Goal: Task Accomplishment & Management: Manage account settings

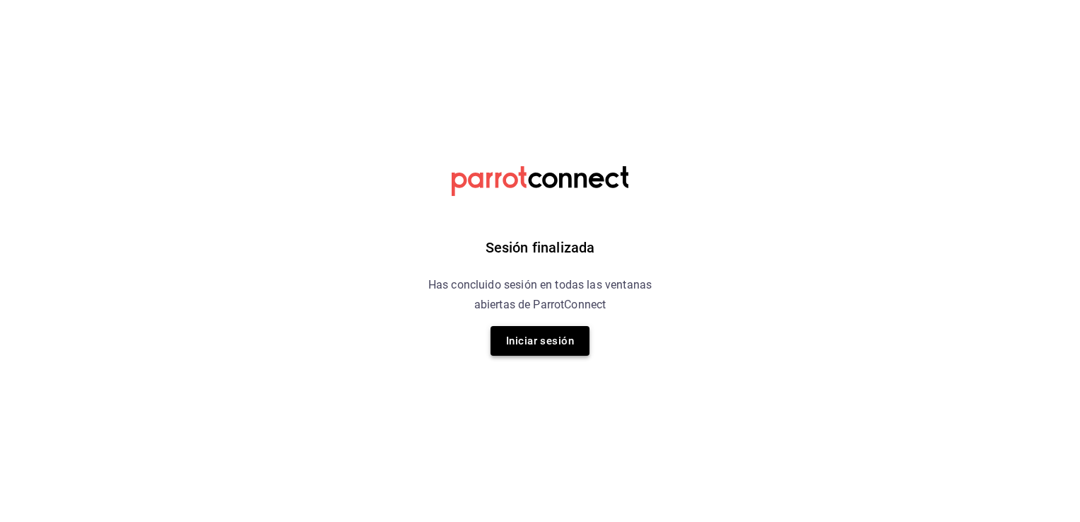
click at [540, 351] on button "Iniciar sesión" at bounding box center [540, 341] width 99 height 30
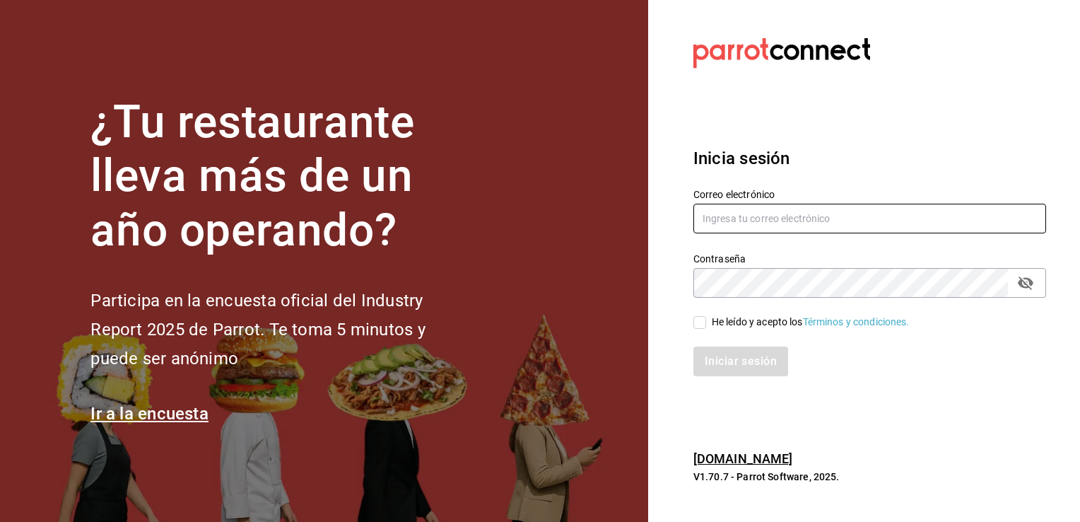
type input "Multiuser@adamanta.com"
click at [701, 324] on input "He leído y acepto los Términos y condiciones." at bounding box center [700, 322] width 13 height 13
checkbox input "true"
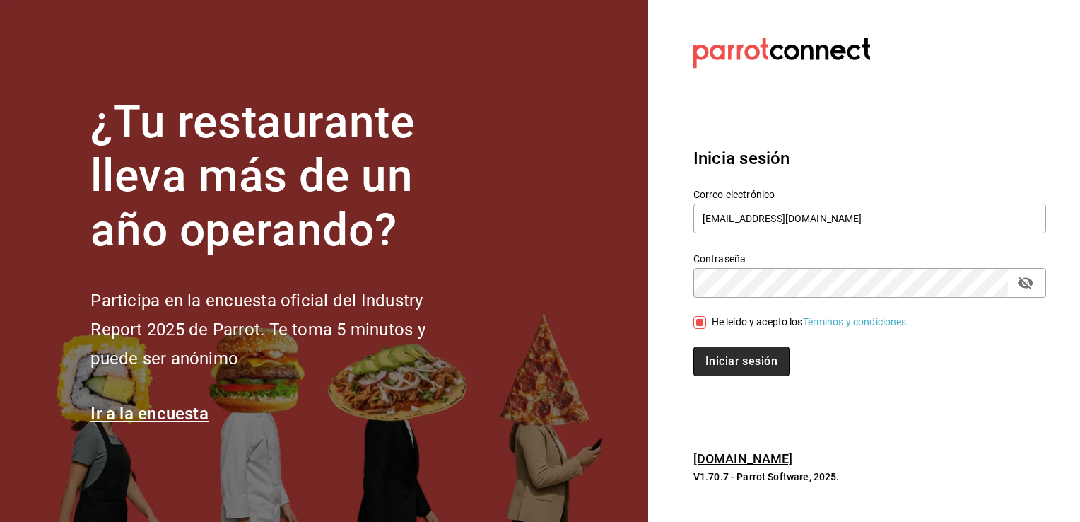
click at [744, 362] on button "Iniciar sesión" at bounding box center [742, 361] width 96 height 30
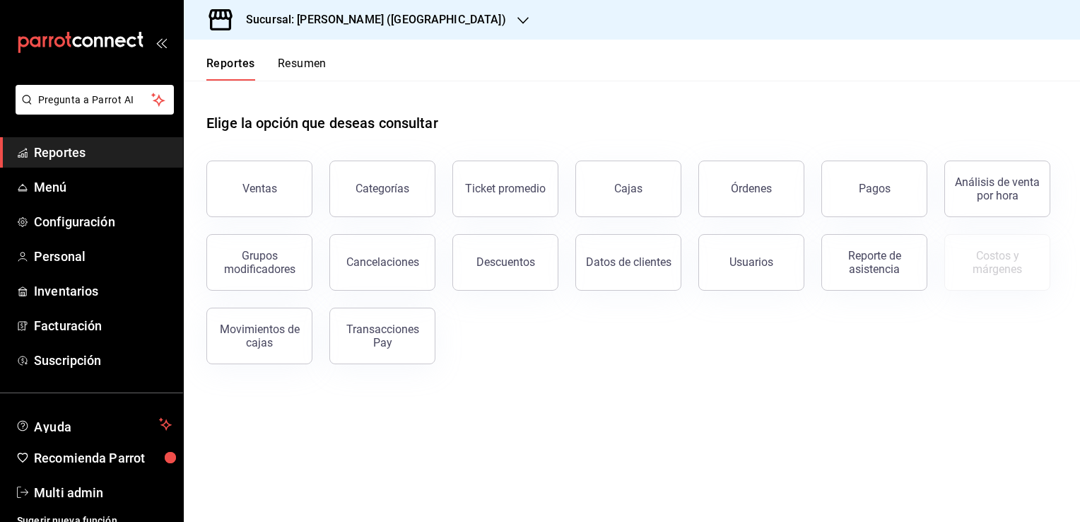
click at [413, 28] on div "Sucursal: [PERSON_NAME] ([GEOGRAPHIC_DATA])" at bounding box center [364, 20] width 339 height 40
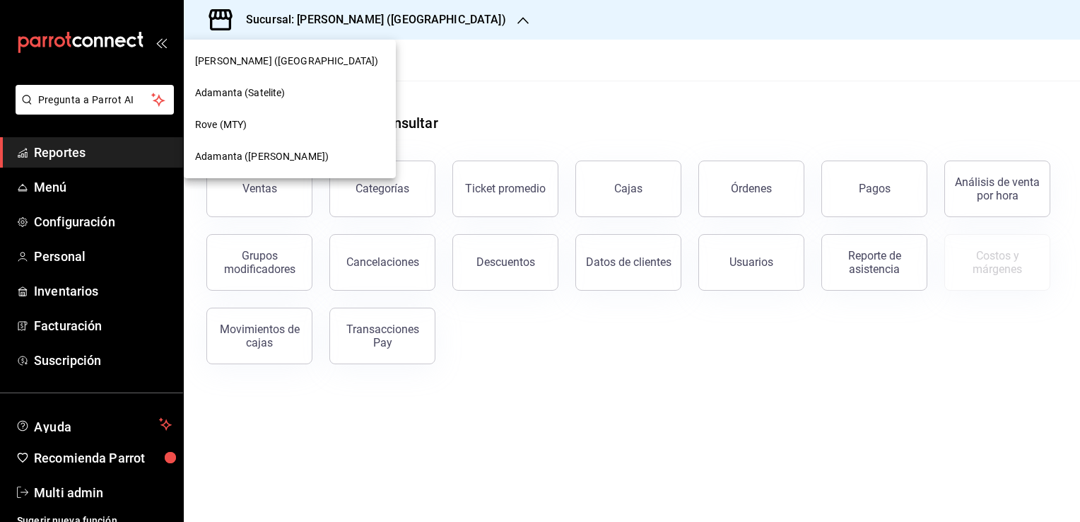
click at [245, 129] on span "Rove (MTY)" at bounding box center [221, 124] width 52 height 15
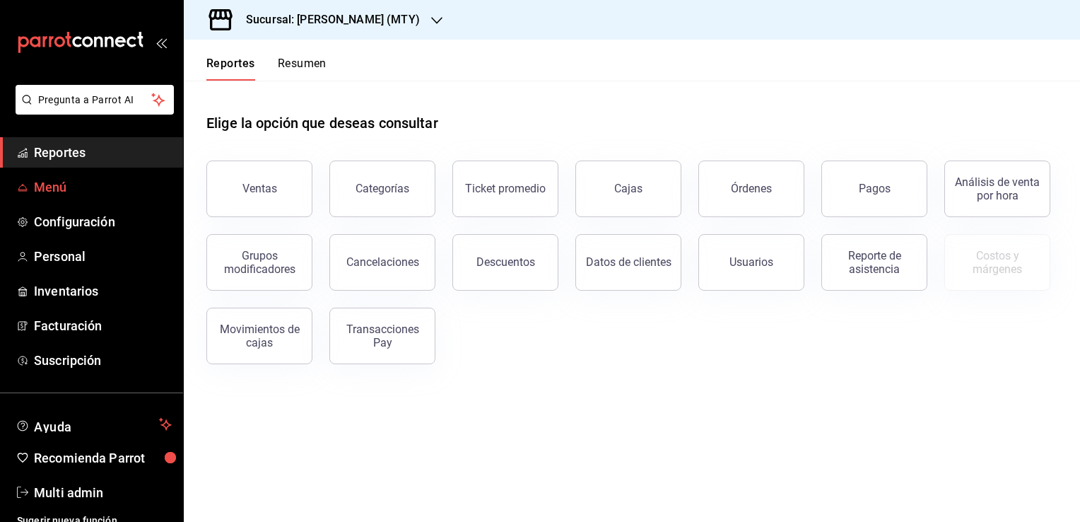
click at [73, 195] on span "Menú" at bounding box center [103, 186] width 138 height 19
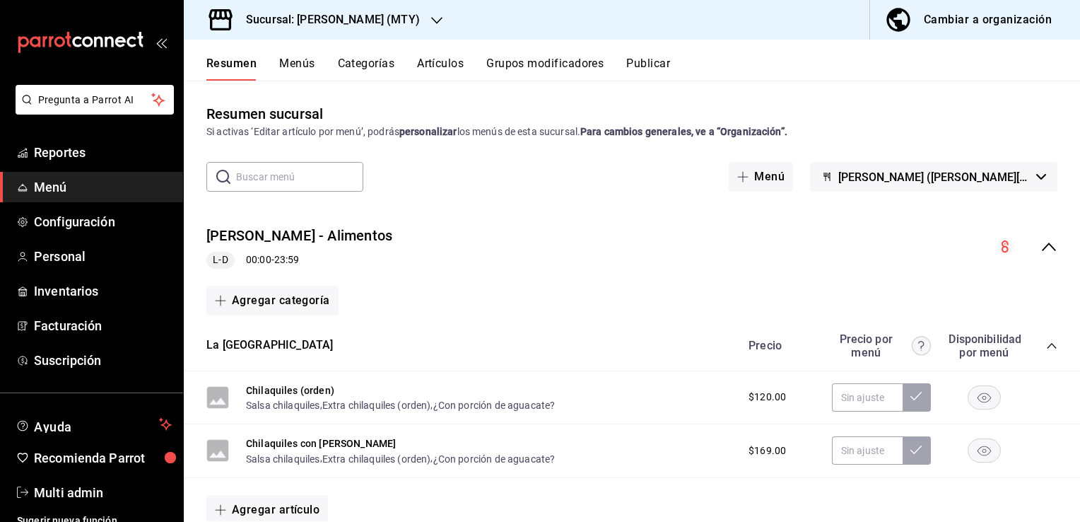
click at [433, 60] on button "Artículos" at bounding box center [440, 69] width 47 height 24
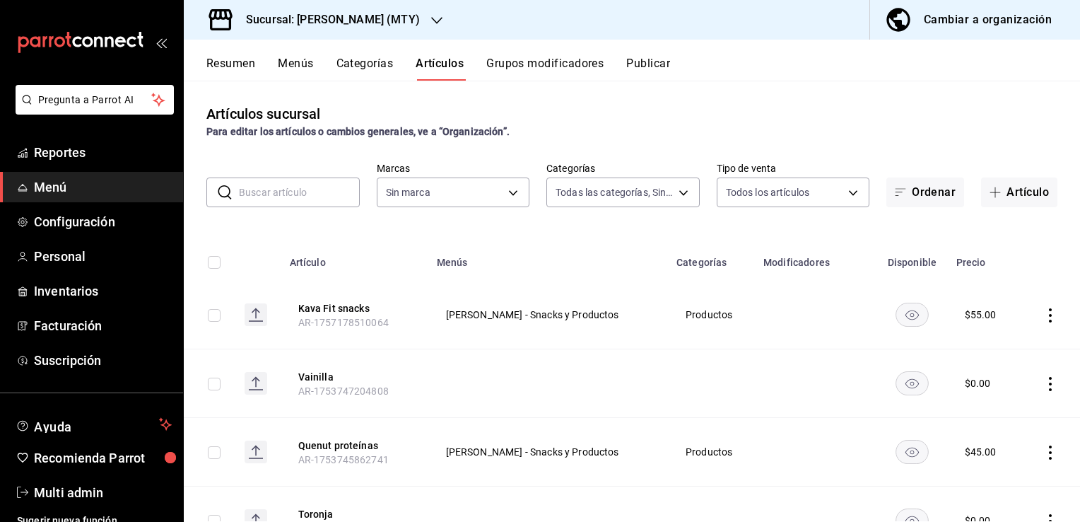
type input "32df8215-f53f-4bcc-ab2c-c81b950597ec,ab20e35a-d308-4fd5-8cc8-af8ac7517166,6db2b…"
type input "c4a39d5f-e981-4c73-a307-62ddd4411a01"
click at [1017, 197] on button "Artículo" at bounding box center [1019, 192] width 76 height 30
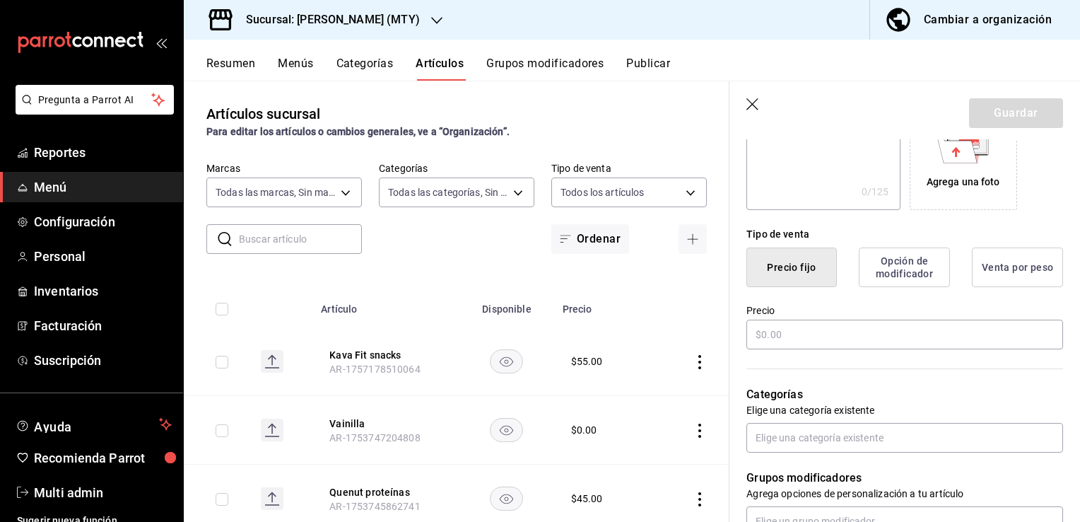
scroll to position [267, 0]
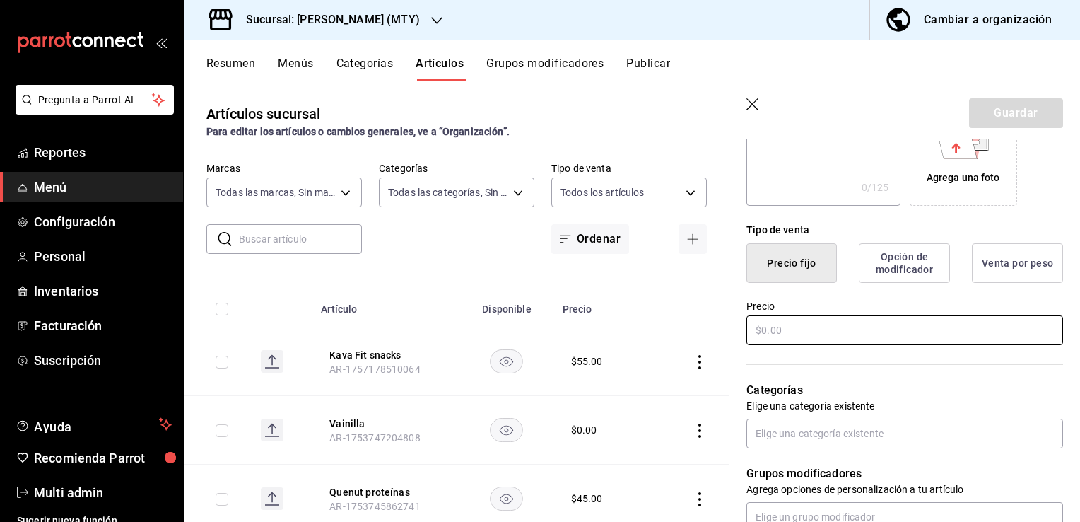
type input "Bichita"
click at [834, 329] on input "text" at bounding box center [905, 330] width 317 height 30
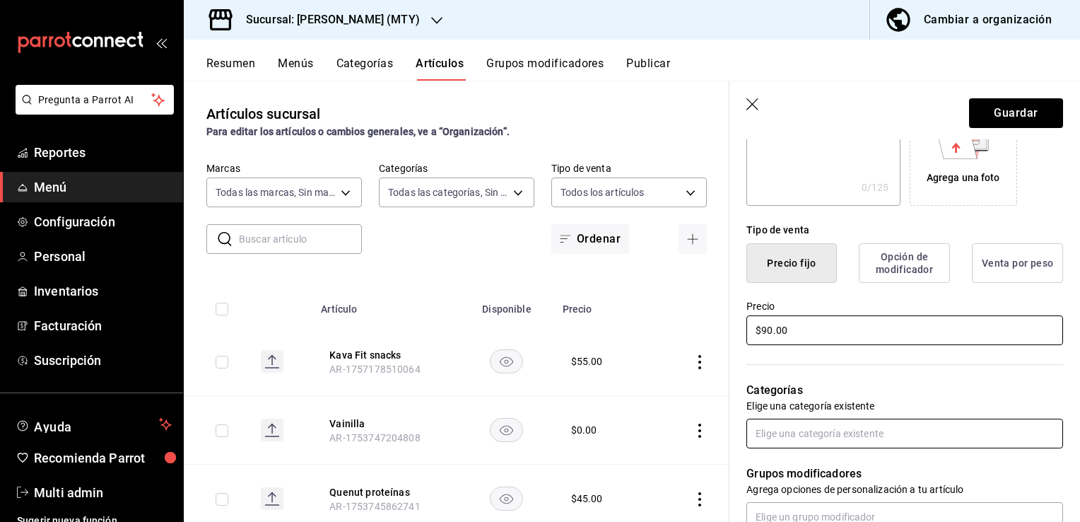
type input "$90.00"
click at [877, 435] on input "text" at bounding box center [905, 434] width 317 height 30
click at [866, 432] on input "text" at bounding box center [905, 434] width 317 height 30
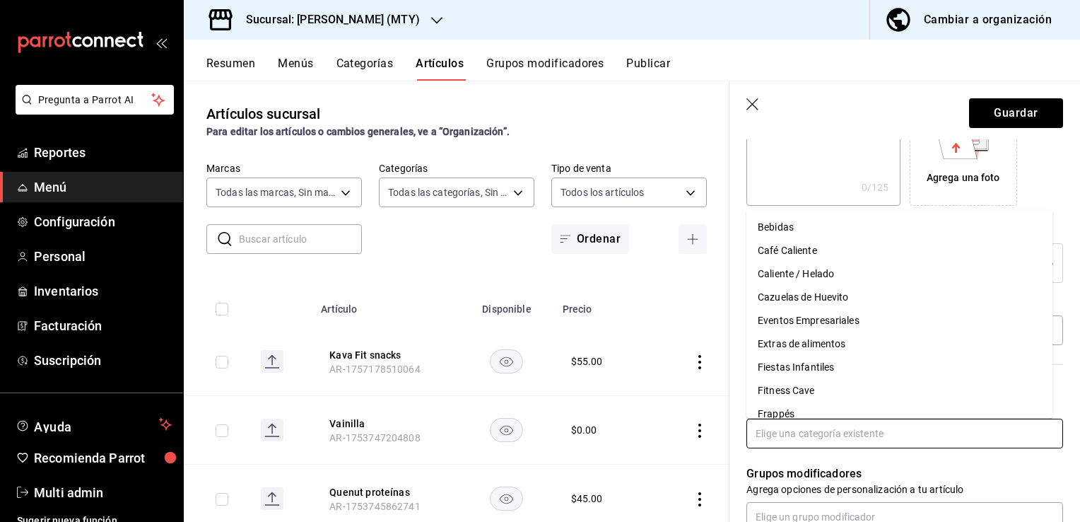
click at [866, 432] on input "text" at bounding box center [905, 434] width 317 height 30
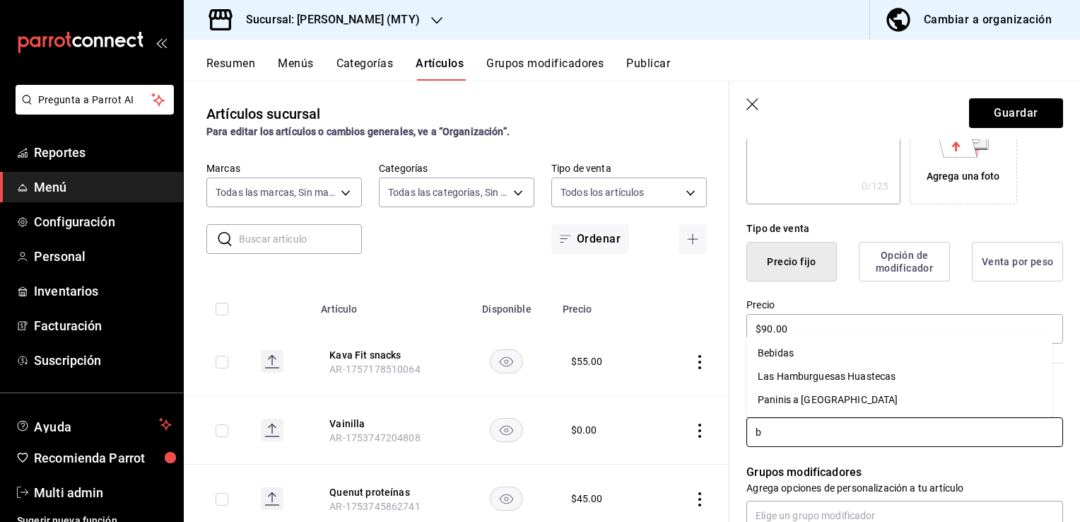
scroll to position [0, 0]
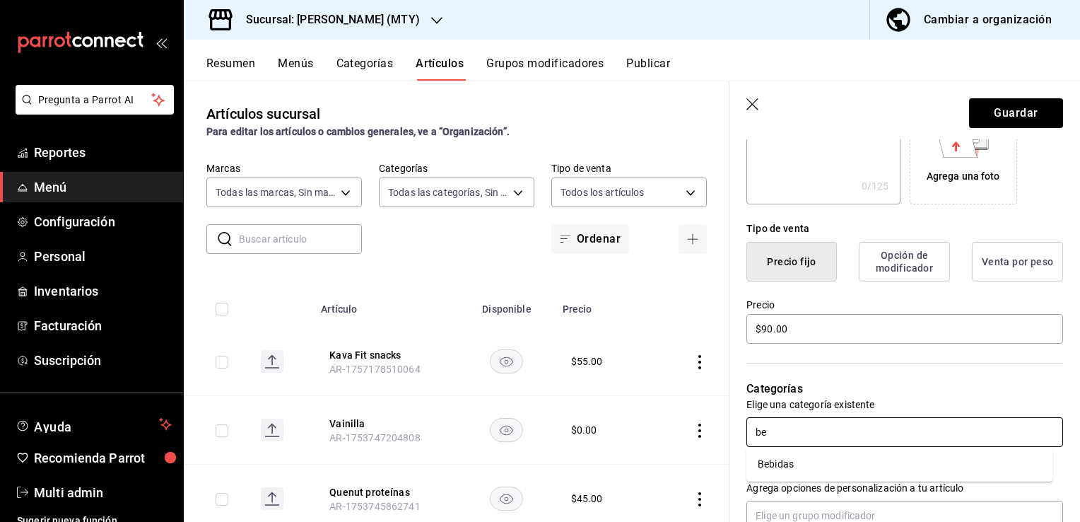
type input "beb"
click at [869, 471] on li "Bebidas" at bounding box center [900, 464] width 306 height 23
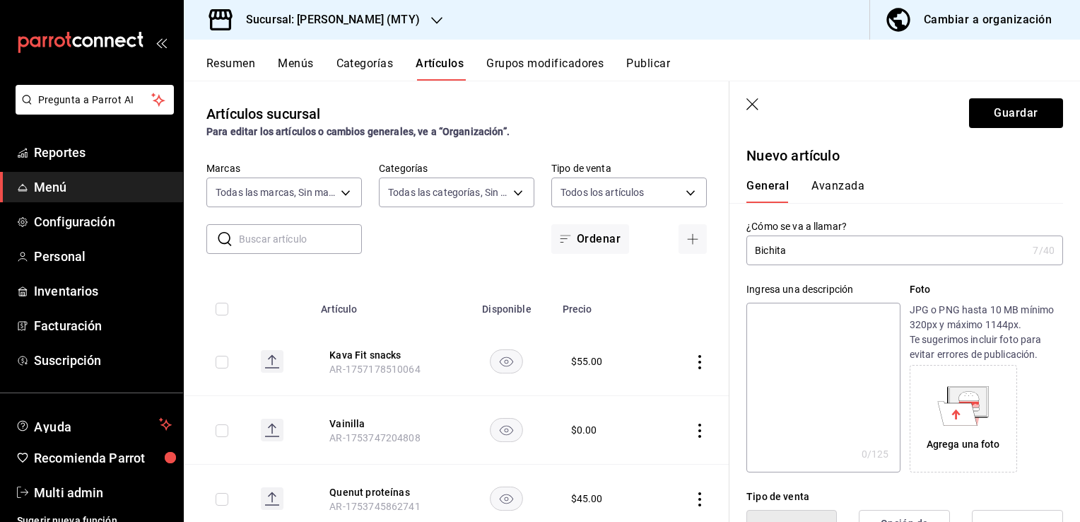
click at [848, 252] on input "Bichita" at bounding box center [887, 250] width 281 height 28
click at [1032, 122] on button "Guardar" at bounding box center [1016, 113] width 94 height 30
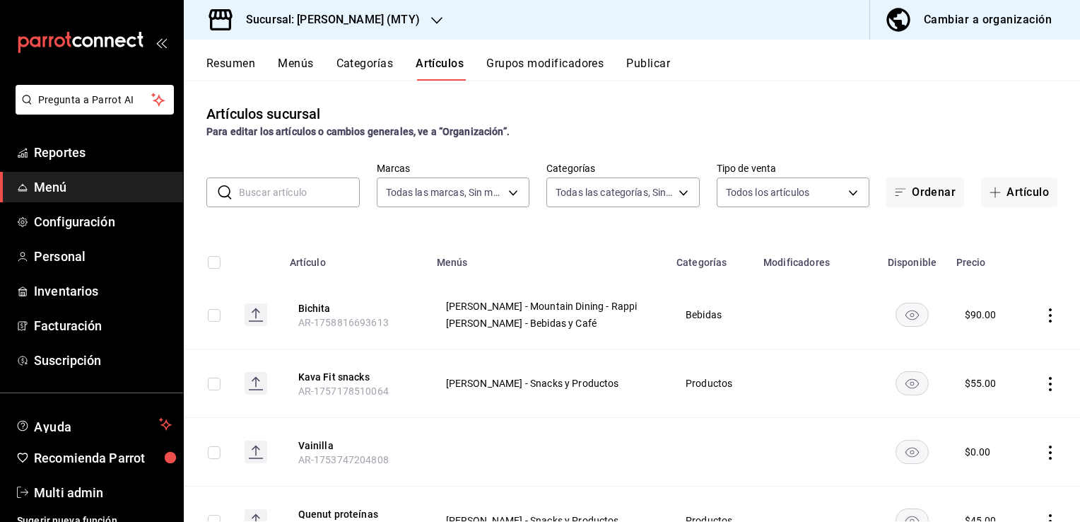
click at [1044, 311] on icon "actions" at bounding box center [1051, 315] width 14 height 14
click at [996, 346] on span "Editar" at bounding box center [997, 348] width 37 height 15
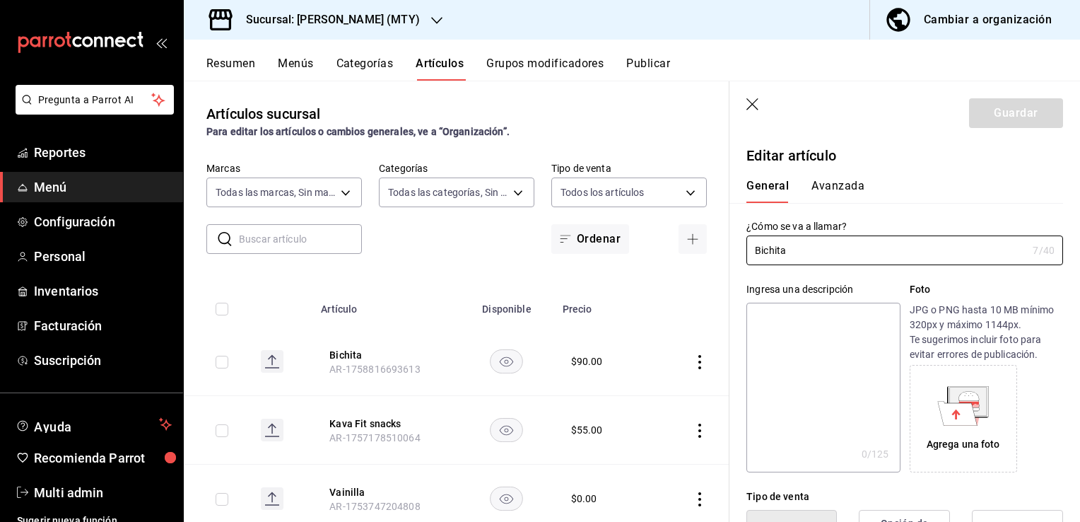
type input "$90.00"
click at [748, 102] on icon "button" at bounding box center [754, 105] width 14 height 14
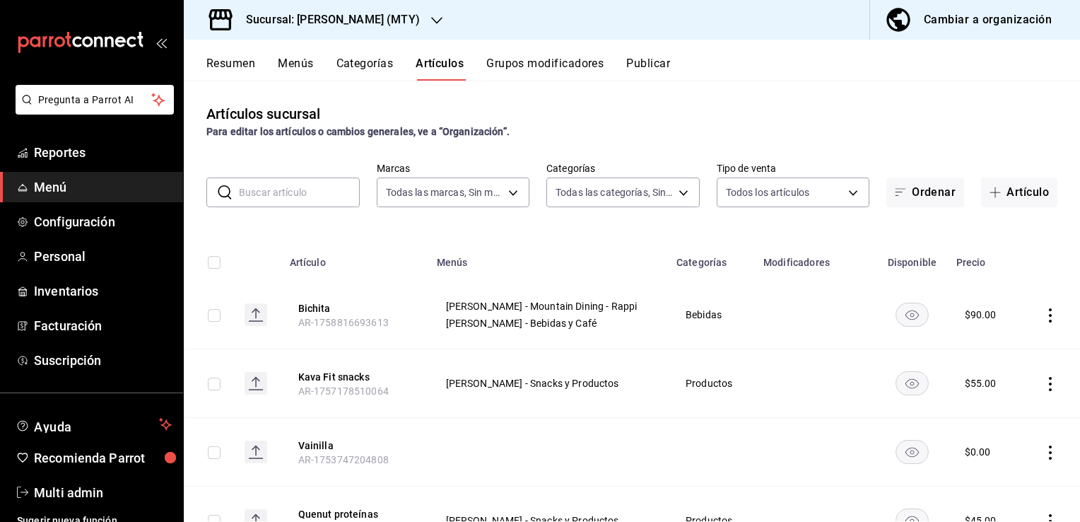
click at [216, 318] on input "checkbox" at bounding box center [214, 315] width 13 height 13
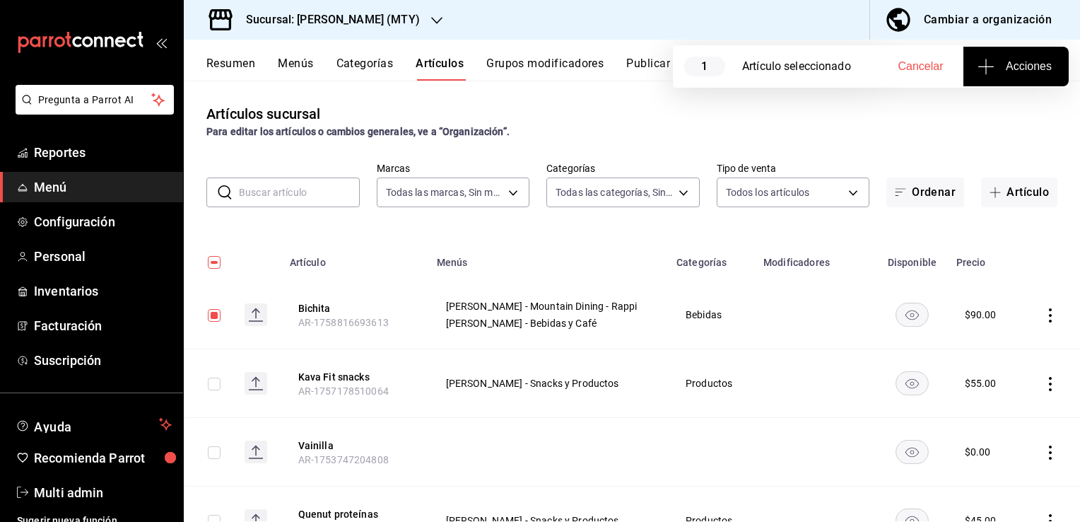
click at [216, 391] on td at bounding box center [208, 383] width 49 height 69
click at [215, 315] on input "checkbox" at bounding box center [214, 315] width 13 height 13
checkbox input "false"
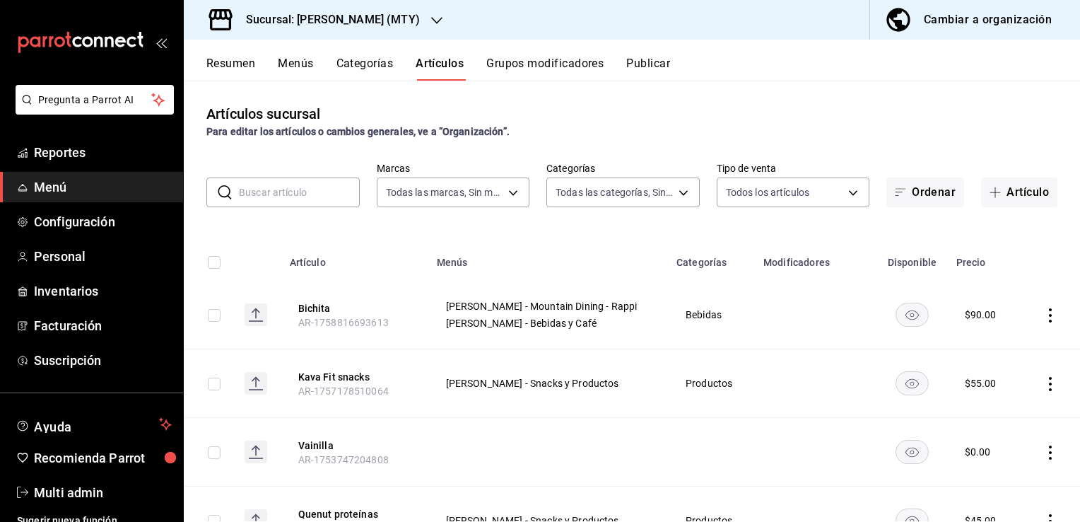
click at [212, 383] on input "checkbox" at bounding box center [214, 384] width 13 height 13
checkbox input "true"
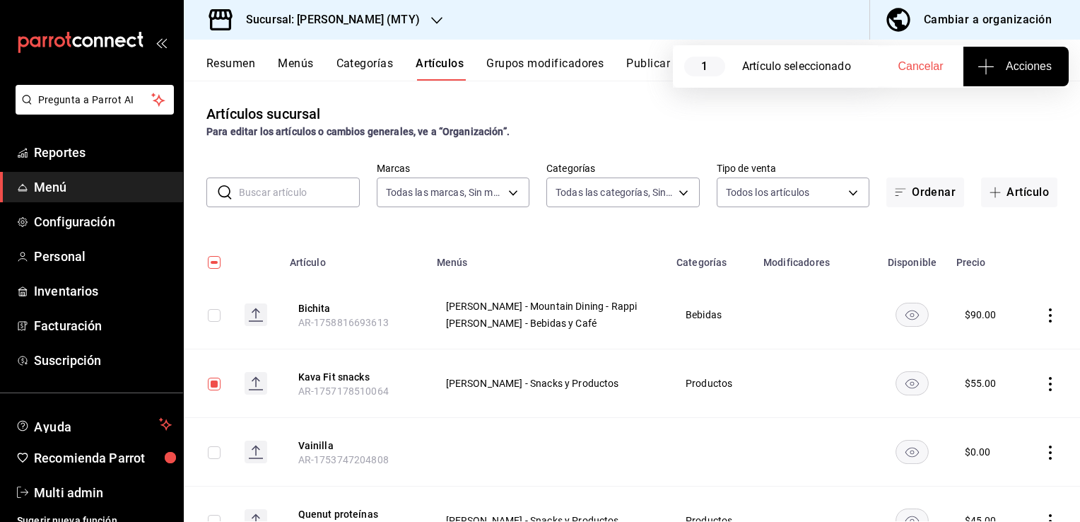
click at [212, 315] on input "checkbox" at bounding box center [214, 315] width 13 height 13
checkbox input "true"
click at [209, 389] on td at bounding box center [208, 383] width 49 height 69
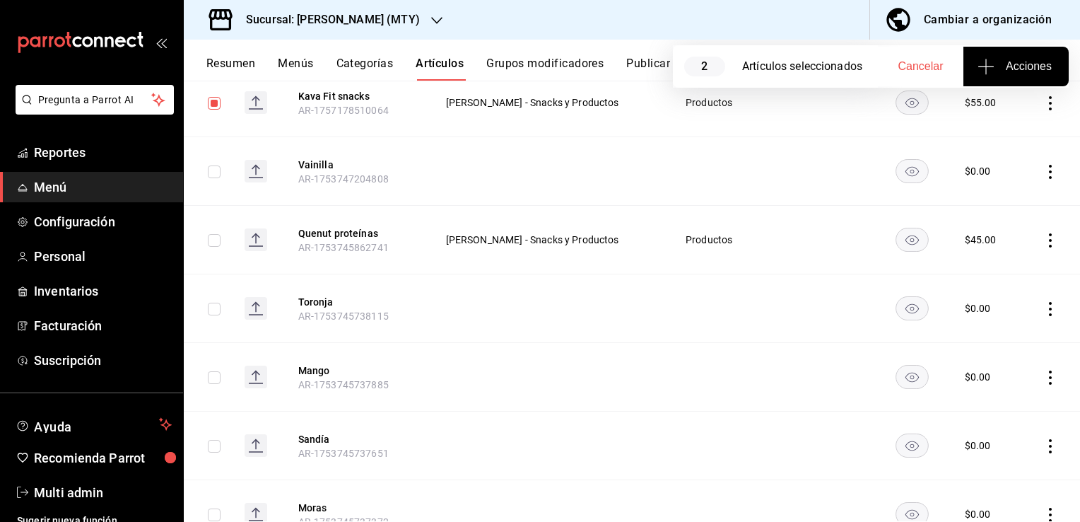
scroll to position [288, 0]
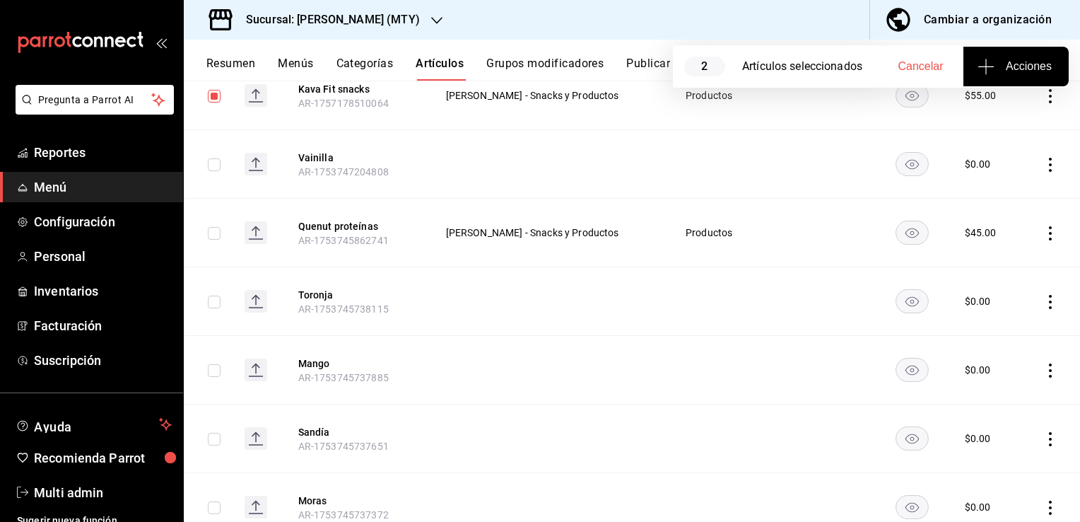
click at [212, 233] on input "checkbox" at bounding box center [214, 233] width 13 height 13
checkbox input "true"
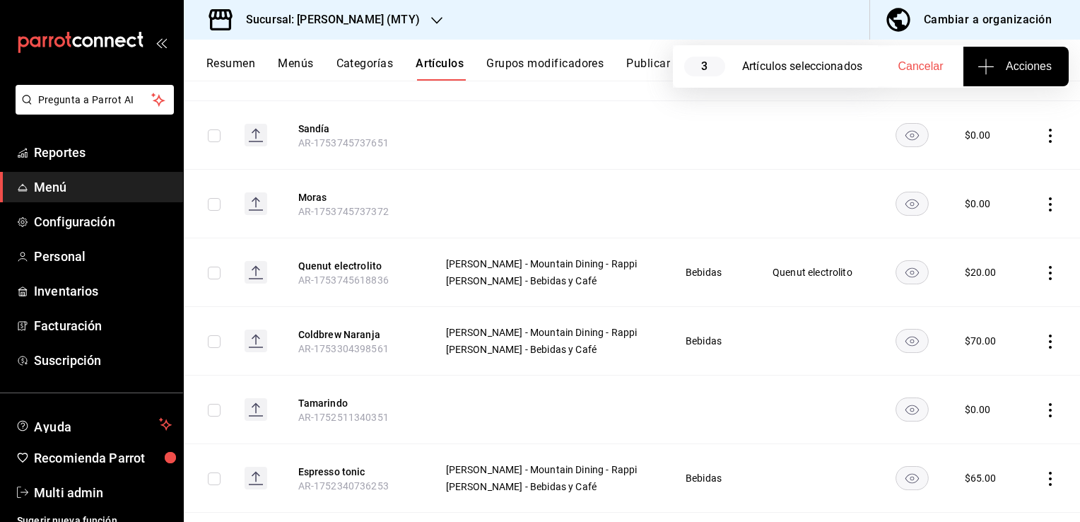
scroll to position [607, 0]
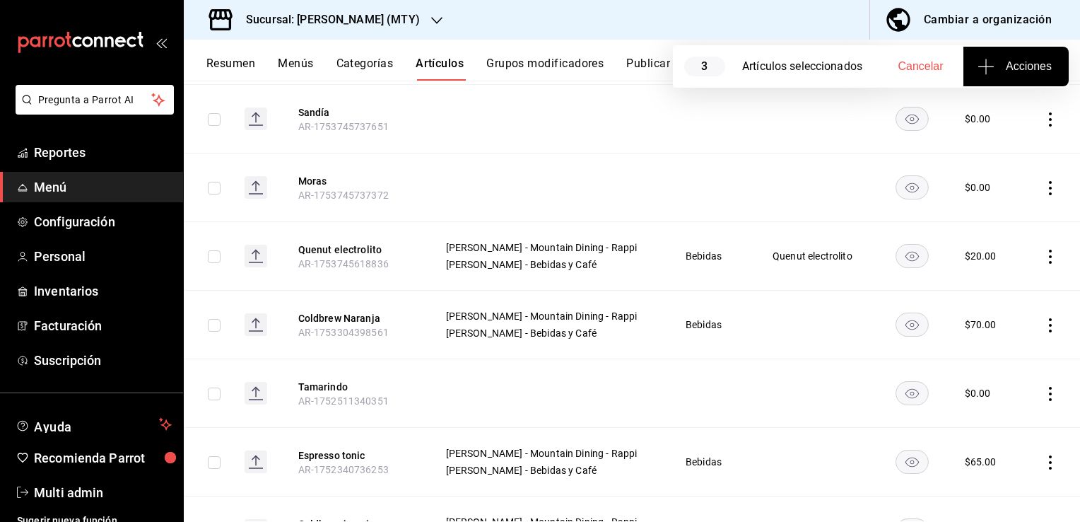
click at [216, 258] on input "checkbox" at bounding box center [214, 256] width 13 height 13
checkbox input "true"
click at [217, 320] on input "checkbox" at bounding box center [214, 325] width 13 height 13
checkbox input "true"
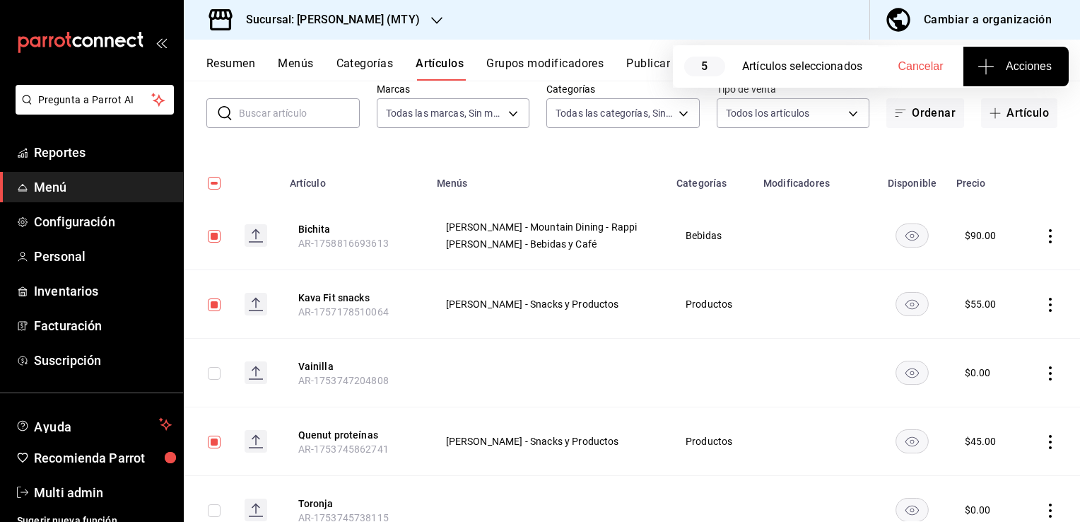
scroll to position [82, 0]
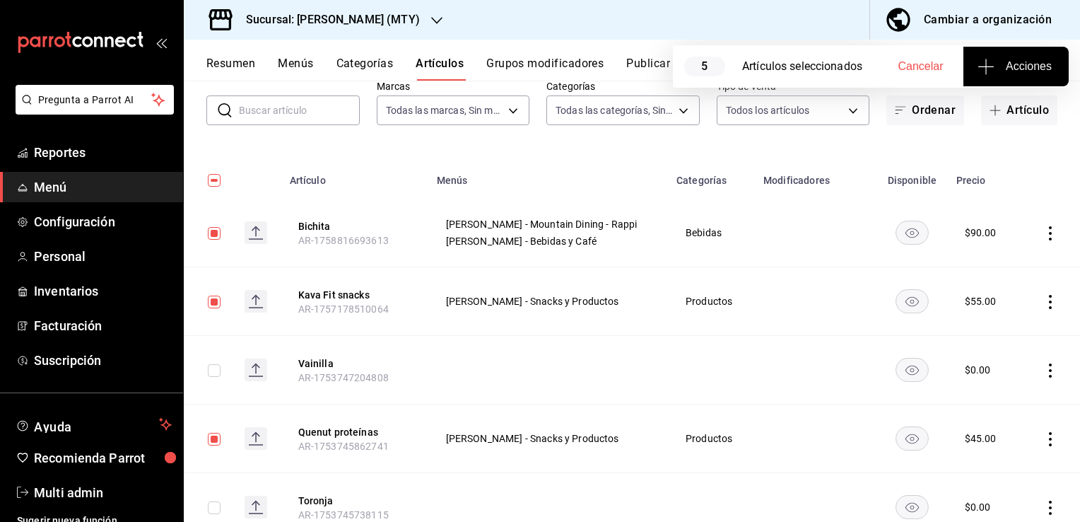
click at [218, 180] on input "checkbox" at bounding box center [214, 180] width 13 height 13
checkbox input "true"
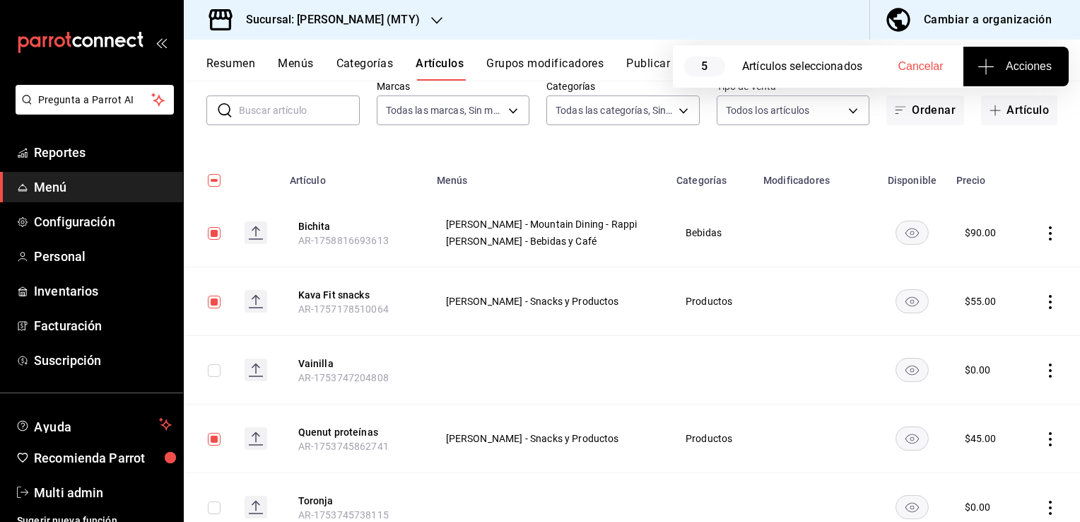
checkbox input "true"
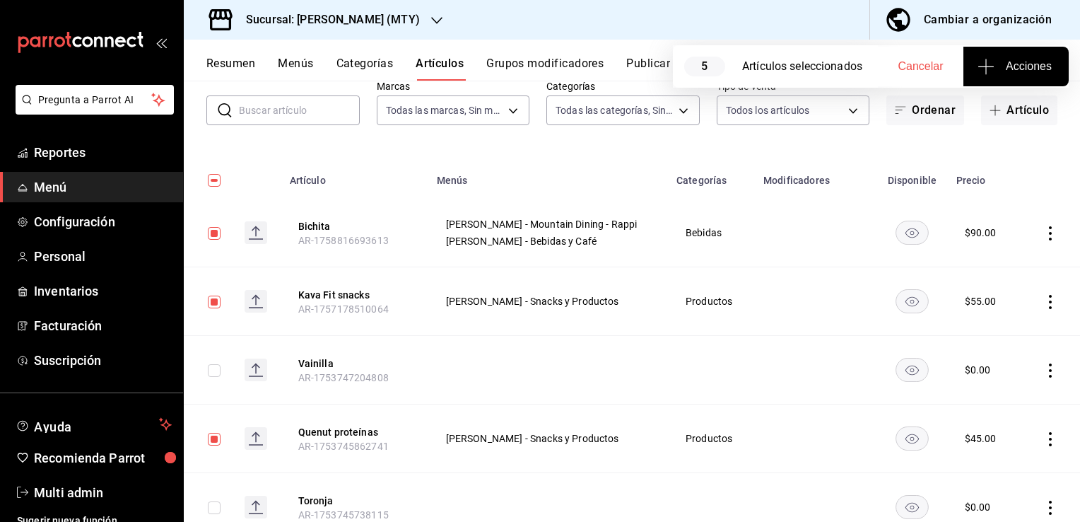
checkbox input "true"
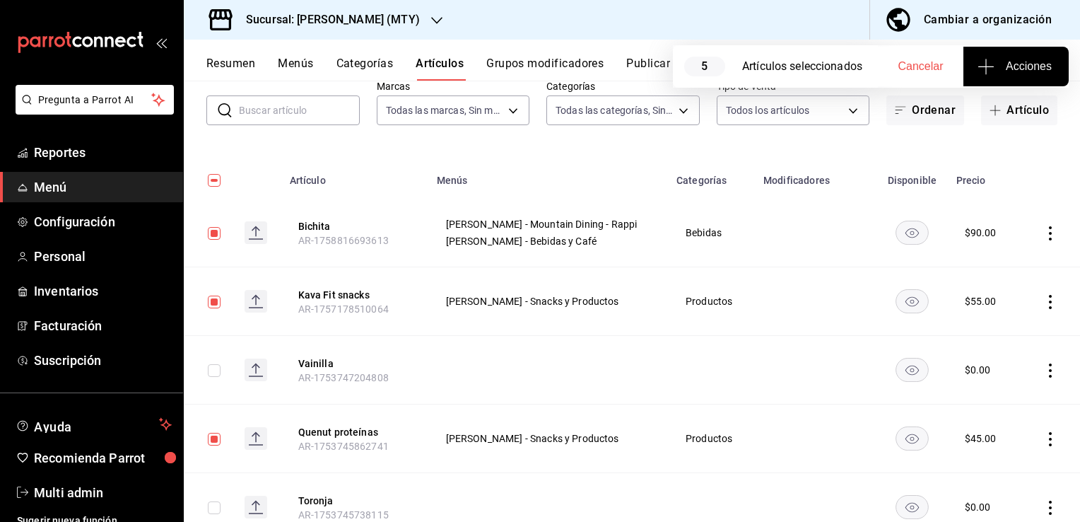
checkbox input "true"
click at [218, 180] on input "checkbox" at bounding box center [214, 180] width 13 height 13
checkbox input "false"
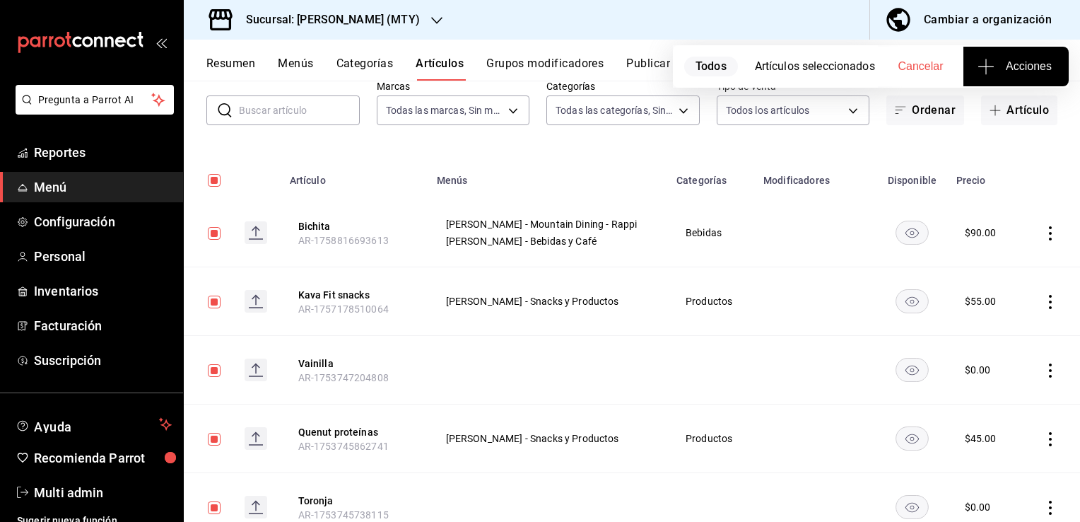
checkbox input "false"
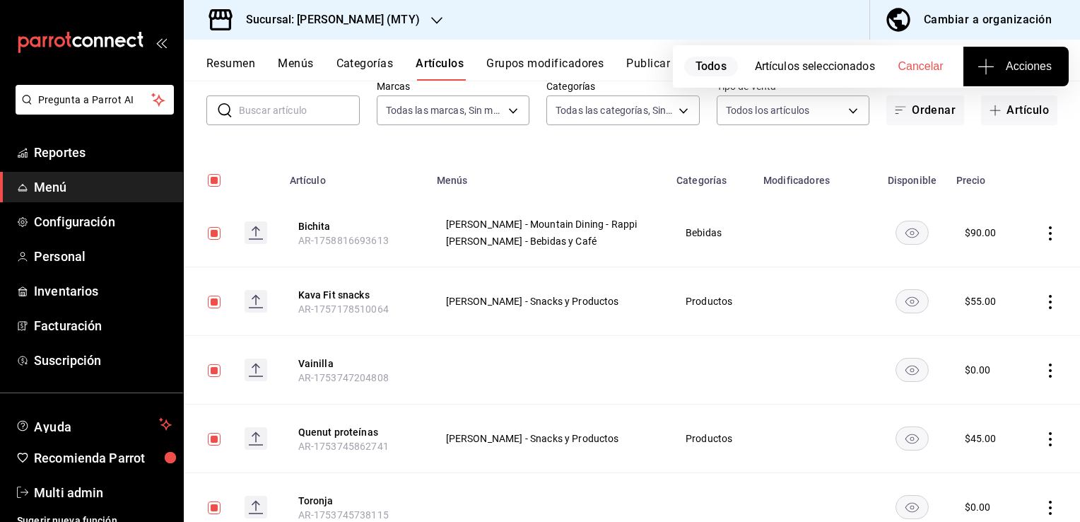
checkbox input "false"
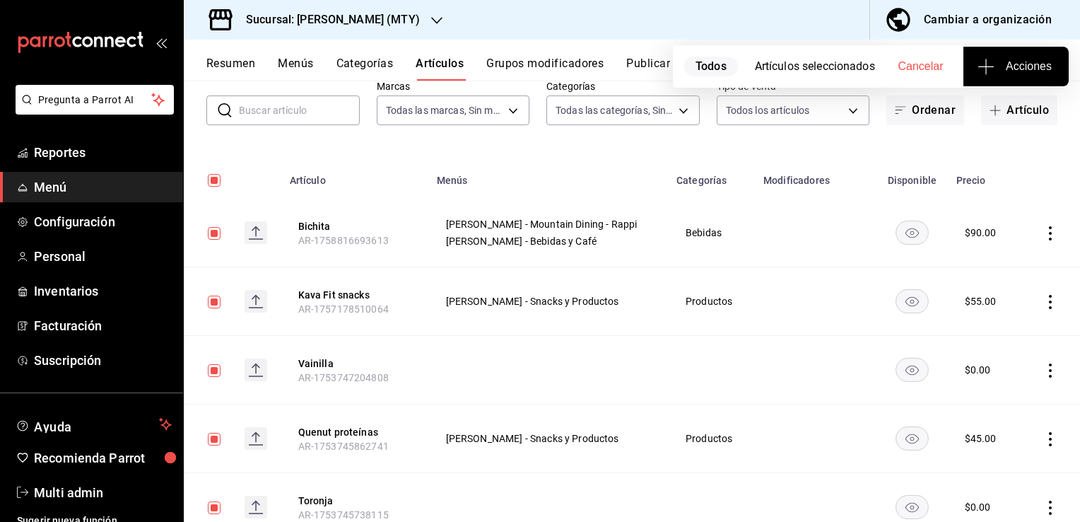
checkbox input "false"
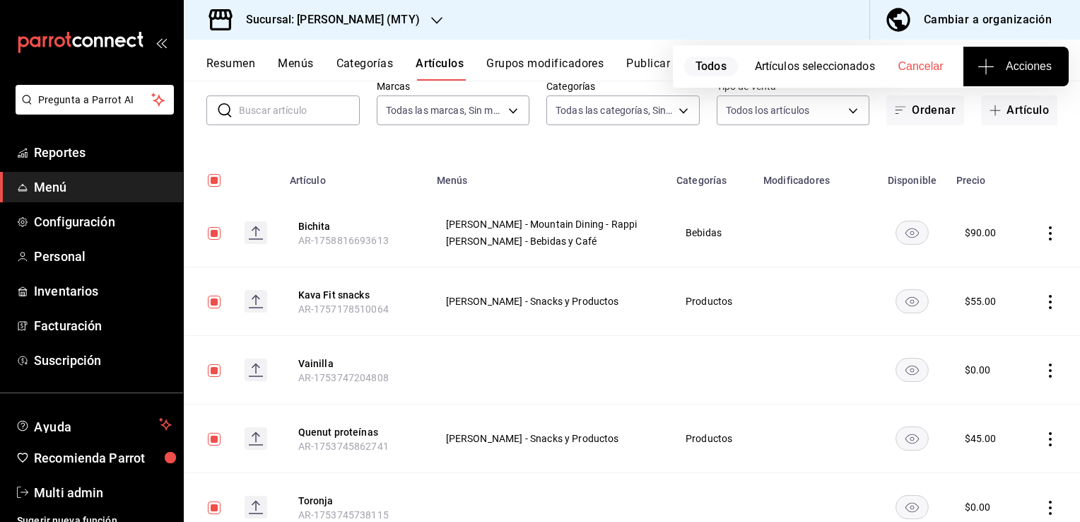
checkbox input "false"
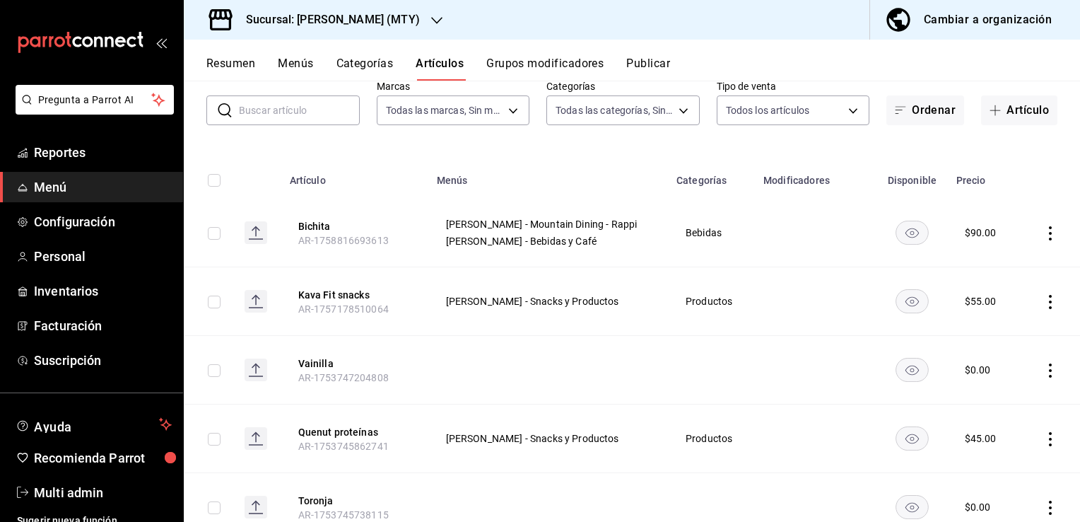
click at [215, 238] on input "checkbox" at bounding box center [214, 233] width 13 height 13
checkbox input "true"
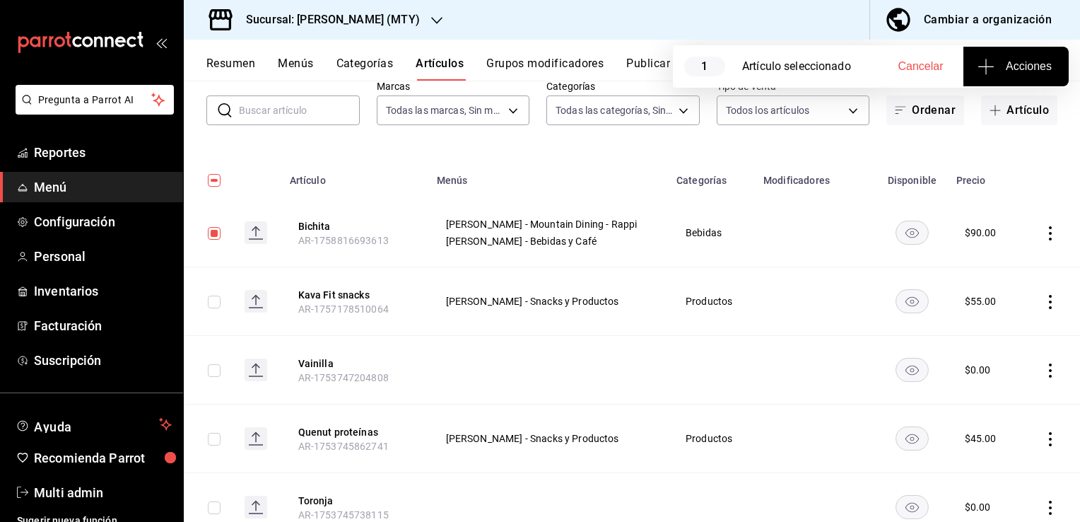
click at [1029, 61] on span "Acciones" at bounding box center [1016, 66] width 71 height 17
click at [996, 100] on li "Agregar tipo" at bounding box center [1016, 110] width 106 height 37
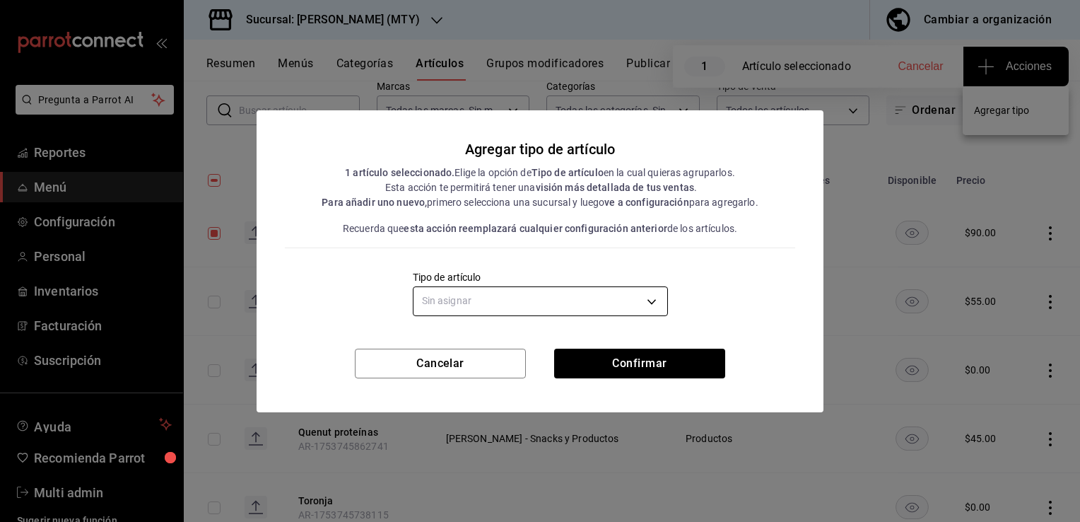
click at [608, 296] on body "Pregunta a Parrot AI Reportes Menú Configuración Personal Inventarios Facturaci…" at bounding box center [540, 261] width 1080 height 522
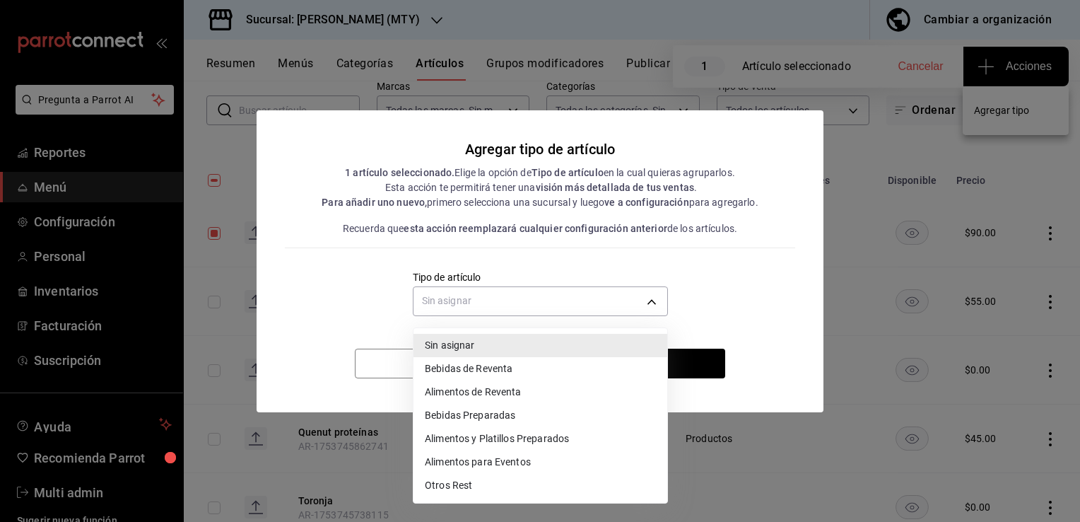
click at [509, 369] on li "Bebidas de Reventa" at bounding box center [541, 368] width 254 height 23
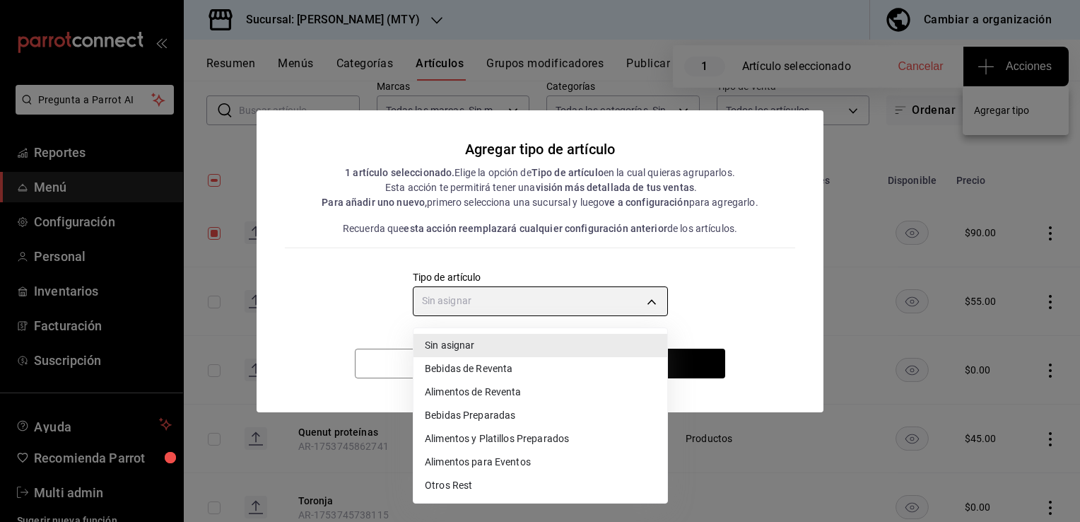
type input "9270a316-6eb2-4fbd-b05a-a93020b3e3d7"
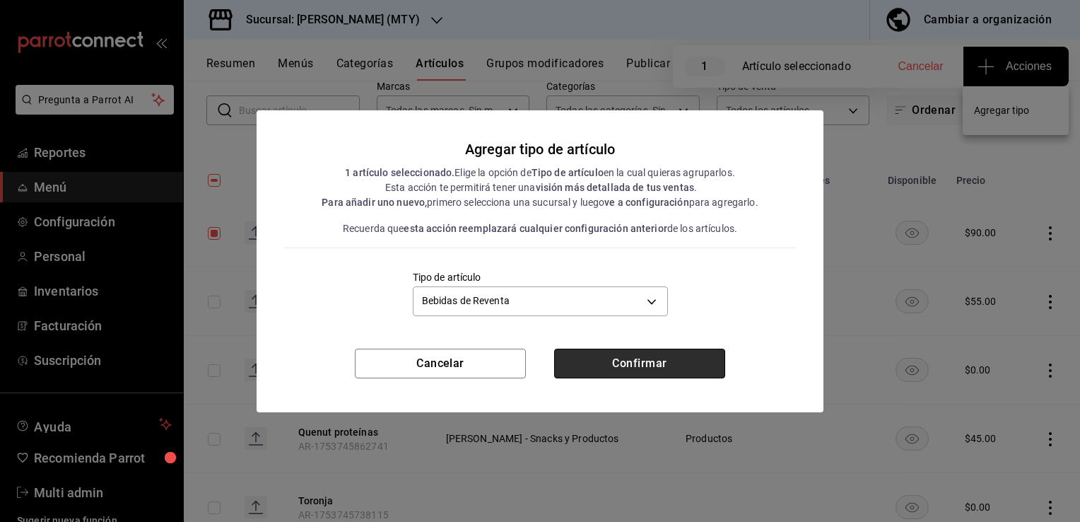
click at [640, 351] on button "Confirmar" at bounding box center [639, 364] width 171 height 30
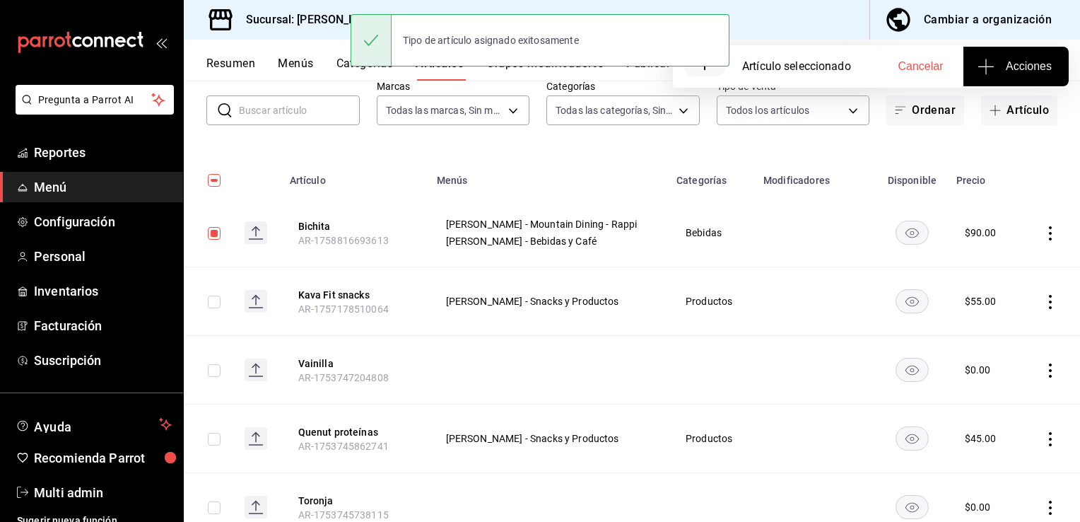
click at [216, 181] on input "checkbox" at bounding box center [214, 180] width 13 height 13
checkbox input "true"
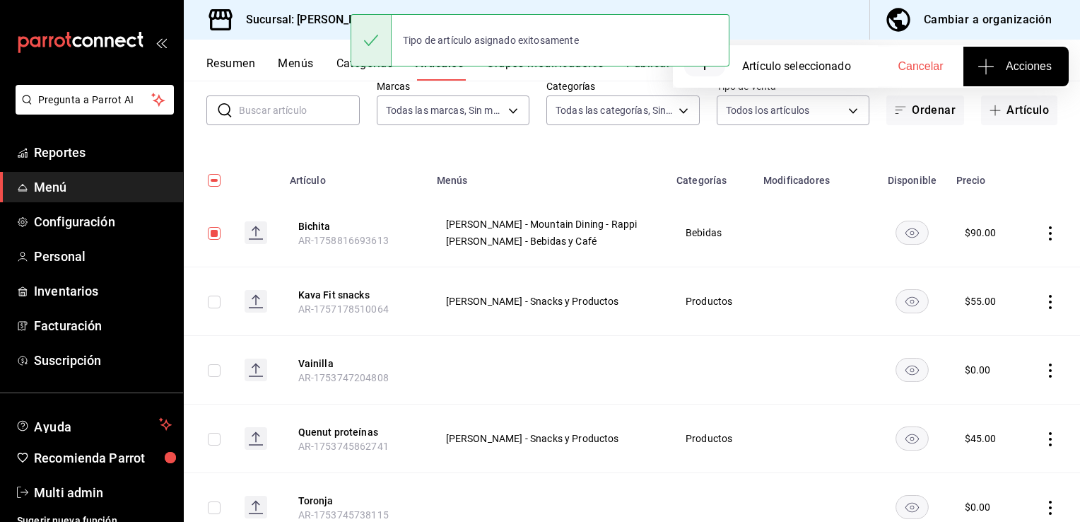
checkbox input "true"
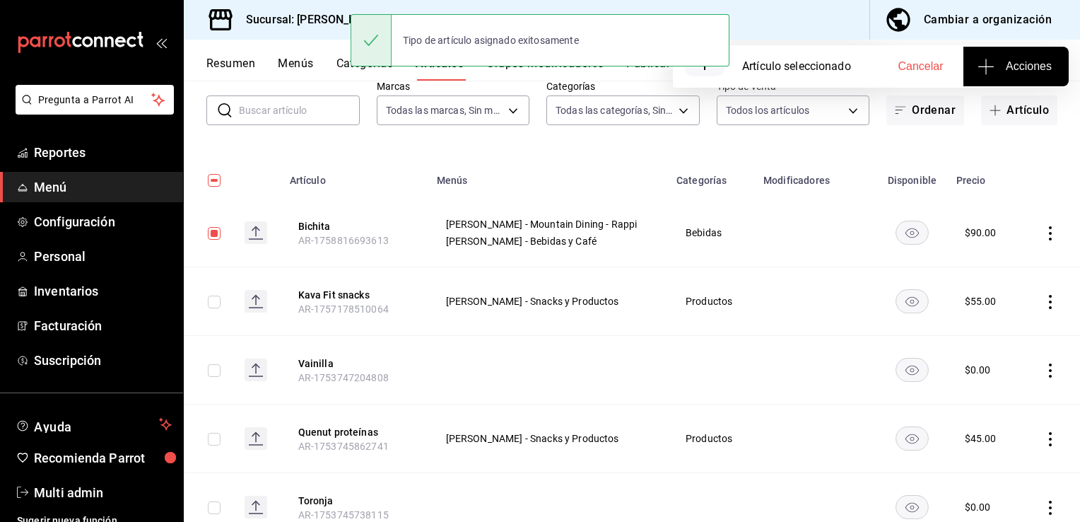
checkbox input "true"
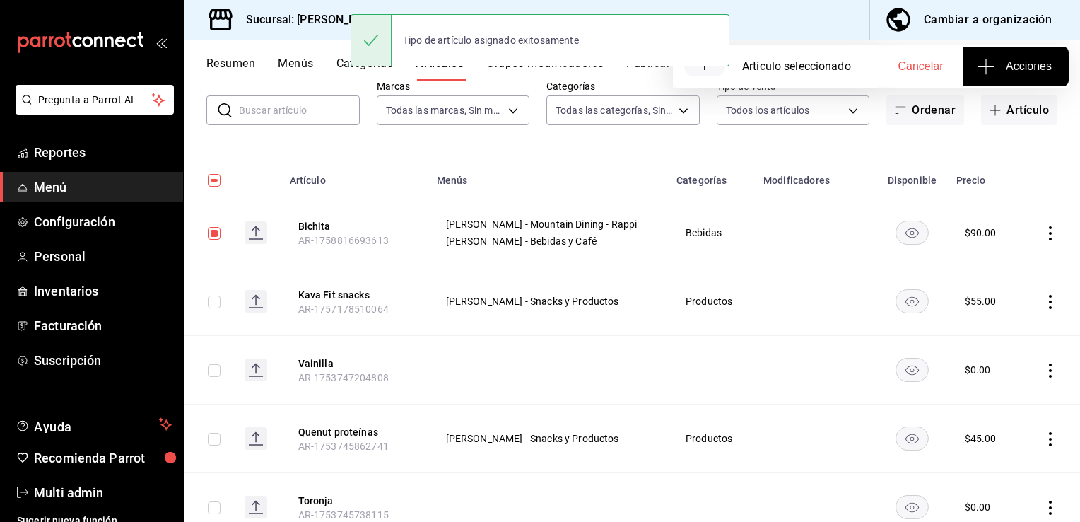
checkbox input "true"
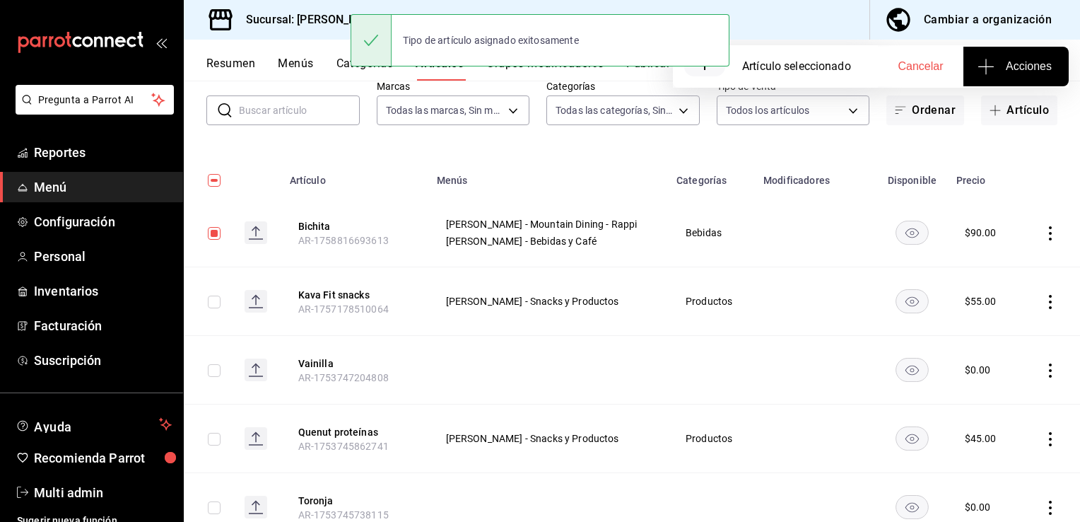
checkbox input "true"
click at [216, 181] on input "checkbox" at bounding box center [214, 180] width 13 height 13
checkbox input "false"
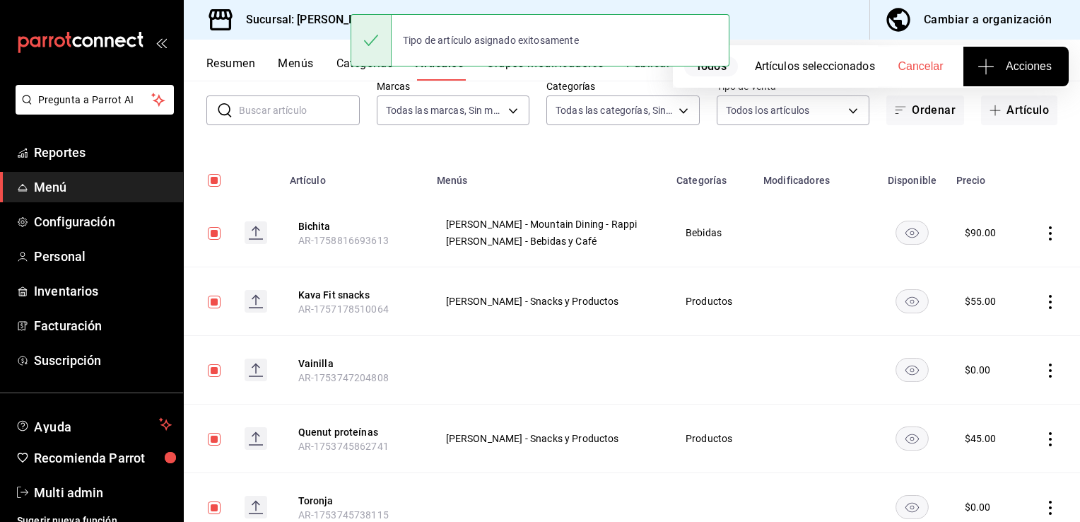
checkbox input "false"
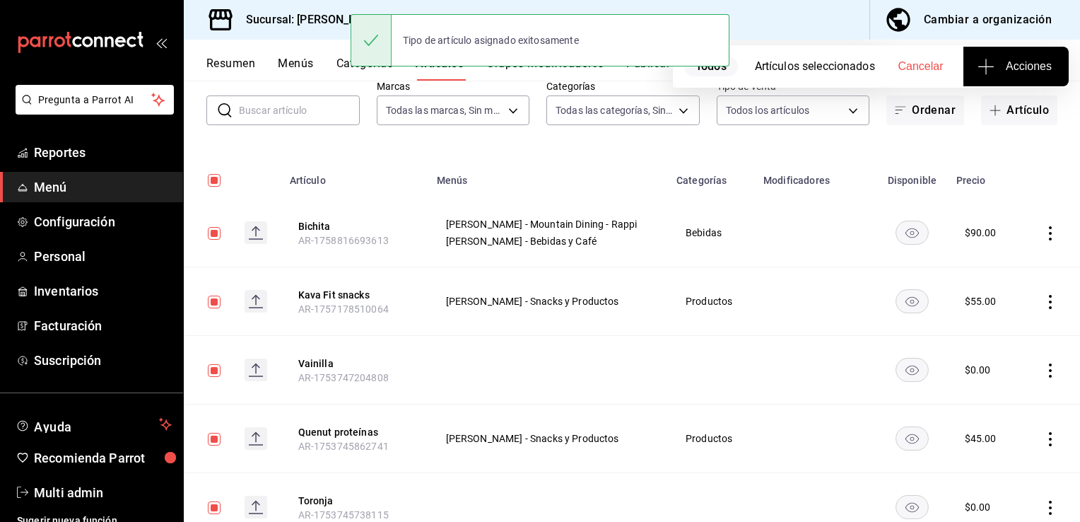
checkbox input "false"
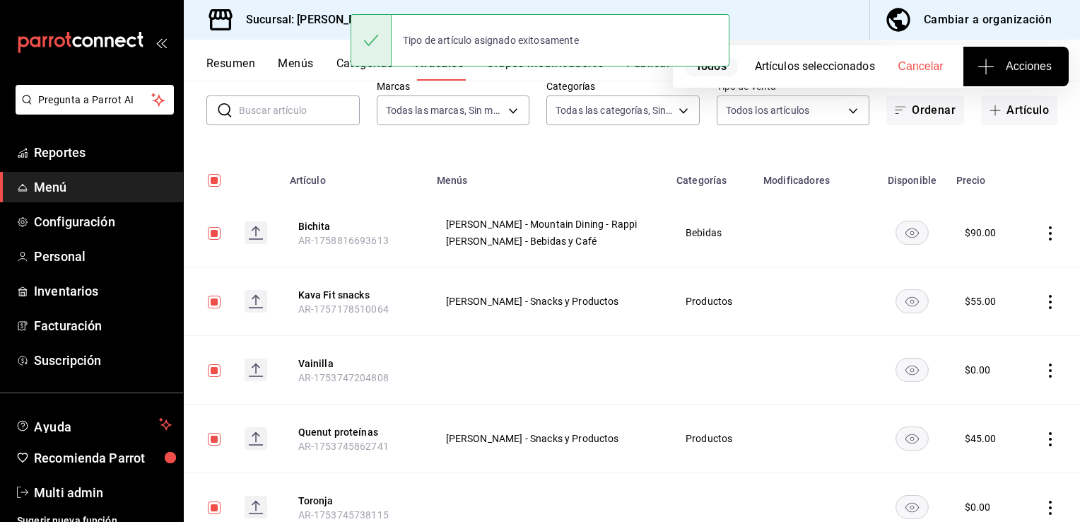
checkbox input "false"
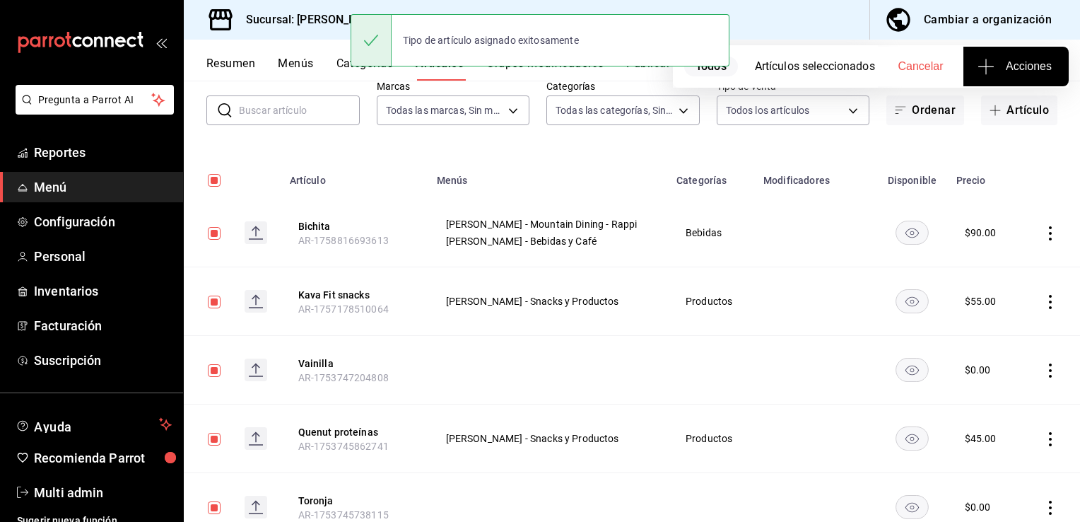
checkbox input "false"
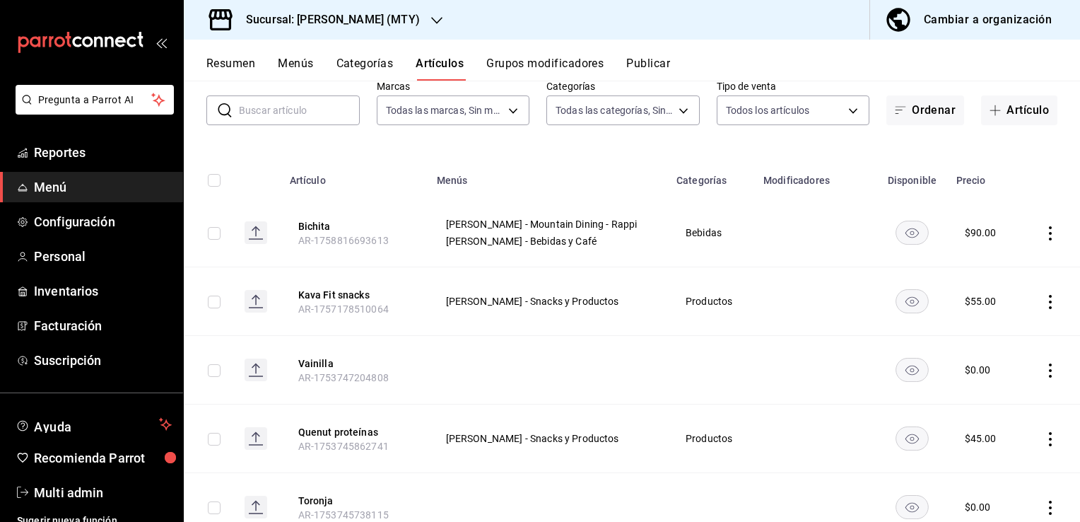
click at [215, 296] on input "checkbox" at bounding box center [214, 302] width 13 height 13
checkbox input "true"
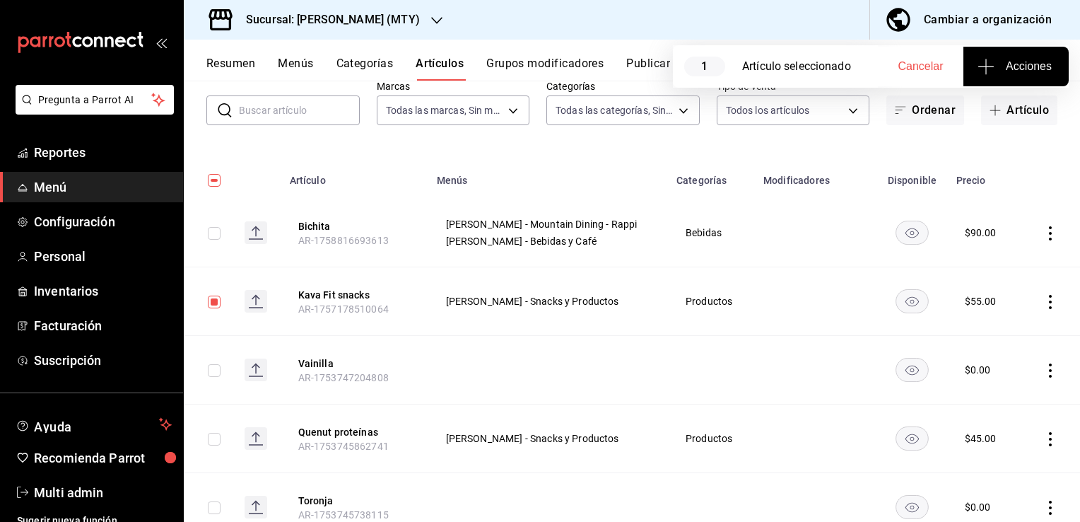
click at [1039, 69] on span "Acciones" at bounding box center [1016, 66] width 71 height 17
click at [1023, 105] on span "Agregar tipo" at bounding box center [1015, 110] width 83 height 15
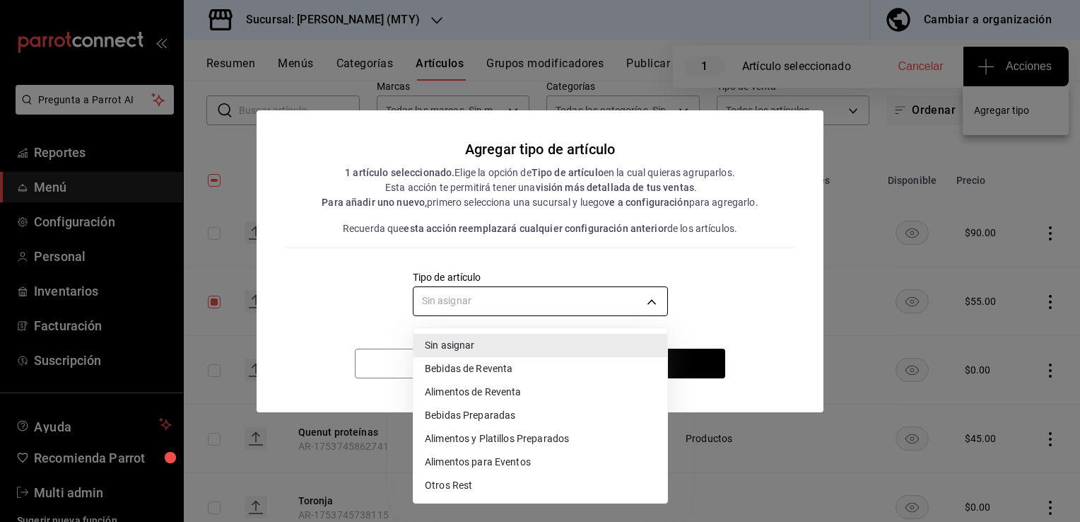
click at [566, 306] on body "Pregunta a Parrot AI Reportes Menú Configuración Personal Inventarios Facturaci…" at bounding box center [540, 261] width 1080 height 522
click at [518, 400] on li "Alimentos de Reventa" at bounding box center [541, 391] width 254 height 23
type input "e89e7522-2214-4d23-9ea1-04ae8fec8ed0"
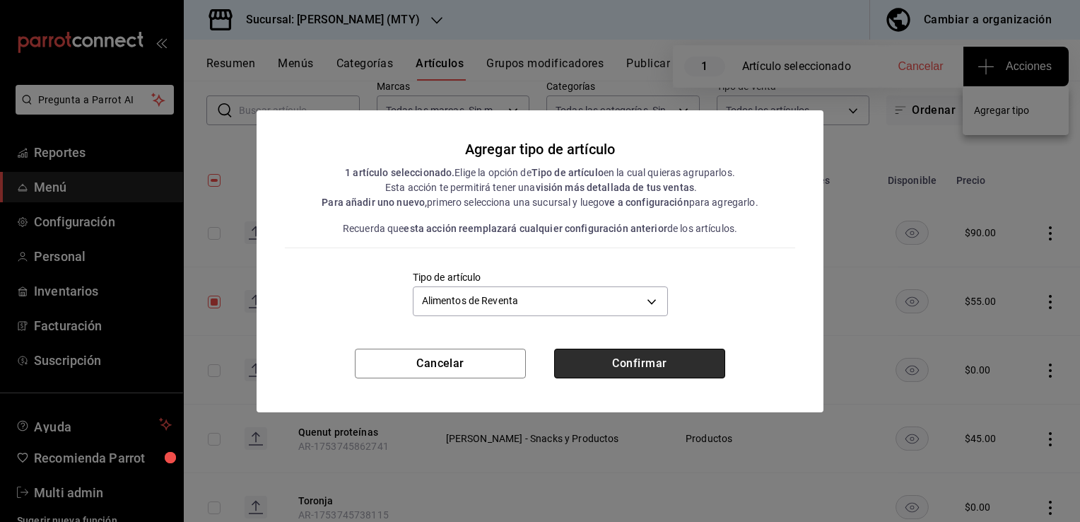
click at [627, 350] on button "Confirmar" at bounding box center [639, 364] width 171 height 30
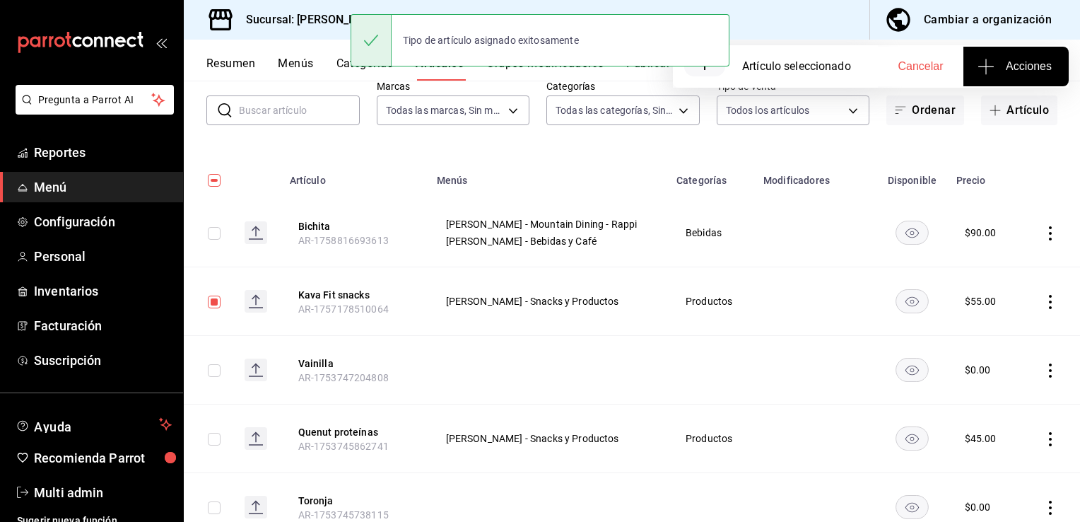
click at [210, 178] on input "checkbox" at bounding box center [214, 180] width 13 height 13
checkbox input "true"
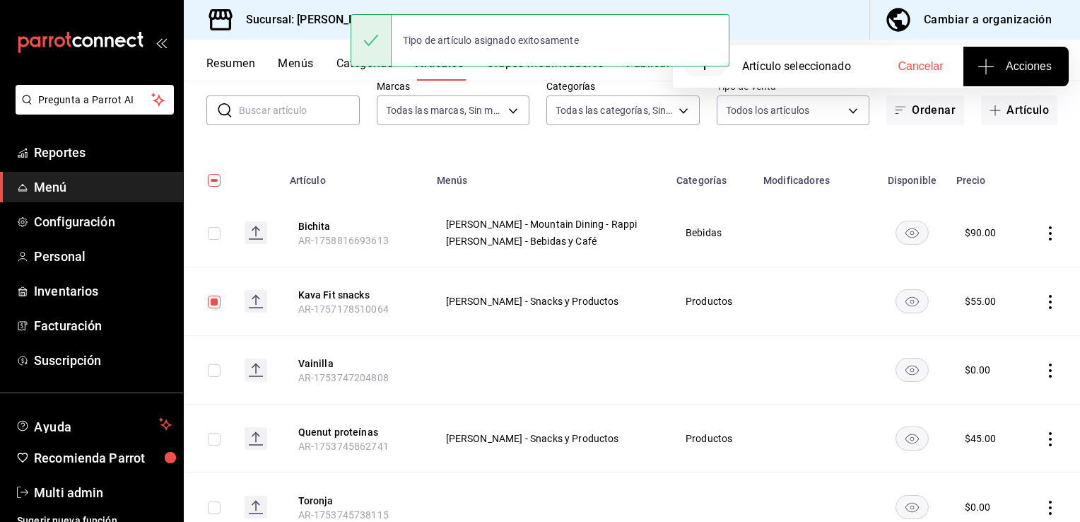
checkbox input "true"
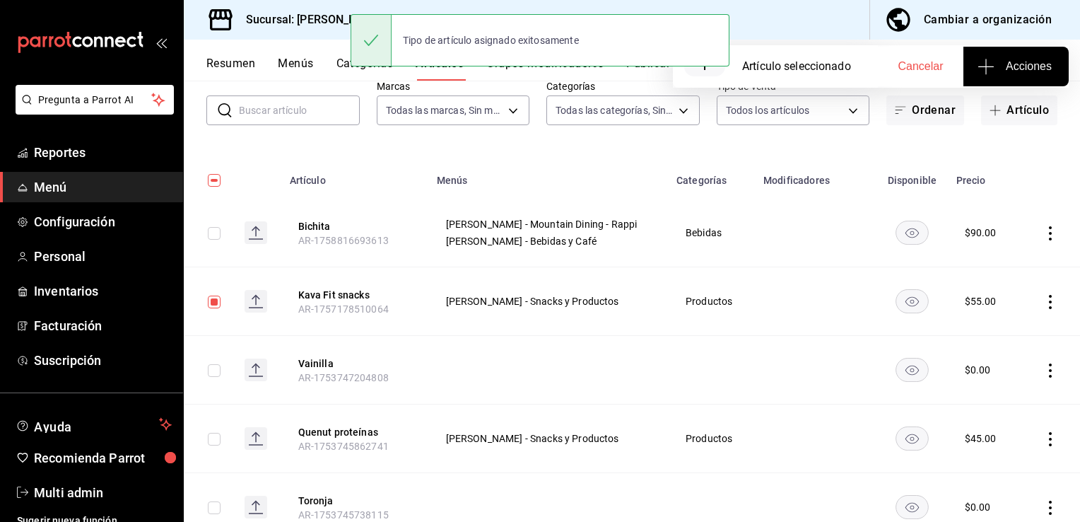
checkbox input "true"
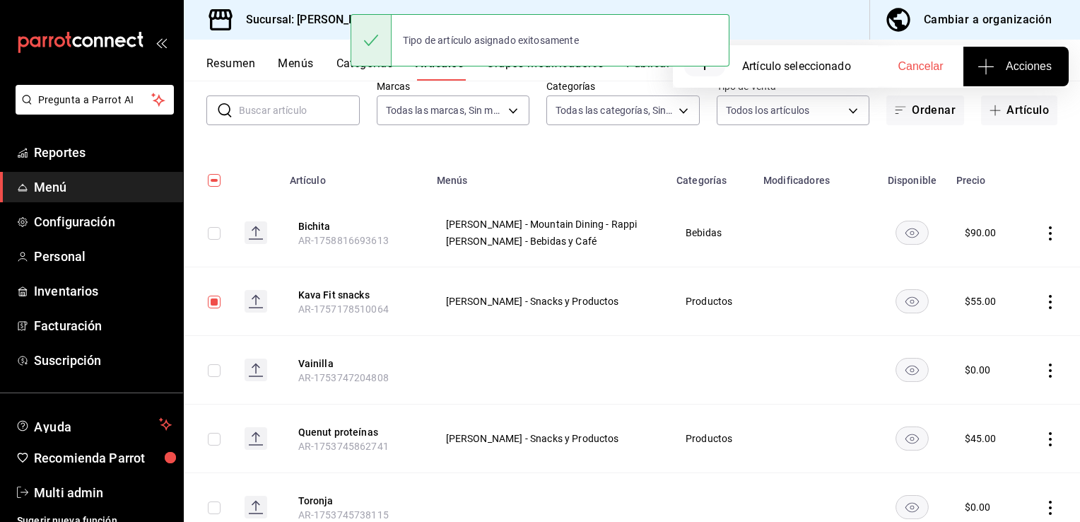
checkbox input "true"
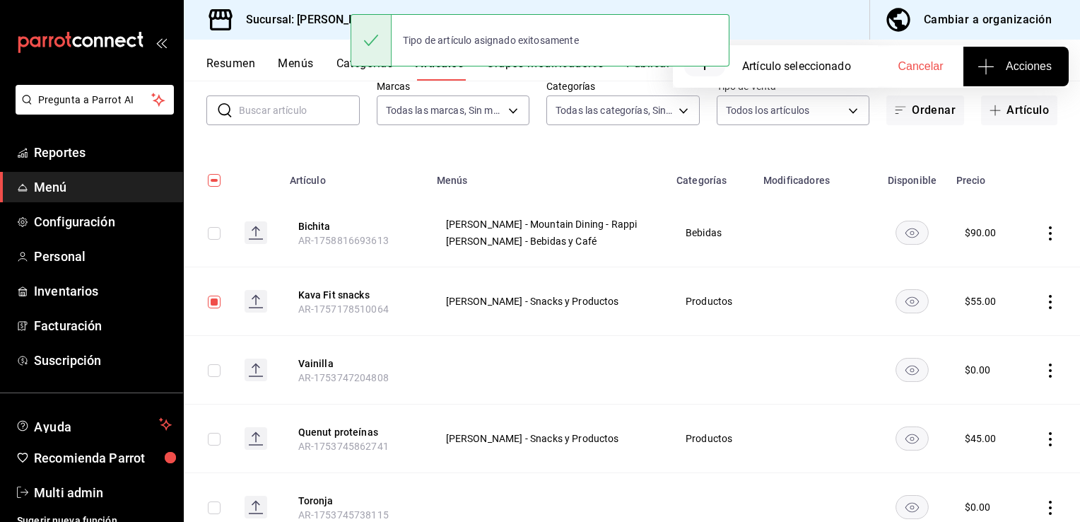
checkbox input "true"
click at [210, 178] on input "checkbox" at bounding box center [214, 180] width 13 height 13
checkbox input "false"
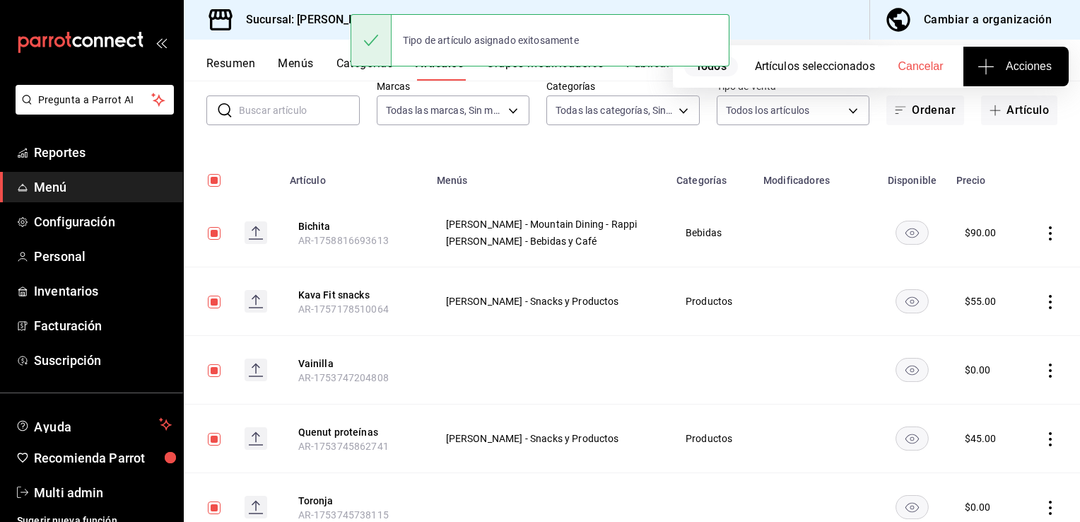
checkbox input "false"
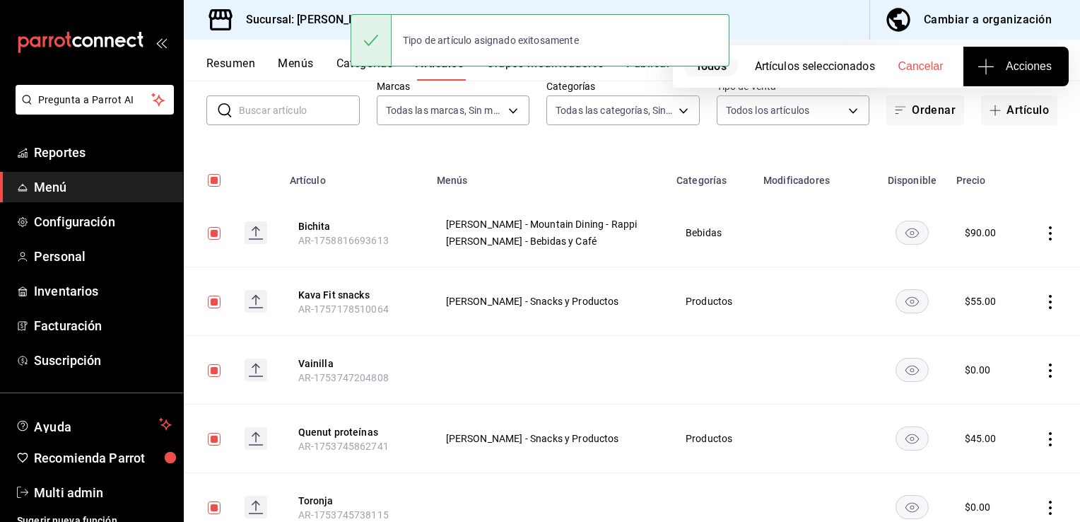
checkbox input "false"
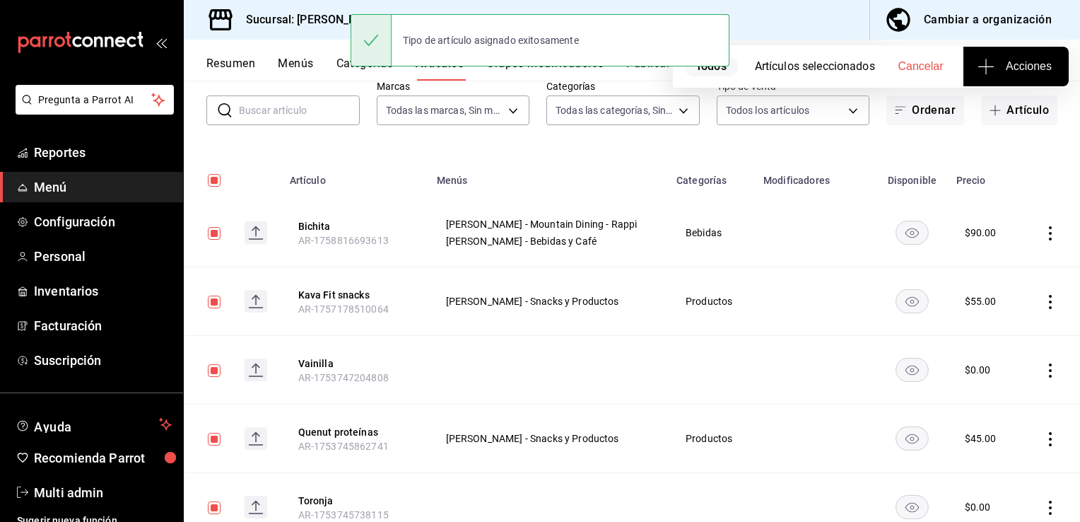
checkbox input "false"
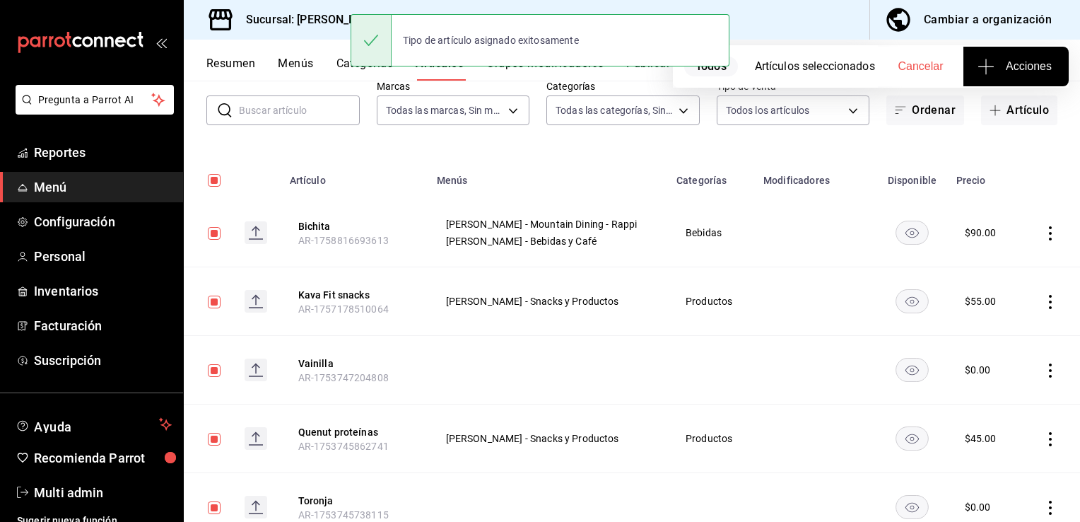
checkbox input "false"
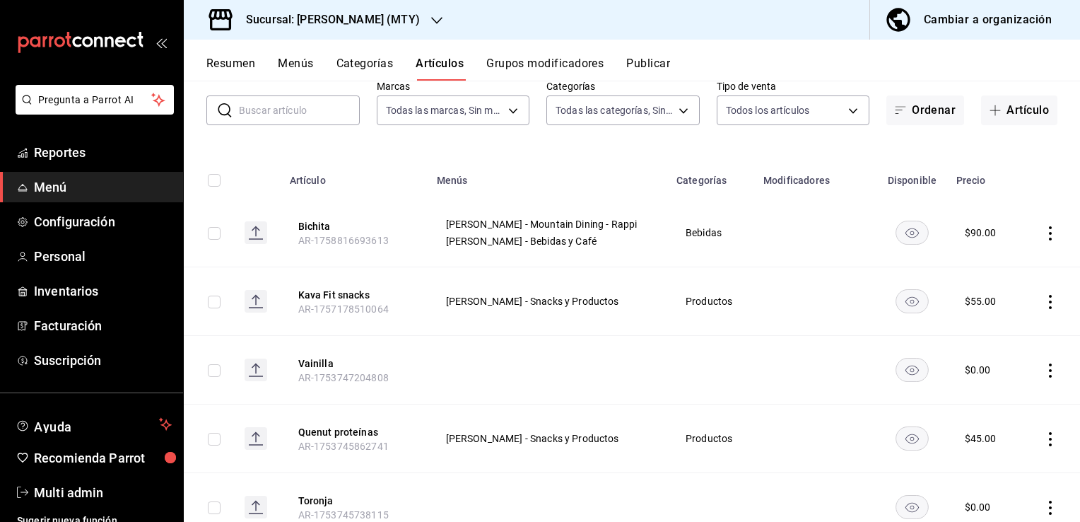
click at [219, 440] on input "checkbox" at bounding box center [214, 439] width 13 height 13
checkbox input "true"
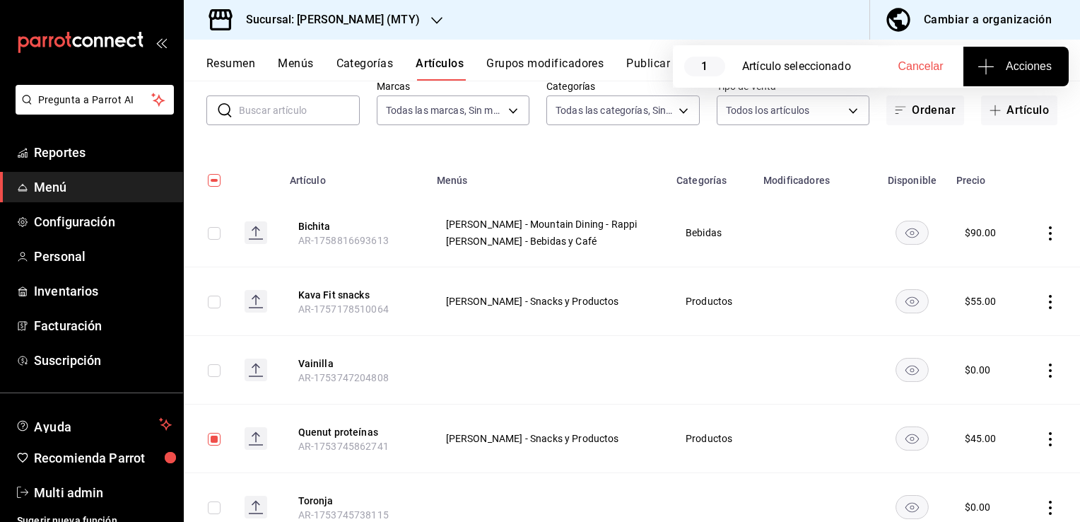
click at [1024, 59] on span "Acciones" at bounding box center [1016, 66] width 71 height 17
click at [1022, 121] on li "Agregar tipo" at bounding box center [1016, 110] width 106 height 37
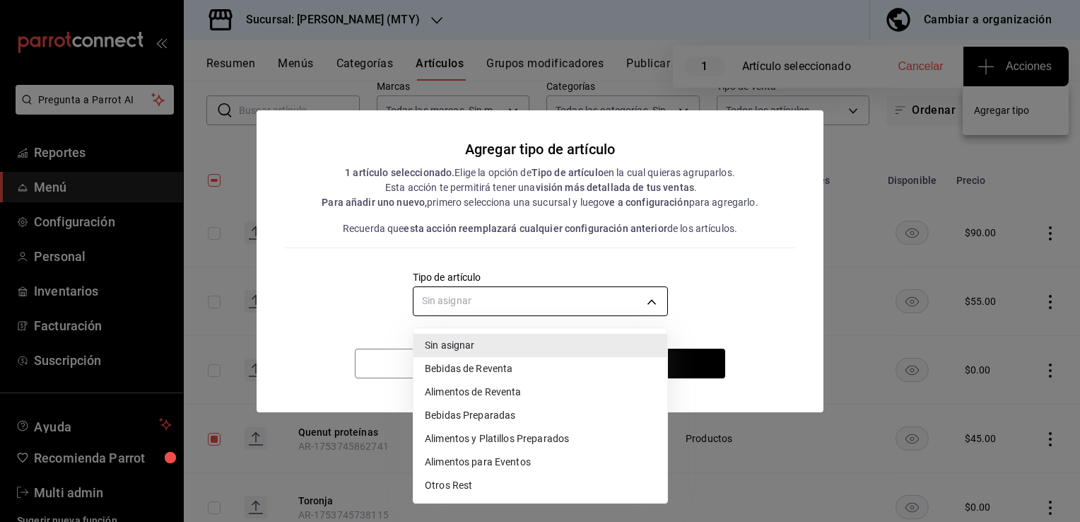
click at [619, 302] on body "Pregunta a Parrot AI Reportes Menú Configuración Personal Inventarios Facturaci…" at bounding box center [540, 261] width 1080 height 522
click at [520, 396] on li "Alimentos de Reventa" at bounding box center [541, 391] width 254 height 23
type input "e89e7522-2214-4d23-9ea1-04ae8fec8ed0"
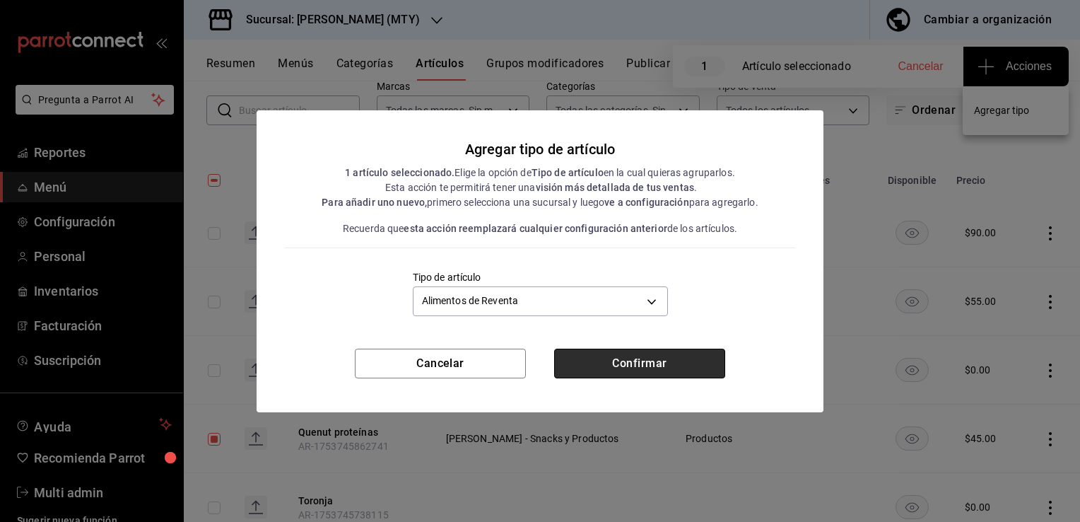
click at [615, 361] on button "Confirmar" at bounding box center [639, 364] width 171 height 30
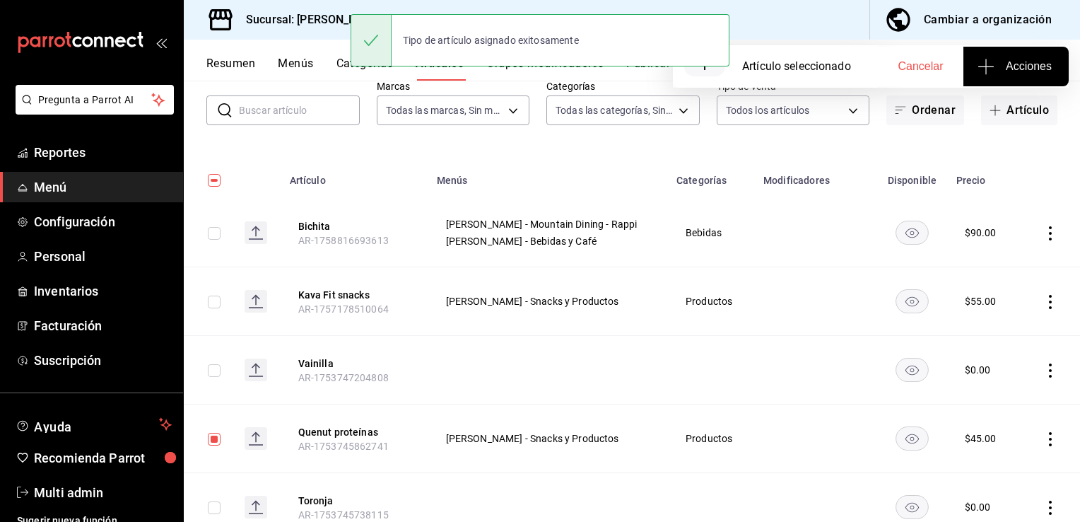
click at [218, 180] on input "checkbox" at bounding box center [214, 180] width 13 height 13
checkbox input "true"
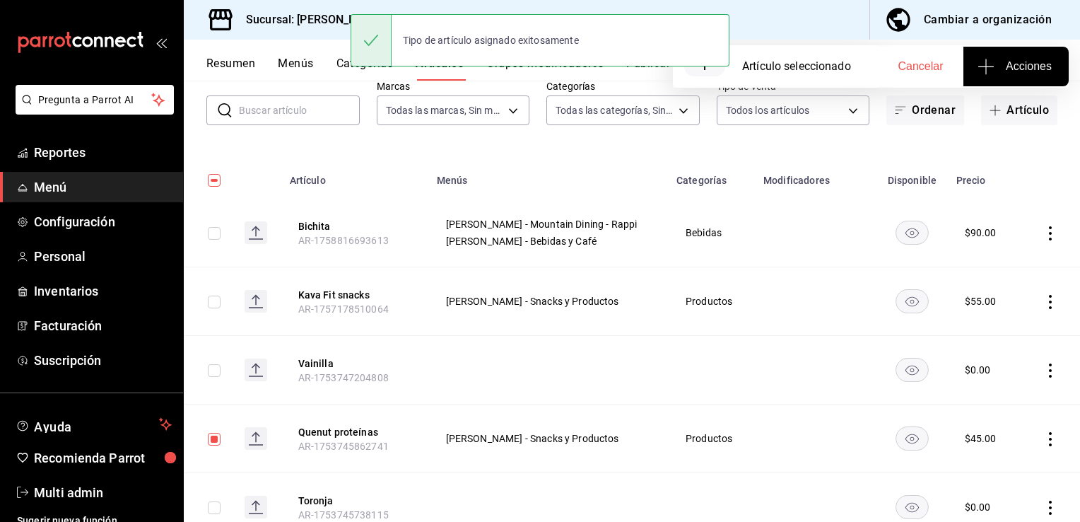
checkbox input "true"
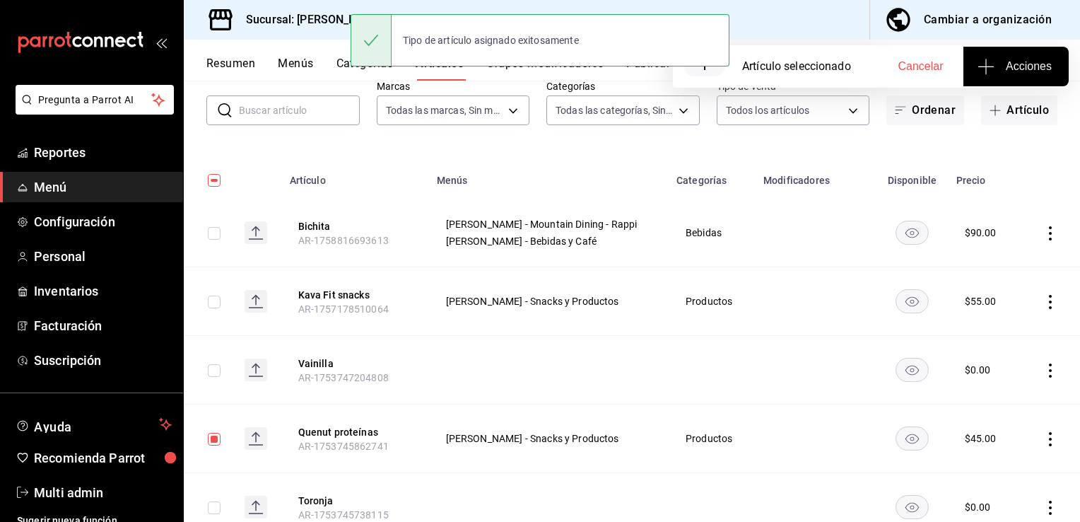
checkbox input "true"
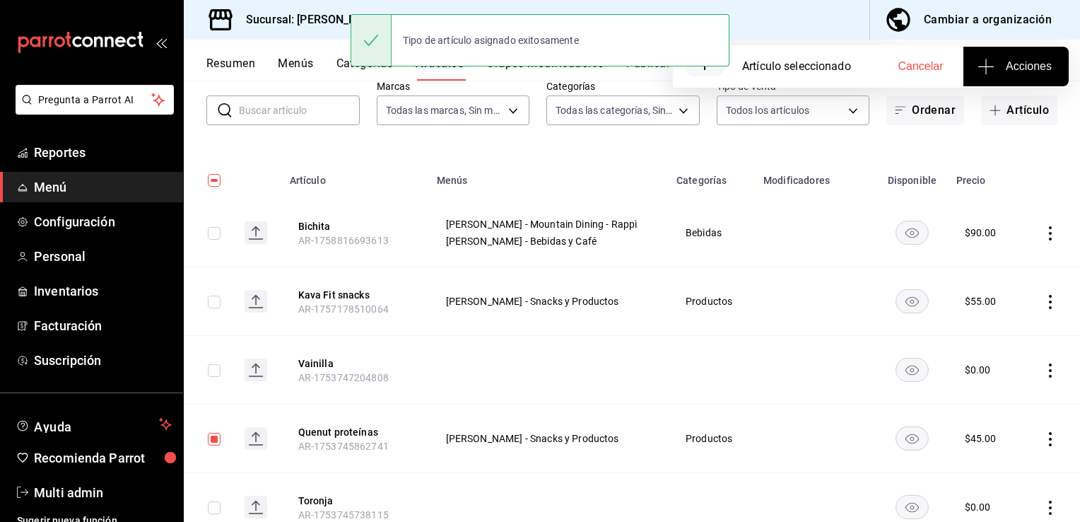
checkbox input "true"
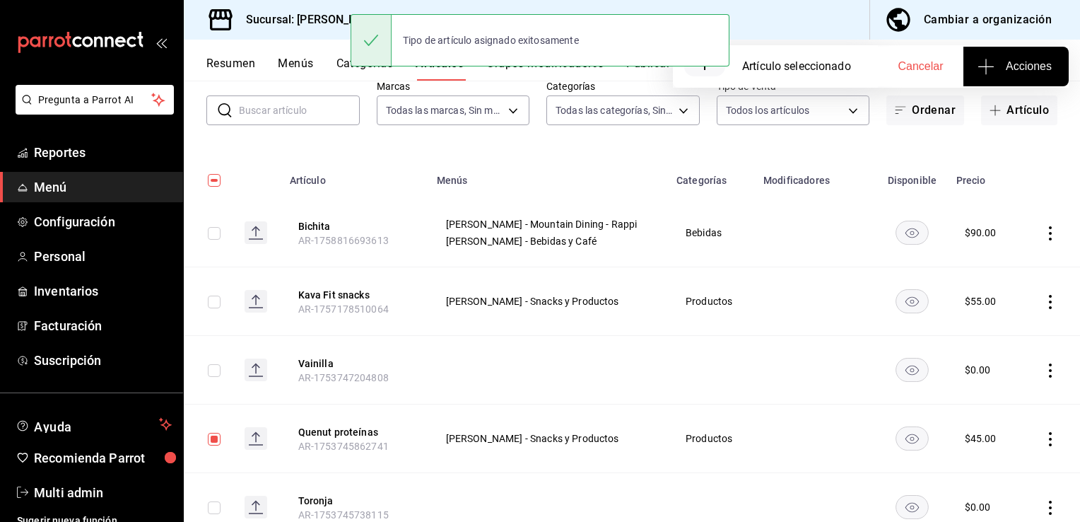
checkbox input "true"
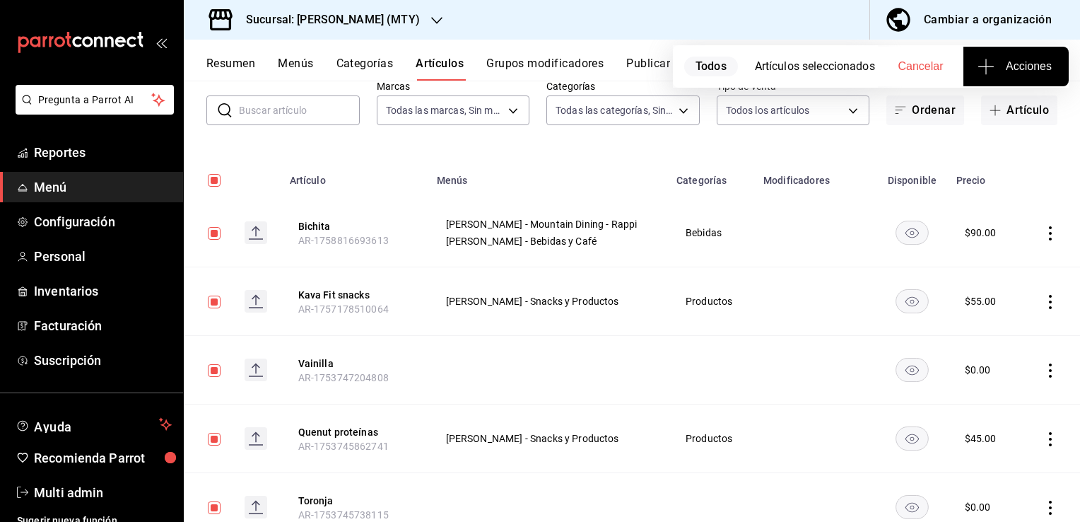
click at [218, 180] on input "checkbox" at bounding box center [214, 180] width 13 height 13
checkbox input "false"
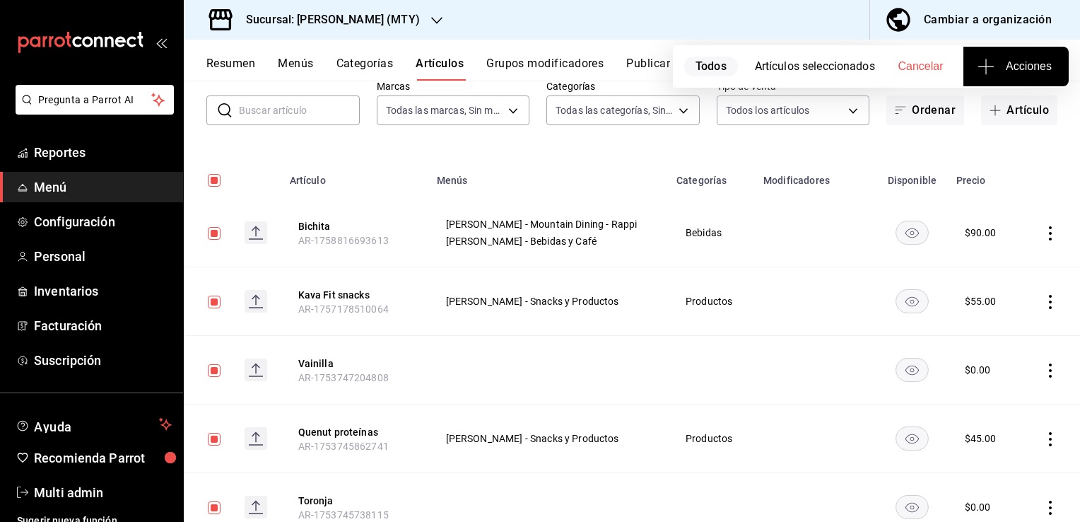
checkbox input "false"
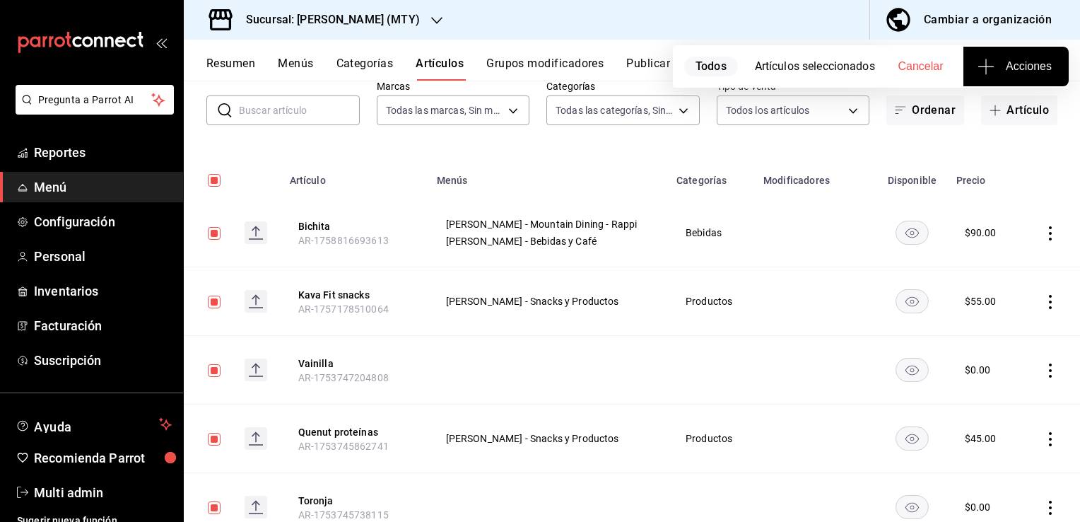
checkbox input "false"
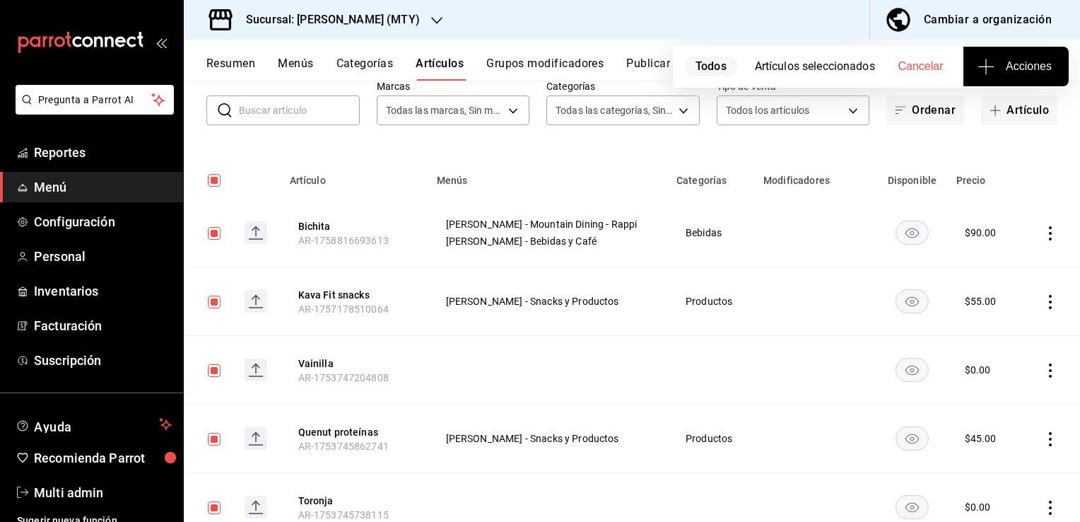
checkbox input "false"
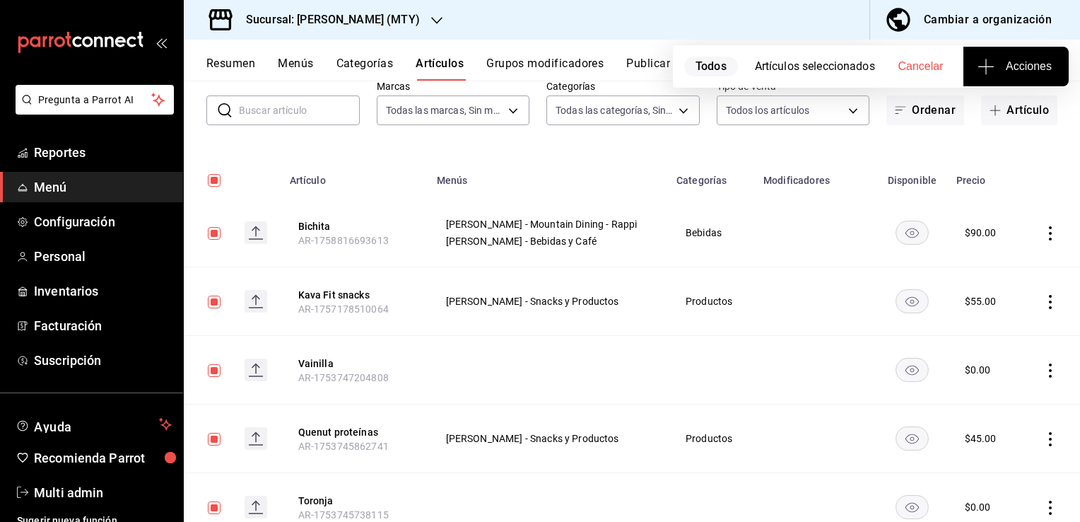
checkbox input "false"
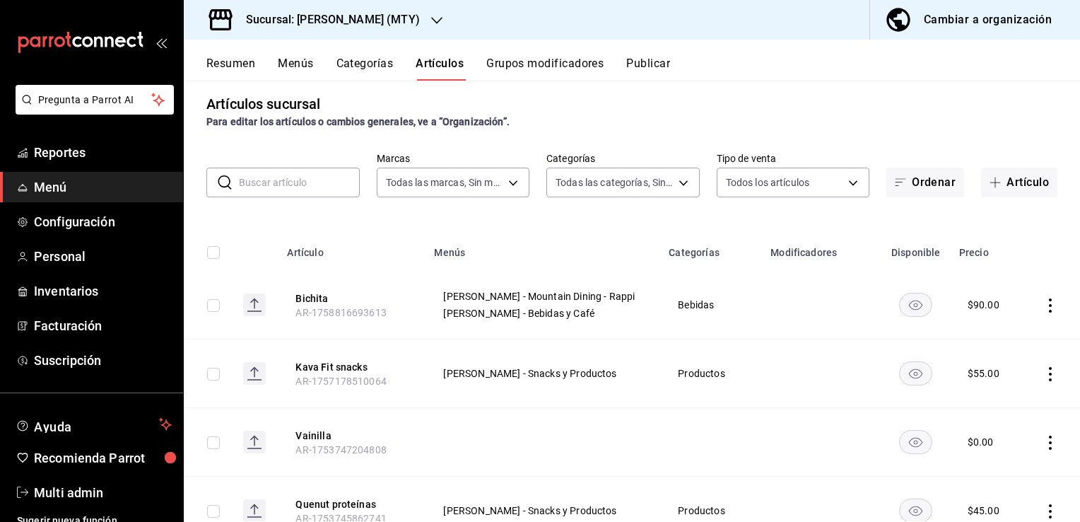
scroll to position [0, 0]
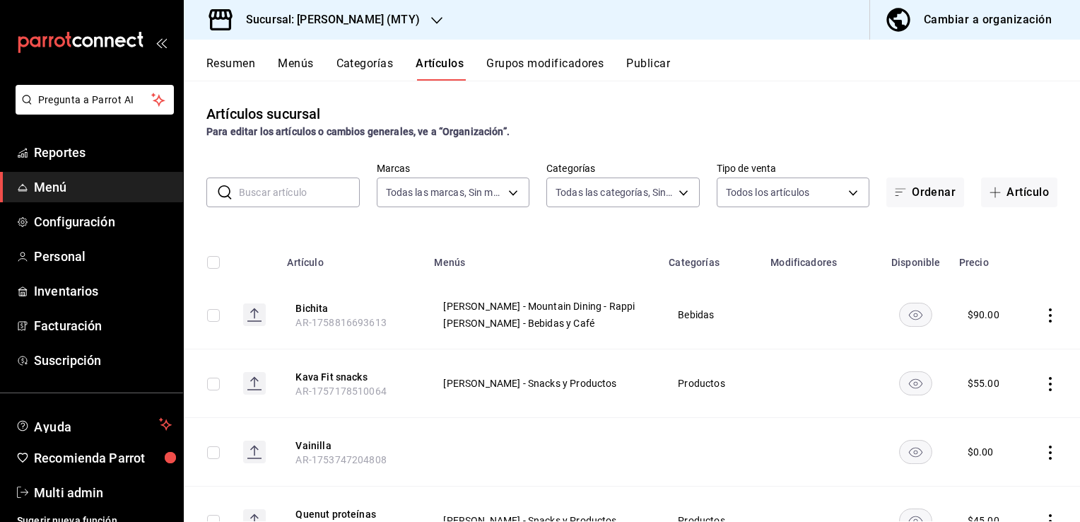
click at [259, 195] on input "text" at bounding box center [299, 192] width 121 height 28
type input "cold"
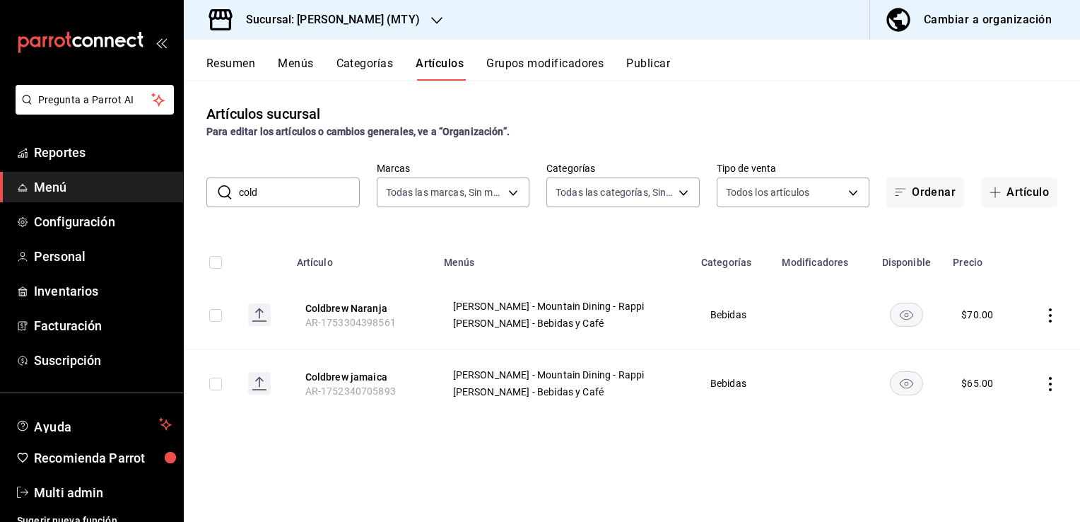
click at [1051, 314] on icon "actions" at bounding box center [1050, 315] width 3 height 14
click at [1012, 344] on span "Editar" at bounding box center [1008, 348] width 37 height 15
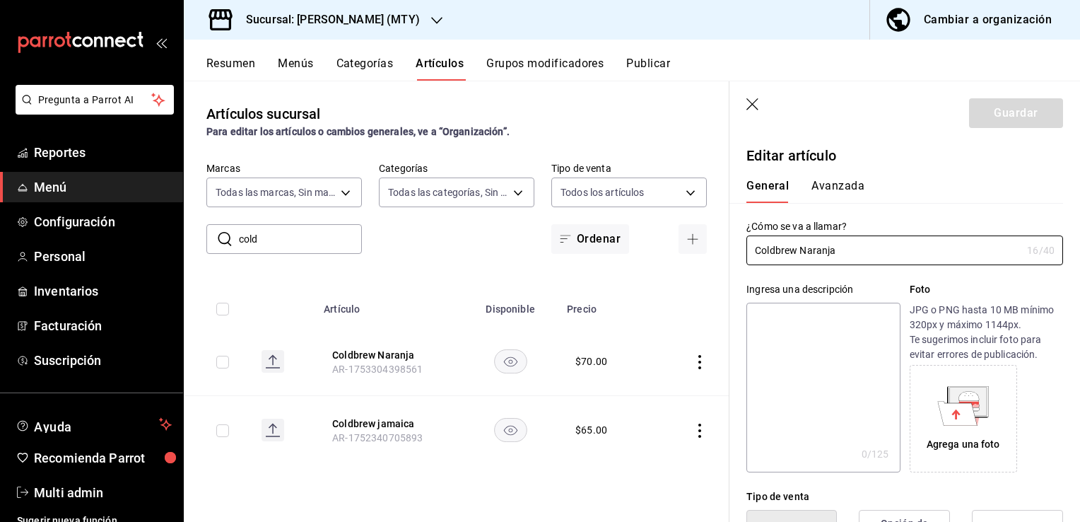
type input "$70.00"
click at [754, 105] on icon "button" at bounding box center [753, 104] width 12 height 12
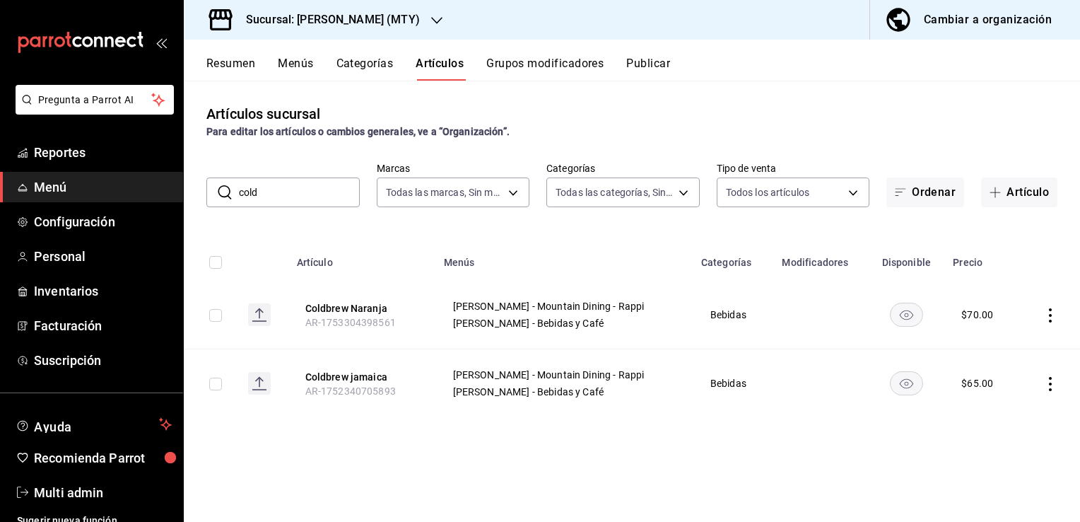
click at [1050, 378] on icon "actions" at bounding box center [1050, 384] width 3 height 14
click at [1010, 420] on span "Editar" at bounding box center [1008, 416] width 37 height 15
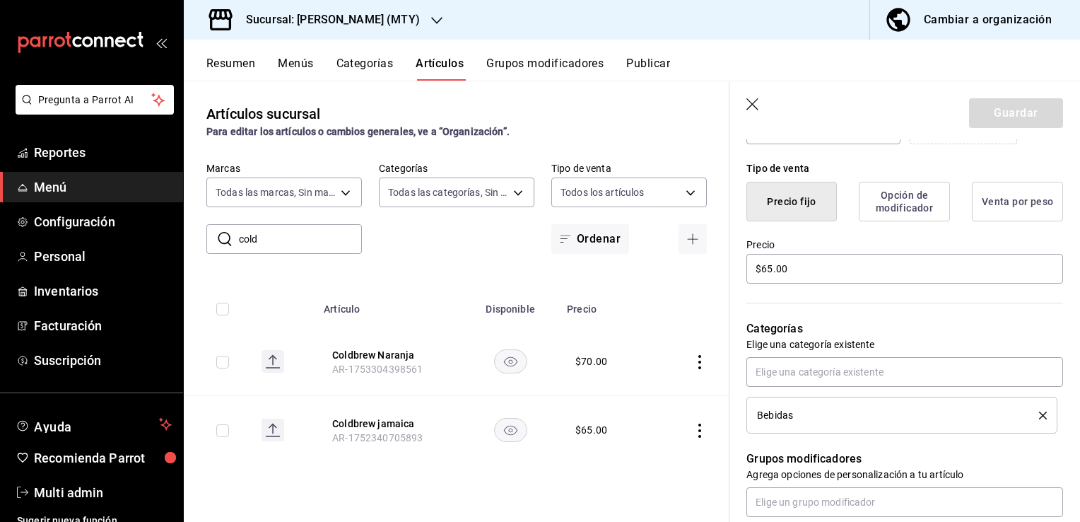
scroll to position [351, 0]
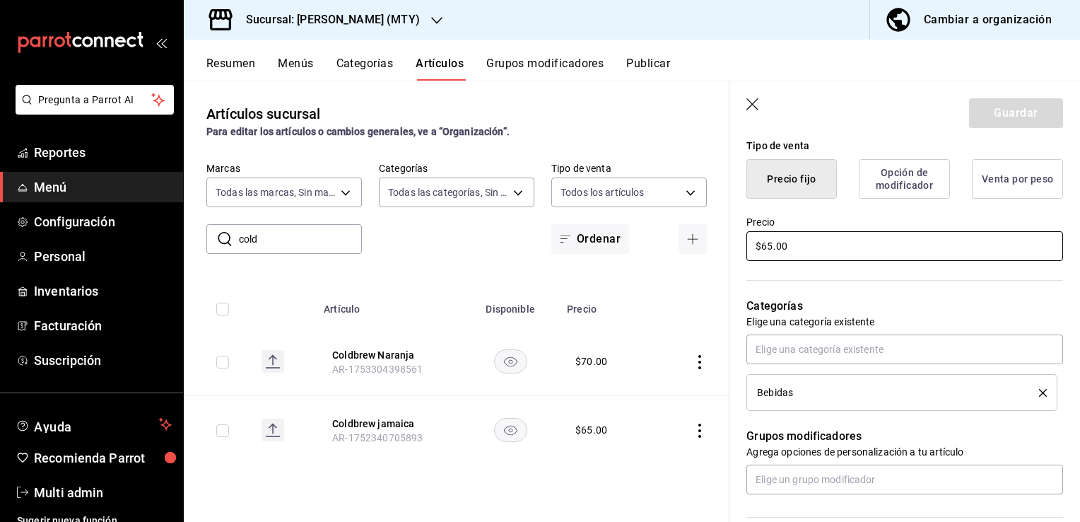
drag, startPoint x: 838, startPoint y: 247, endPoint x: 692, endPoint y: 258, distance: 146.1
click at [692, 258] on main "Artículos sucursal Para editar los artículos o cambios generales, ve a “Organiz…" at bounding box center [632, 301] width 897 height 441
type input "$70.00"
click at [1004, 115] on button "Guardar" at bounding box center [1016, 113] width 94 height 30
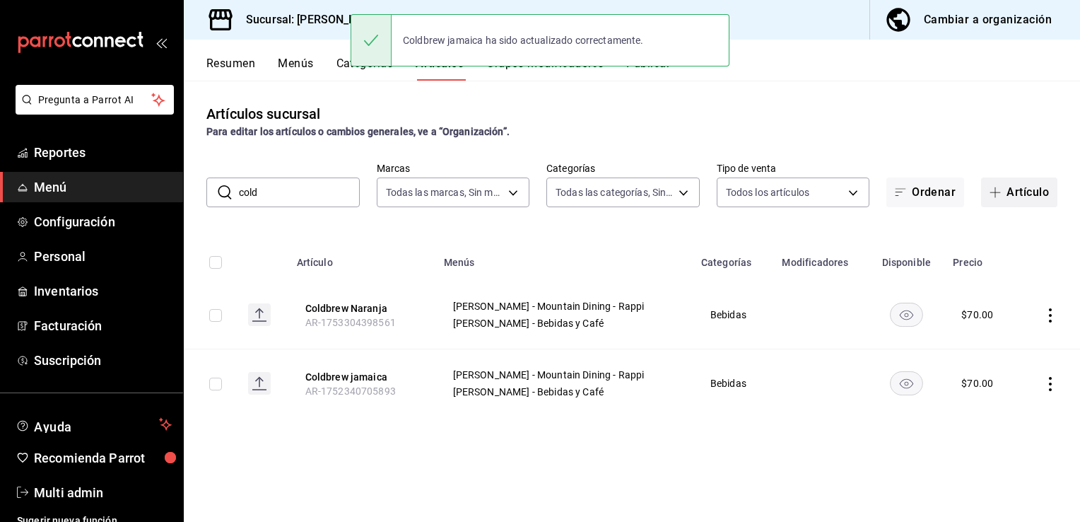
click at [1008, 201] on button "Artículo" at bounding box center [1019, 192] width 76 height 30
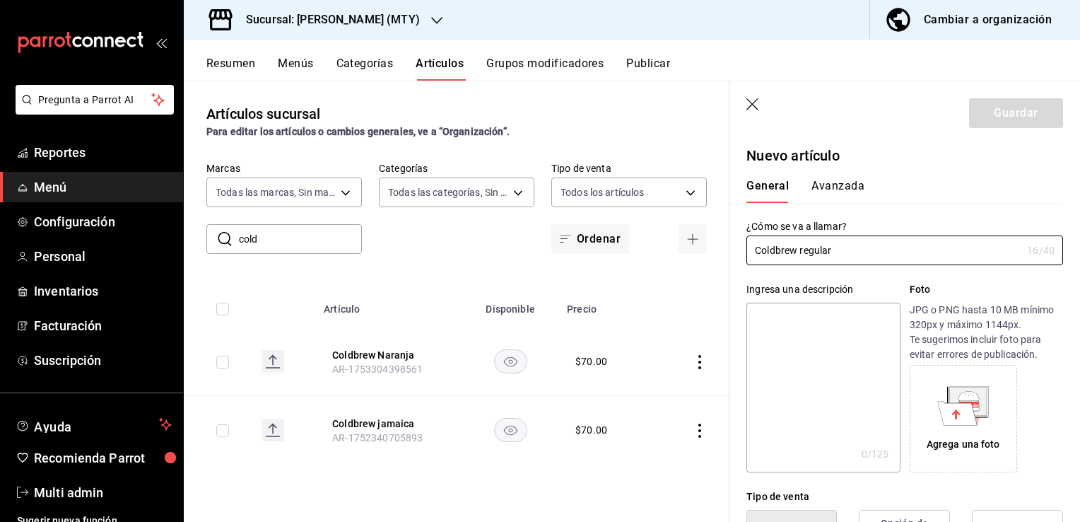
type input "Coldbrew regular"
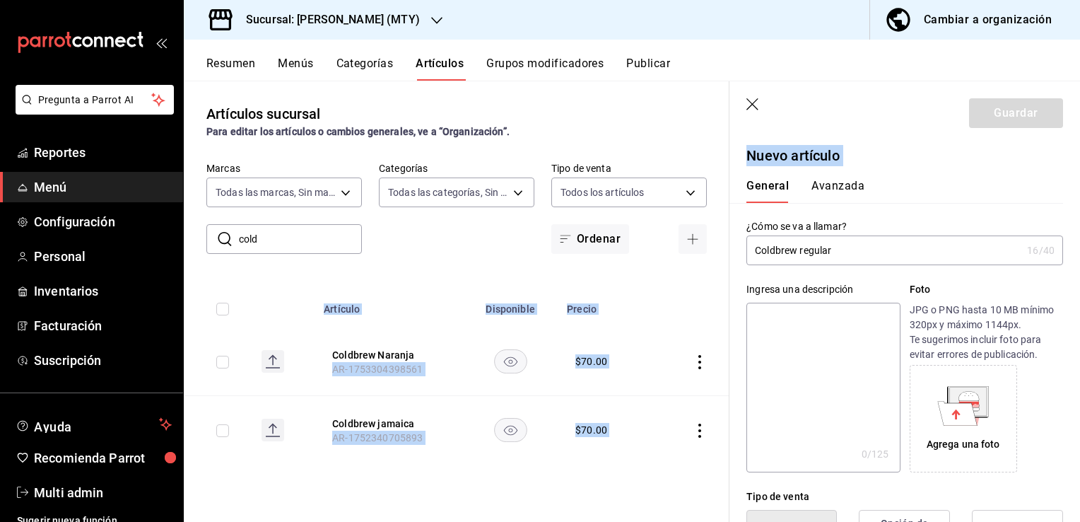
drag, startPoint x: 1062, startPoint y: 208, endPoint x: 1080, endPoint y: 197, distance: 21.0
click at [1080, 197] on html "Pregunta a Parrot AI Reportes Menú Configuración Personal Inventarios Facturaci…" at bounding box center [540, 261] width 1080 height 522
drag, startPoint x: 1080, startPoint y: 197, endPoint x: 996, endPoint y: 171, distance: 87.2
click at [996, 171] on div "General [PERSON_NAME]" at bounding box center [897, 184] width 334 height 37
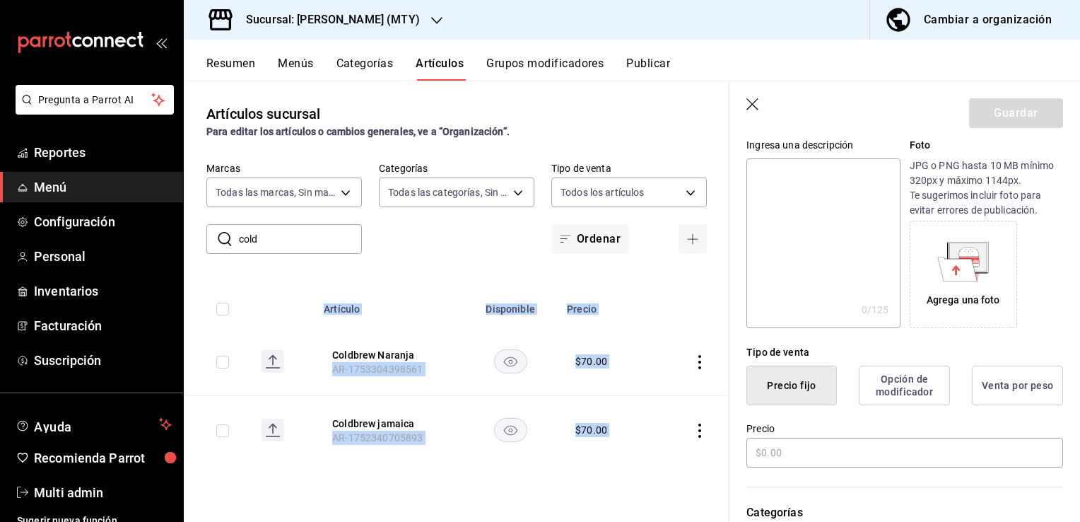
scroll to position [204, 0]
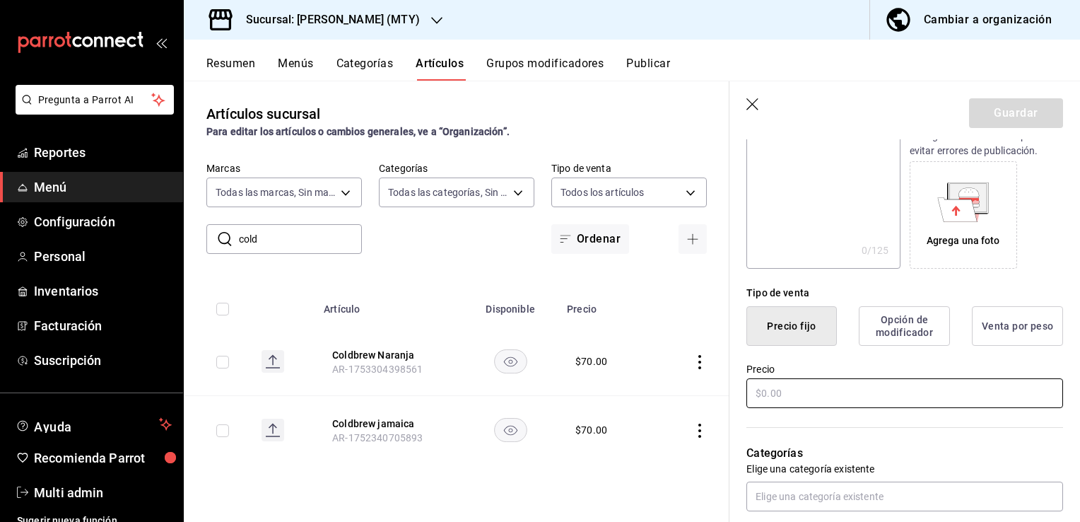
click at [823, 397] on input "text" at bounding box center [905, 393] width 317 height 30
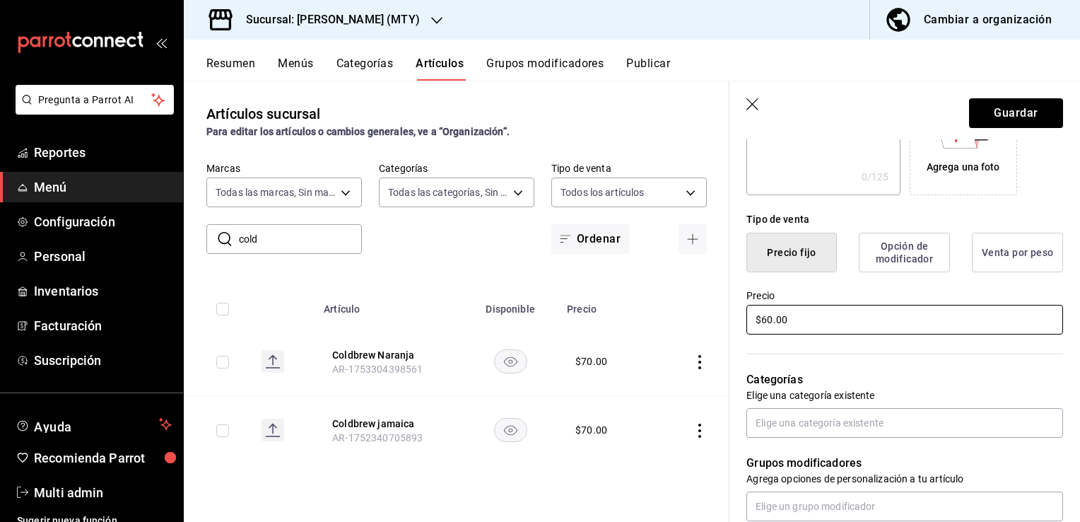
scroll to position [280, 0]
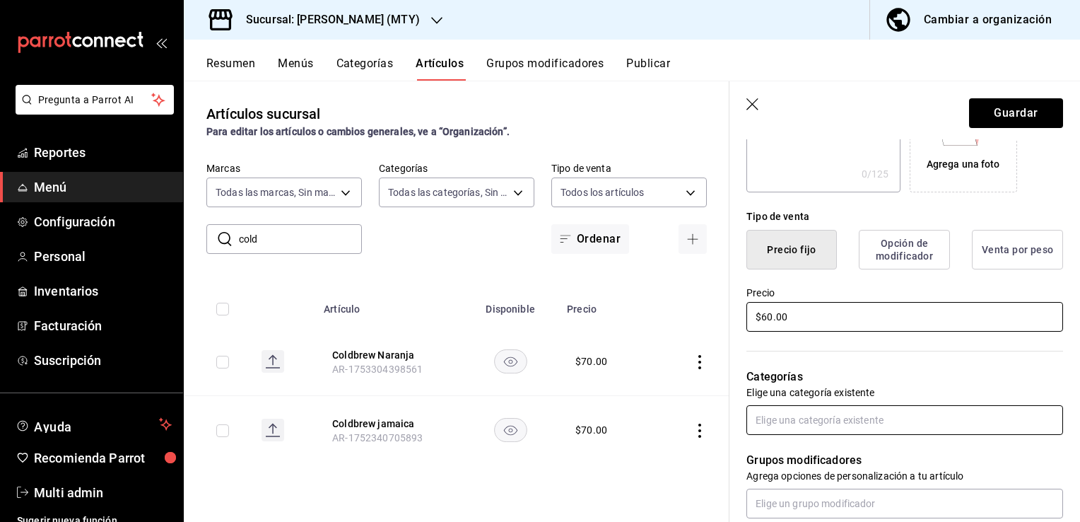
type input "$60.00"
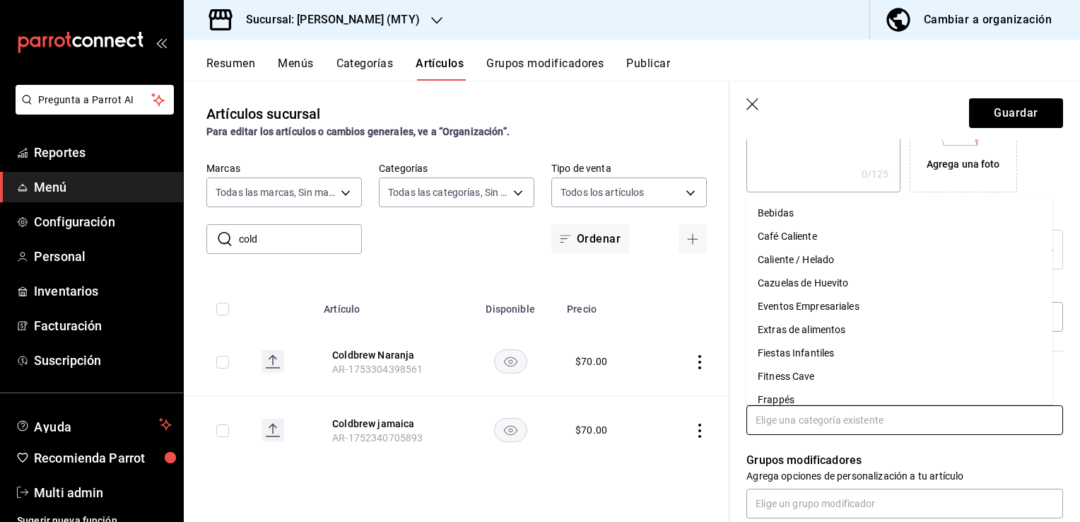
click at [798, 424] on input "text" at bounding box center [905, 420] width 317 height 30
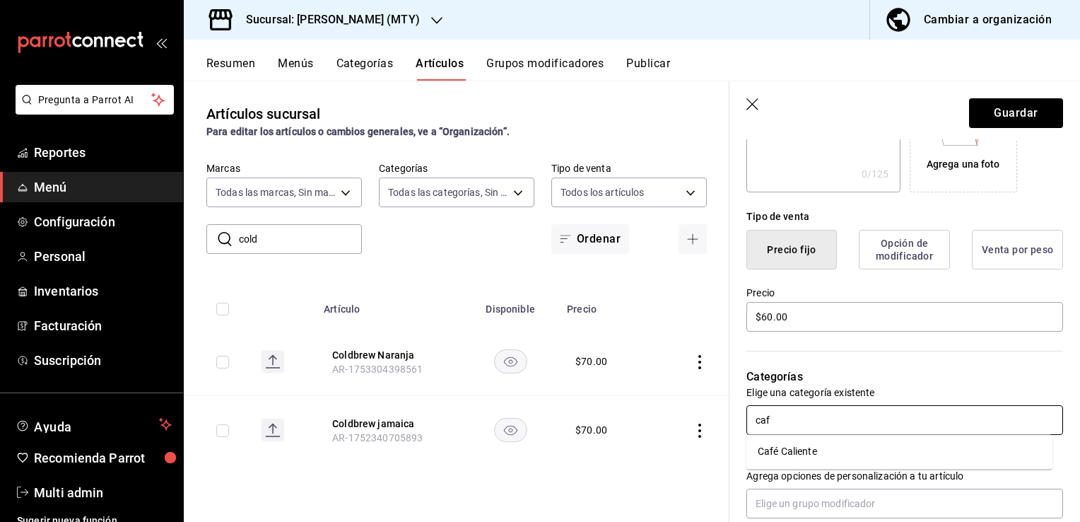
type input "ca"
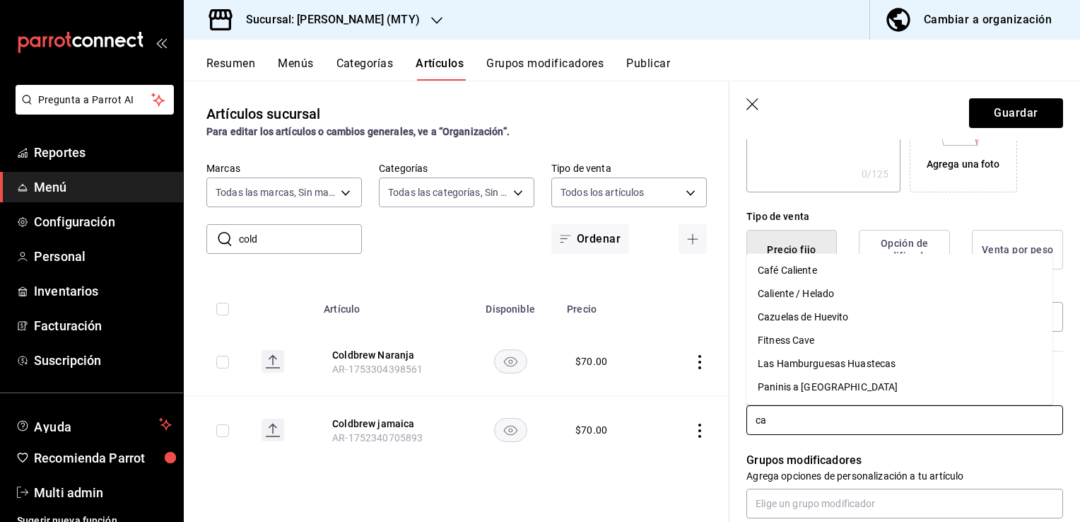
click at [810, 296] on li "Caliente / Helado" at bounding box center [900, 293] width 306 height 23
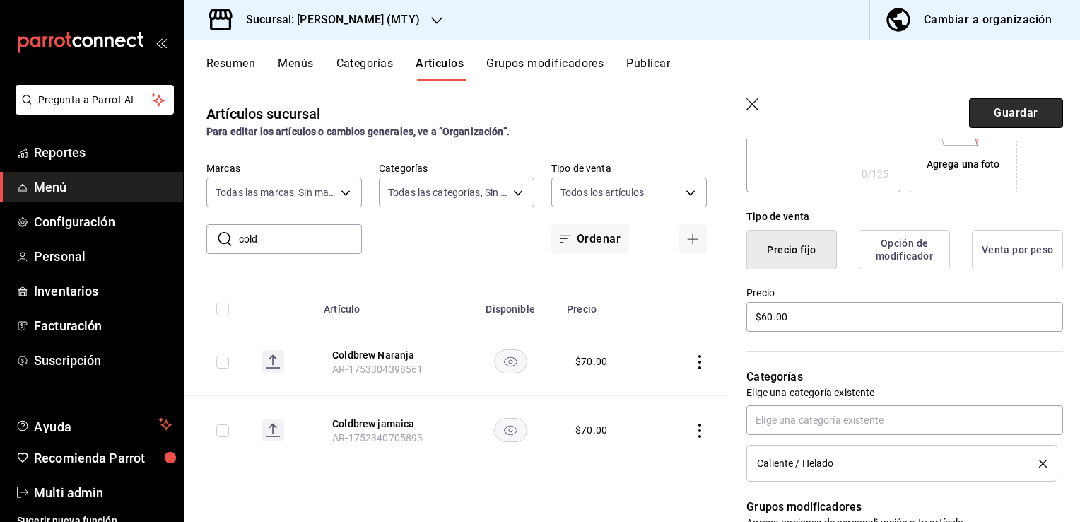
click at [1019, 110] on button "Guardar" at bounding box center [1016, 113] width 94 height 30
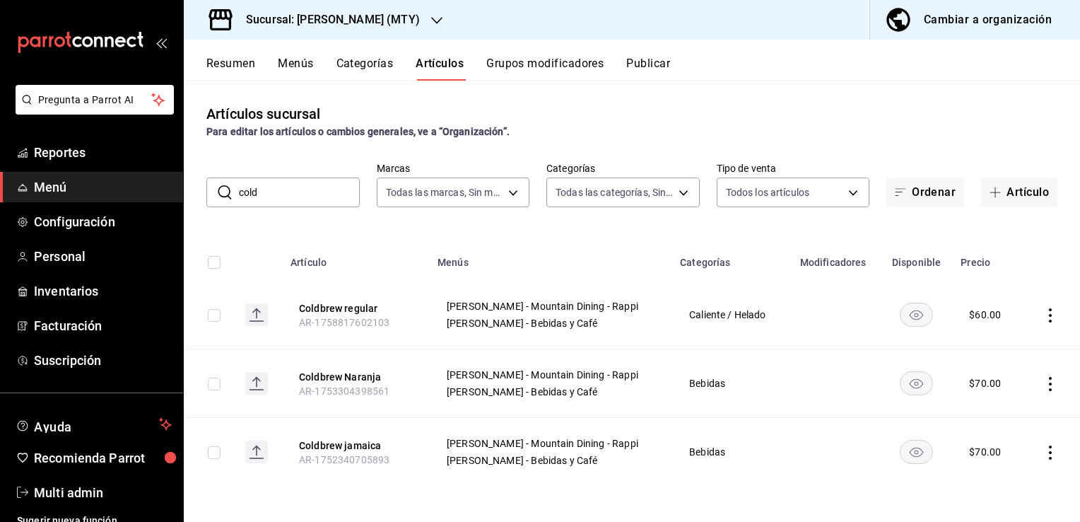
click at [1049, 386] on icon "actions" at bounding box center [1051, 384] width 14 height 14
click at [1010, 414] on span "Editar" at bounding box center [1008, 416] width 37 height 15
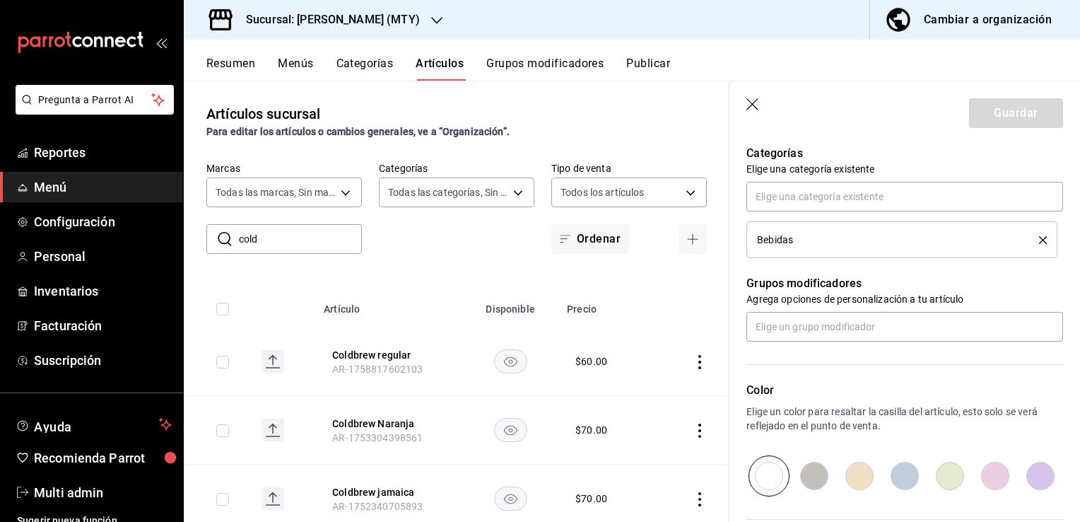
scroll to position [498, 0]
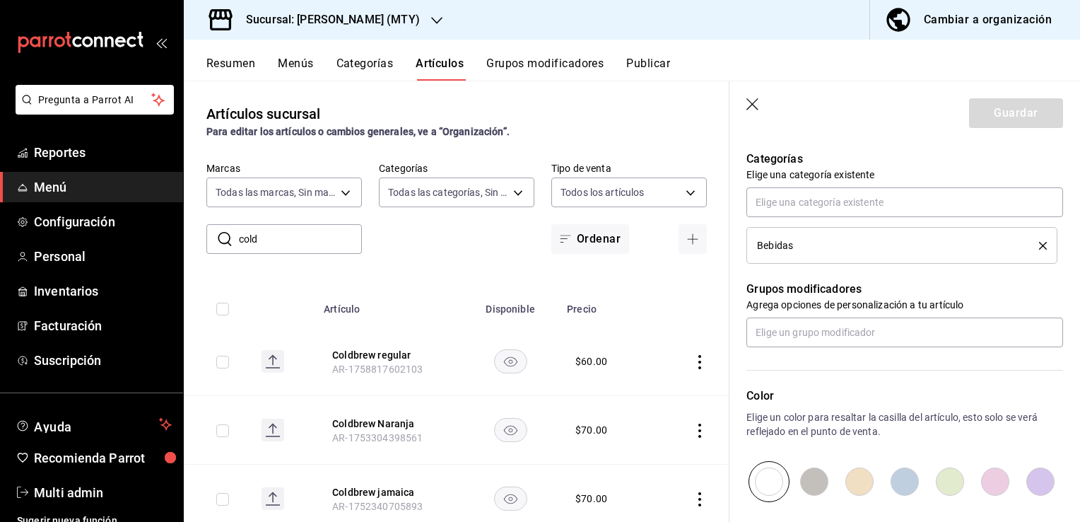
click at [1029, 242] on button "delete" at bounding box center [1038, 246] width 18 height 8
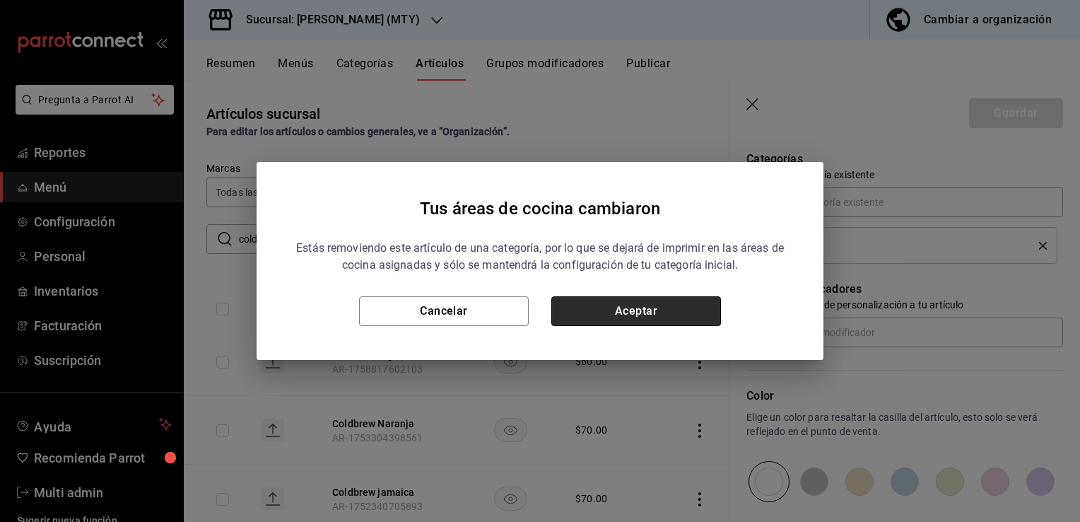
click at [652, 314] on button "Aceptar" at bounding box center [636, 311] width 170 height 30
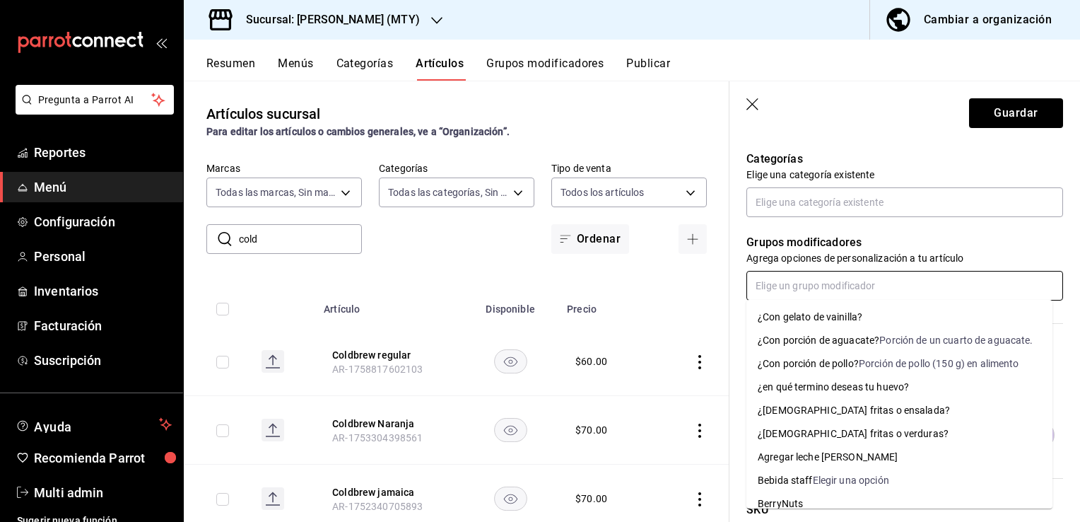
click at [834, 296] on input "text" at bounding box center [905, 286] width 317 height 30
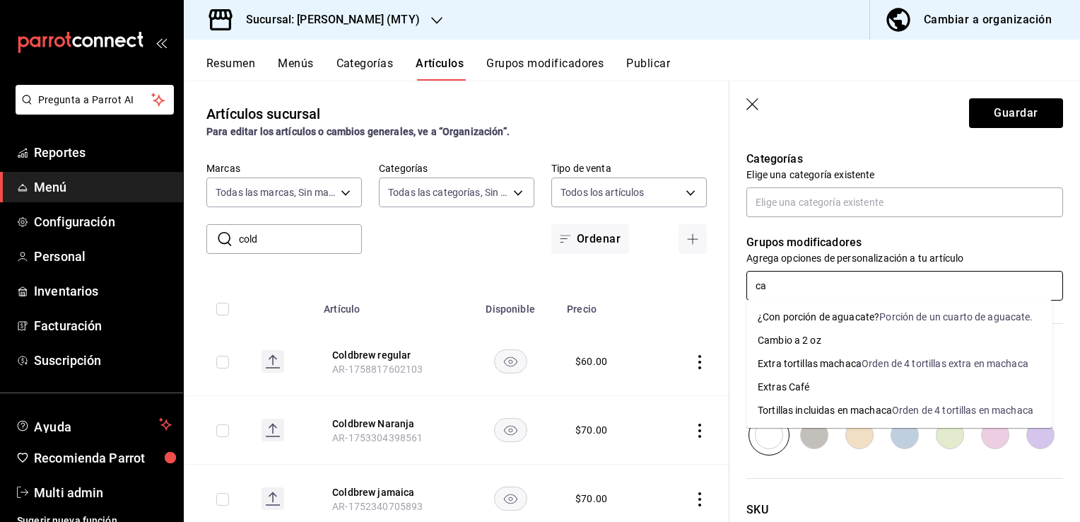
type input "c"
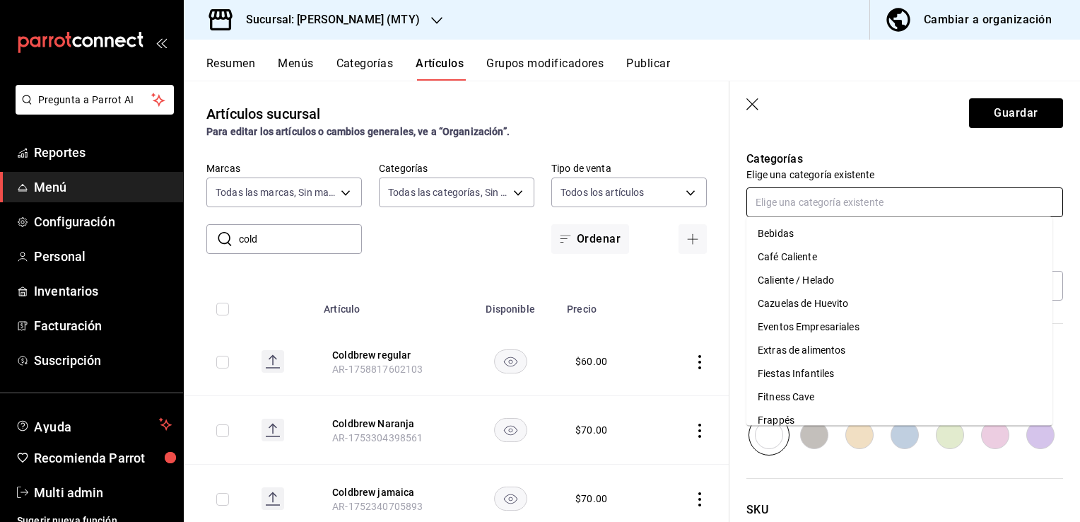
click at [865, 189] on input "text" at bounding box center [905, 202] width 317 height 30
type input "ca"
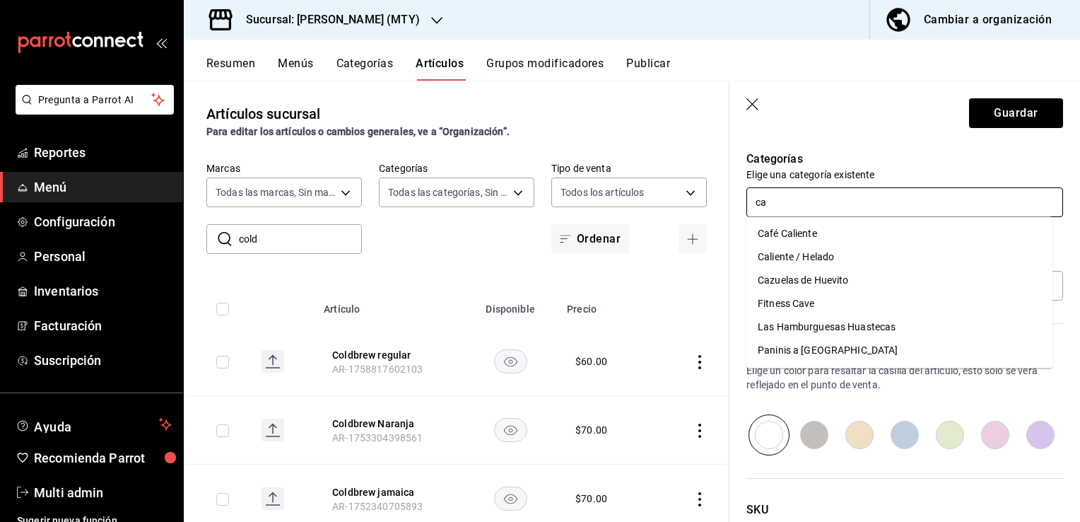
click at [797, 255] on li "Caliente / Helado" at bounding box center [900, 256] width 306 height 23
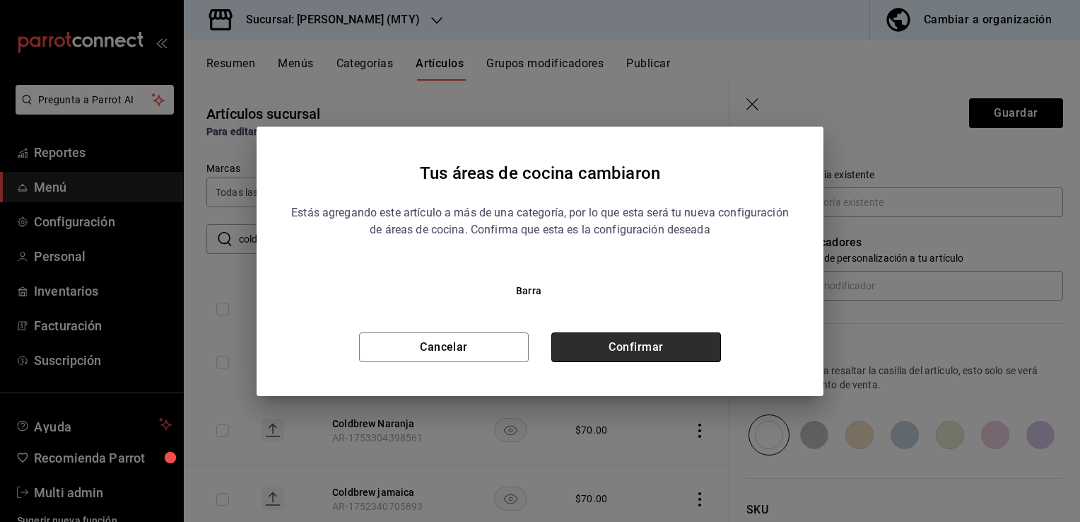
click at [667, 342] on button "Confirmar" at bounding box center [636, 347] width 170 height 30
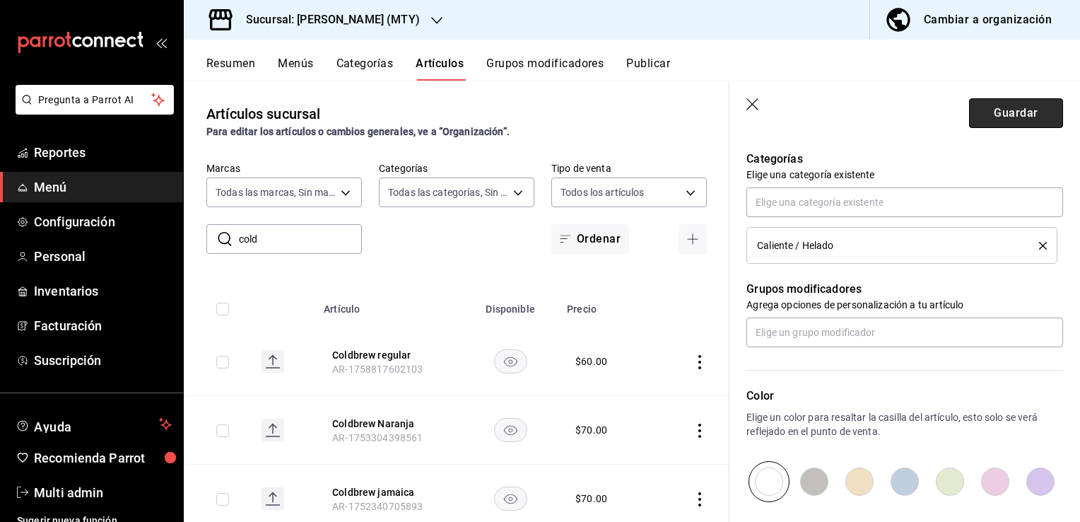
click at [1015, 110] on button "Guardar" at bounding box center [1016, 113] width 94 height 30
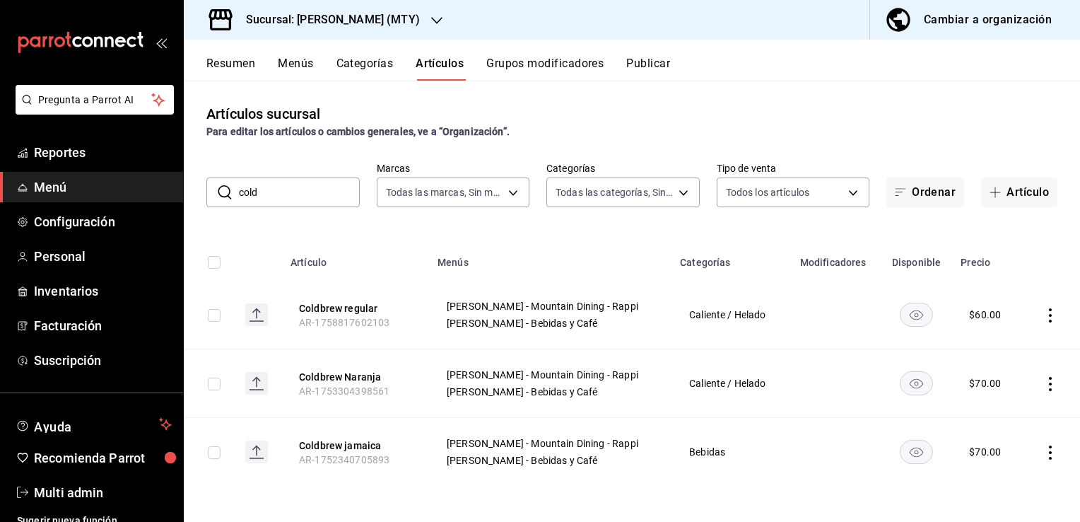
click at [1046, 453] on icon "actions" at bounding box center [1051, 452] width 14 height 14
click at [996, 423] on span "Editar" at bounding box center [1008, 426] width 37 height 15
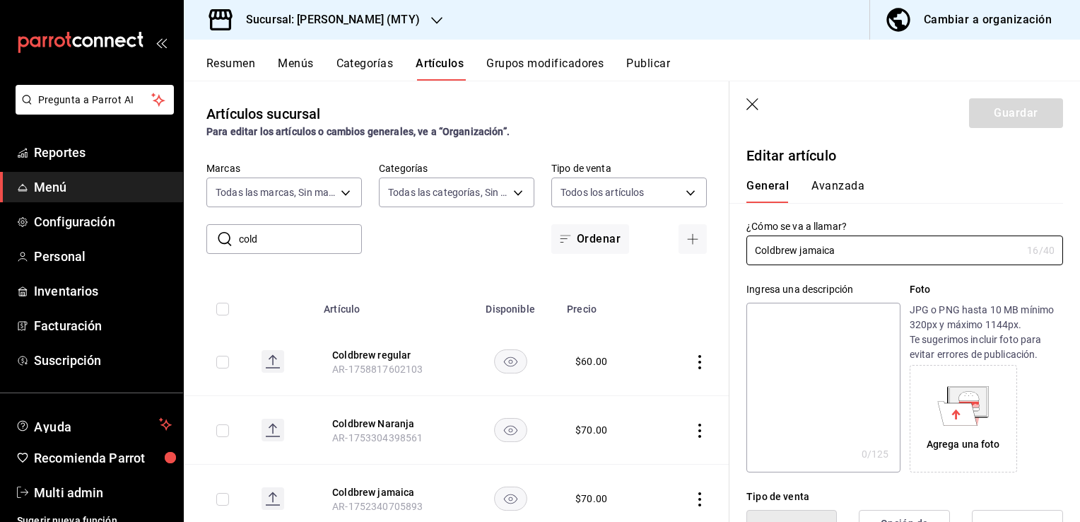
type input "$70.00"
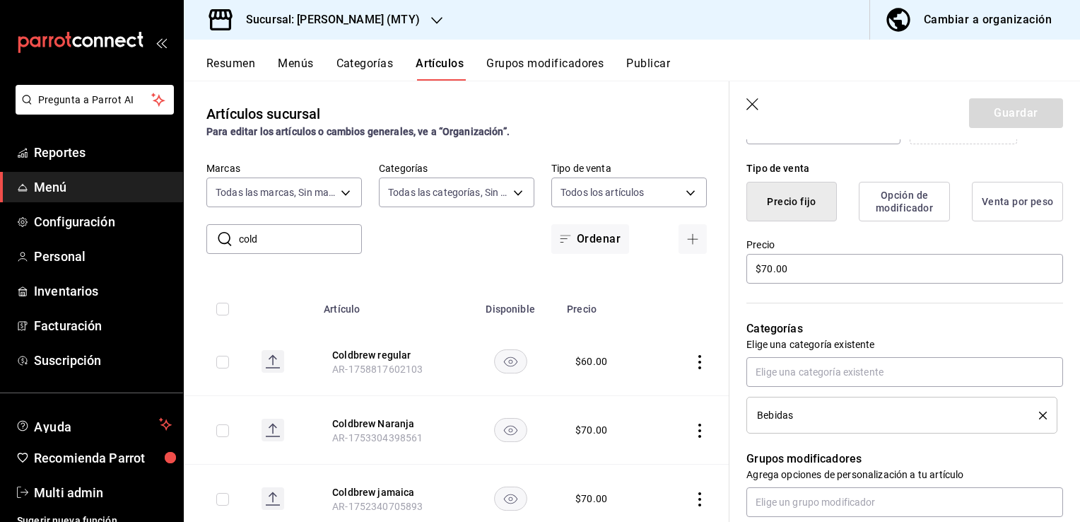
scroll to position [405, 0]
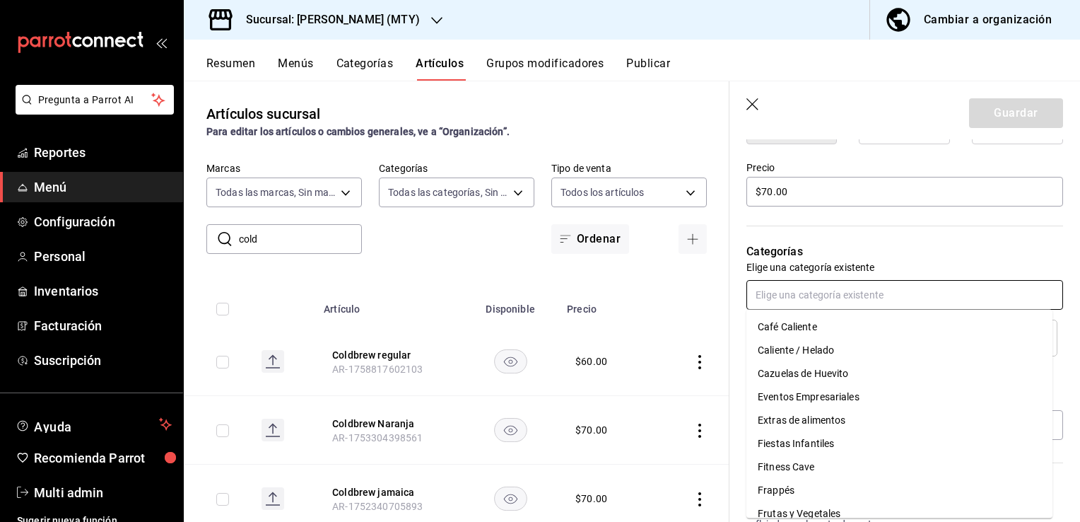
click at [955, 290] on input "text" at bounding box center [905, 295] width 317 height 30
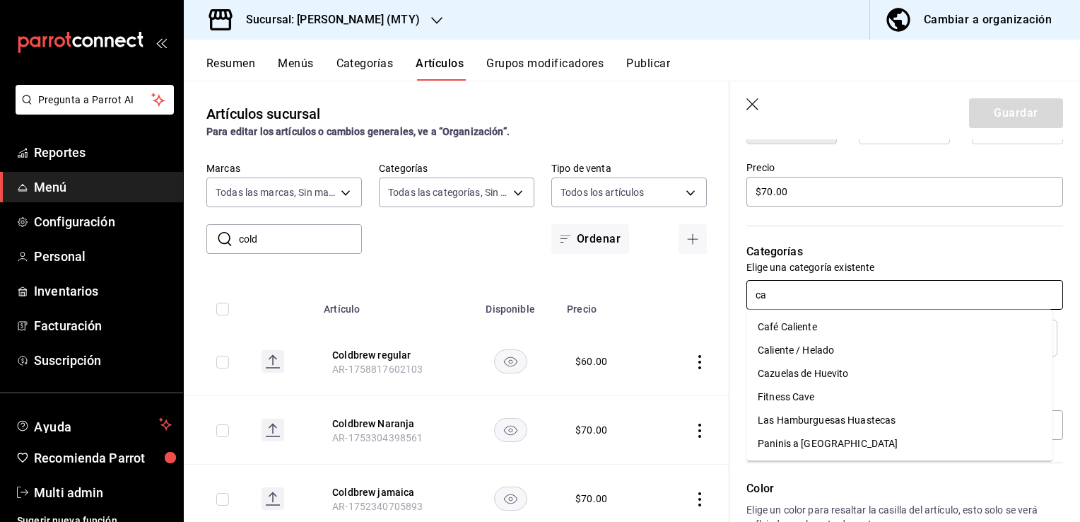
type input "cal"
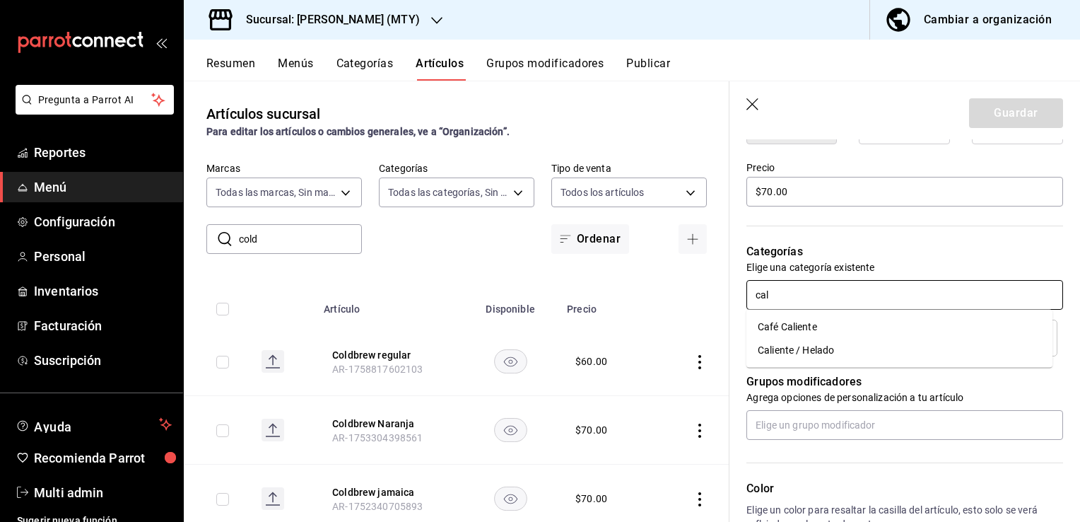
click at [873, 361] on ul "Café Caliente Caliente / Helado" at bounding box center [900, 339] width 306 height 58
click at [833, 353] on li "Caliente / Helado" at bounding box center [900, 350] width 306 height 23
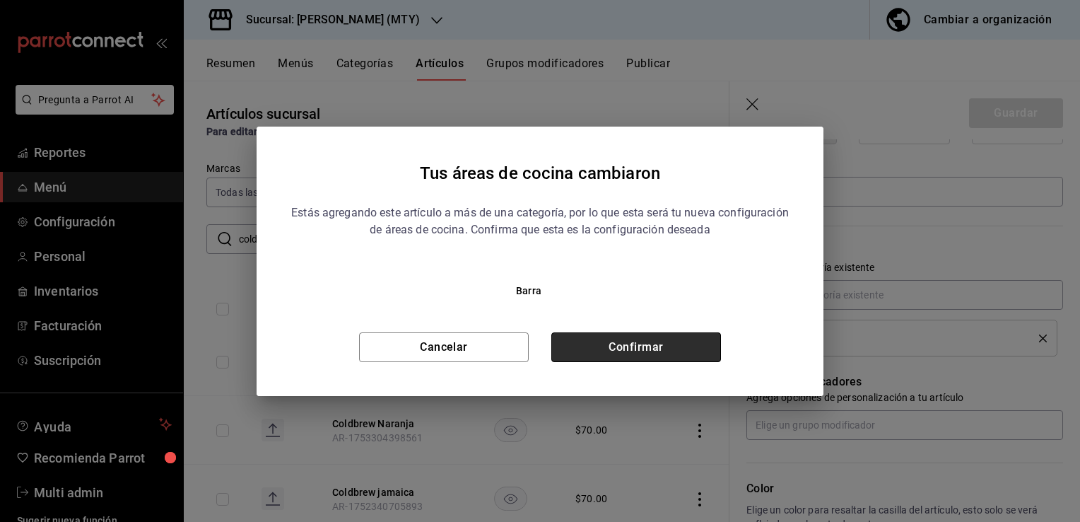
click at [648, 355] on button "Confirmar" at bounding box center [636, 347] width 170 height 30
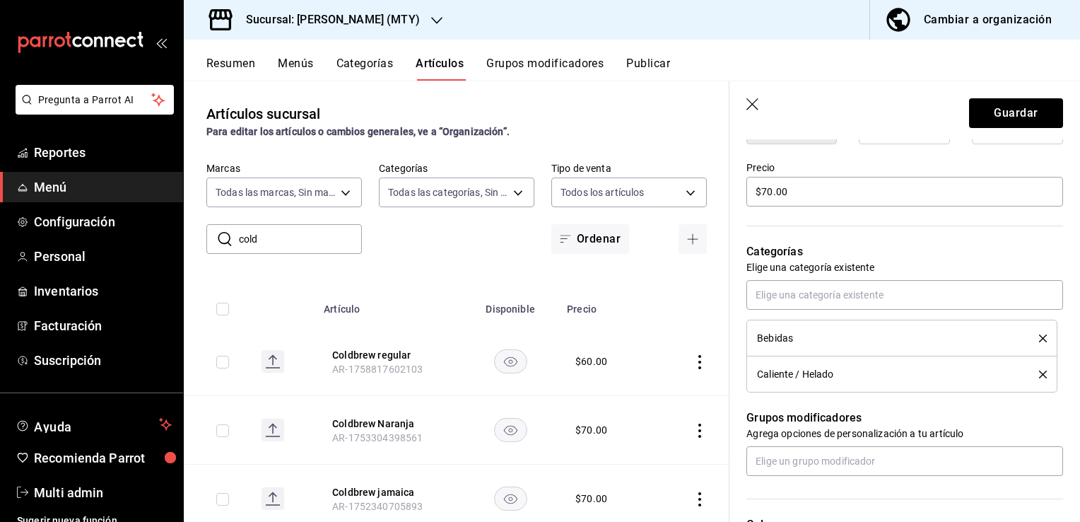
click at [1039, 336] on icon "delete" at bounding box center [1043, 338] width 8 height 8
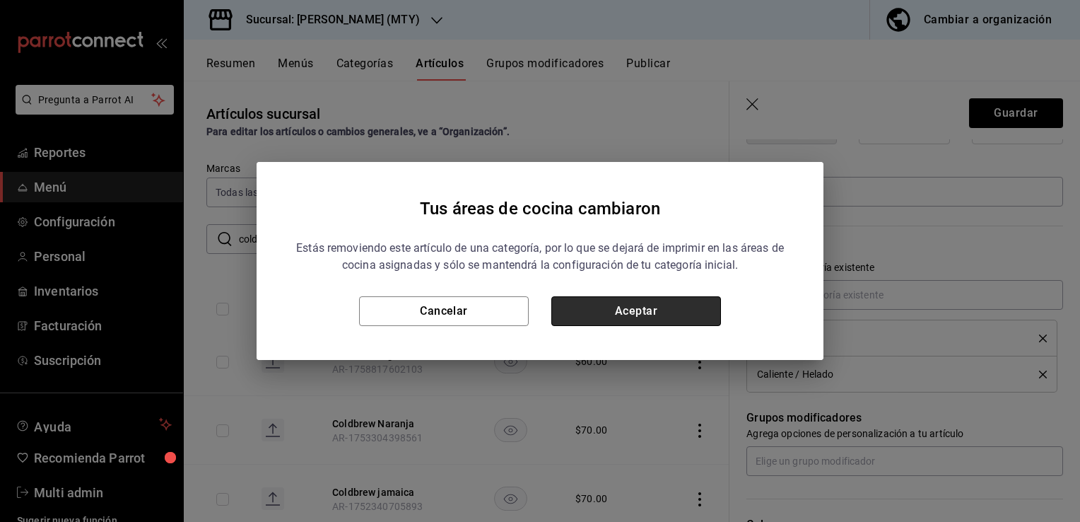
click at [643, 310] on button "Aceptar" at bounding box center [636, 311] width 170 height 30
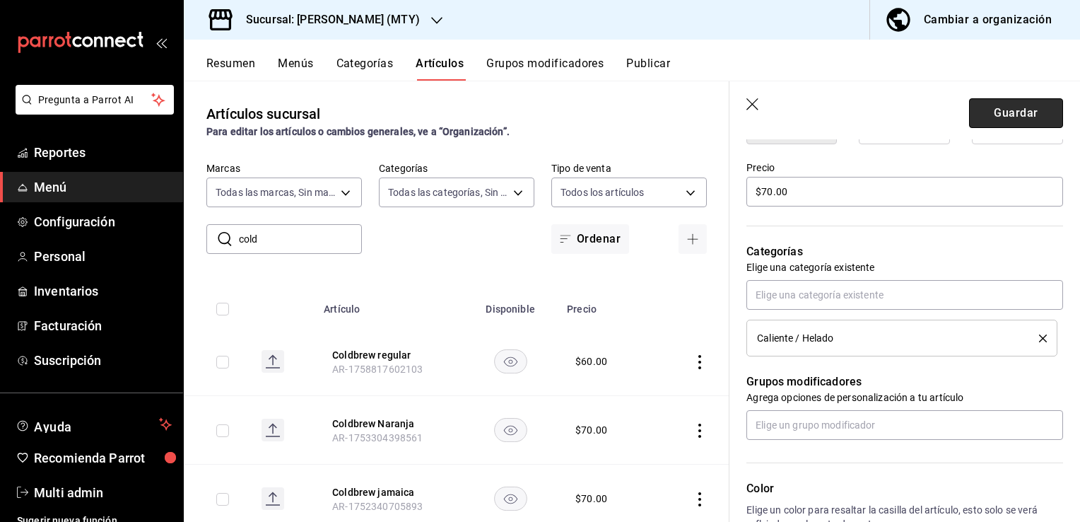
click at [1024, 113] on button "Guardar" at bounding box center [1016, 113] width 94 height 30
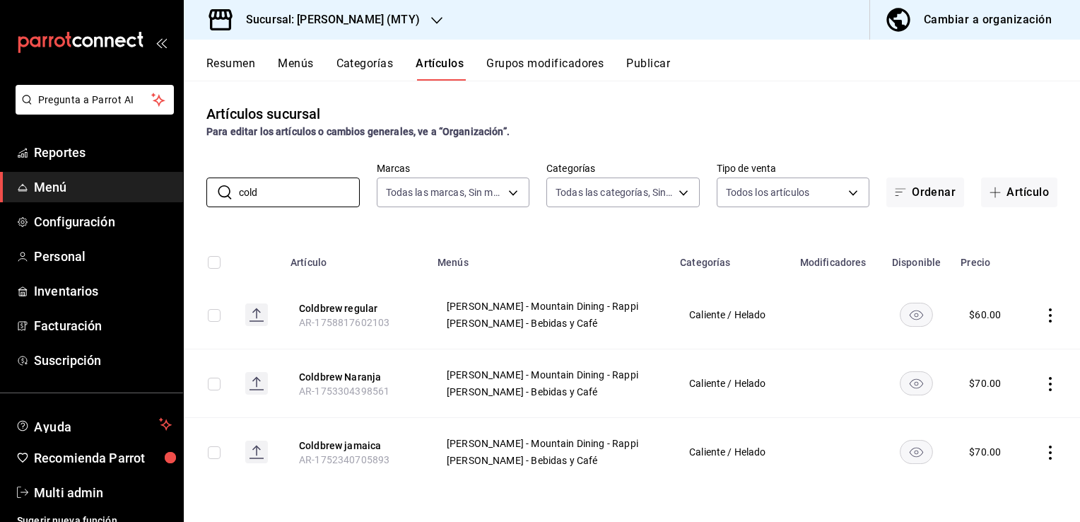
drag, startPoint x: 282, startPoint y: 194, endPoint x: 163, endPoint y: 184, distance: 119.2
click at [163, 184] on div "Pregunta a Parrot AI Reportes Menú Configuración Personal Inventarios Facturaci…" at bounding box center [540, 261] width 1080 height 522
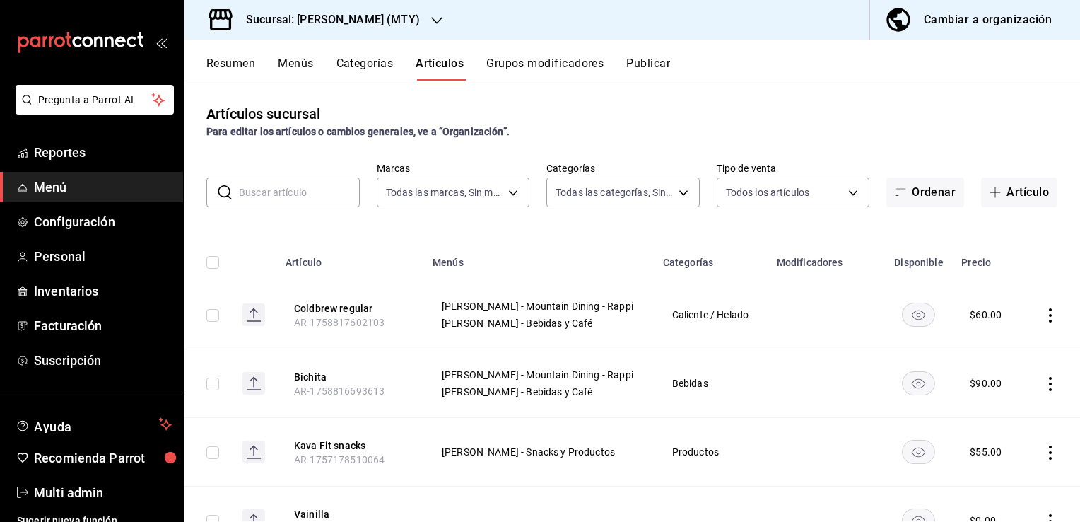
click at [245, 62] on button "Resumen" at bounding box center [230, 69] width 49 height 24
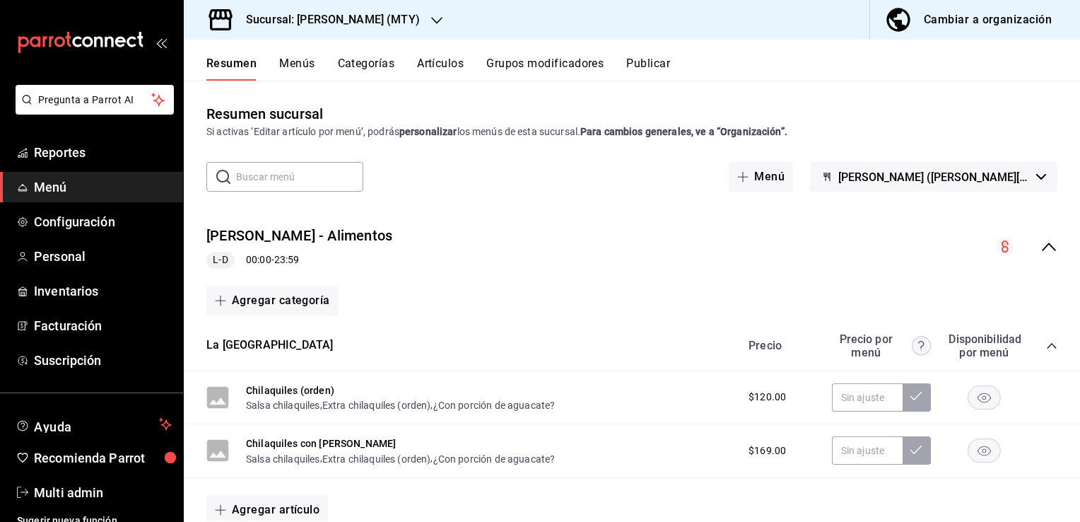
click at [456, 63] on button "Artículos" at bounding box center [440, 69] width 47 height 24
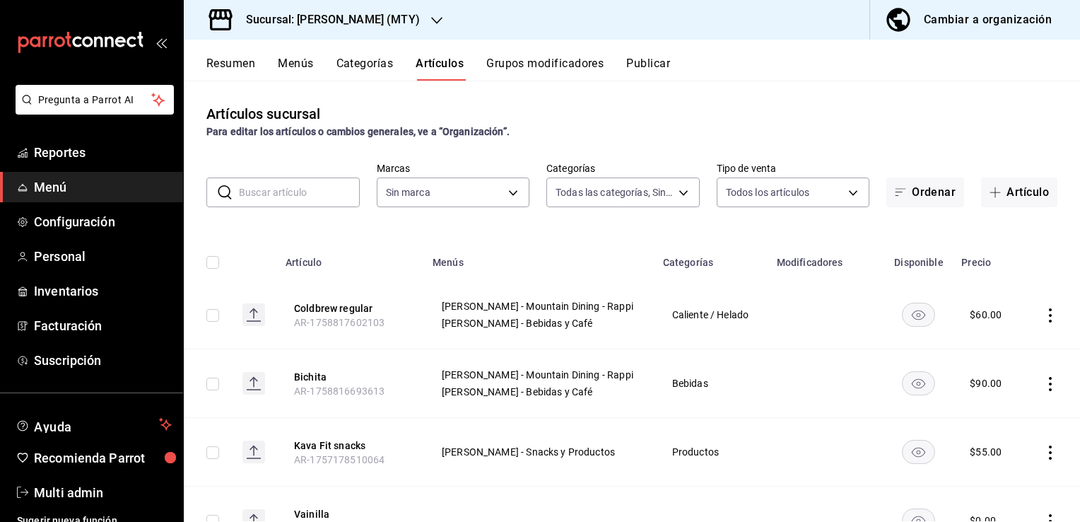
type input "32df8215-f53f-4bcc-ab2c-c81b950597ec,ab20e35a-d308-4fd5-8cc8-af8ac7517166,6db2b…"
type input "c4a39d5f-e981-4c73-a307-62ddd4411a01"
click at [337, 187] on input "text" at bounding box center [299, 192] width 121 height 28
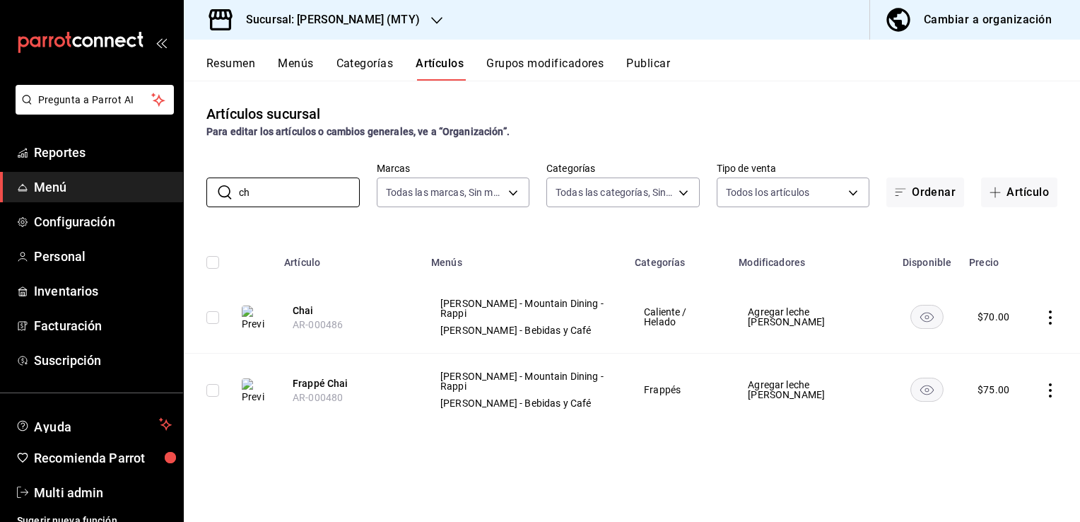
type input "c"
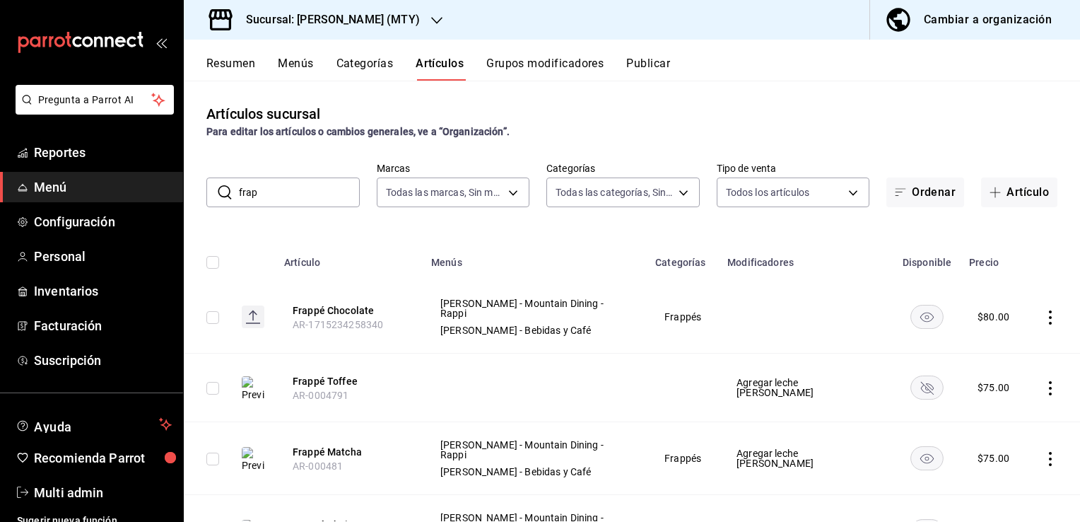
click at [352, 21] on h3 "Sucursal: [PERSON_NAME] (MTY)" at bounding box center [327, 19] width 185 height 17
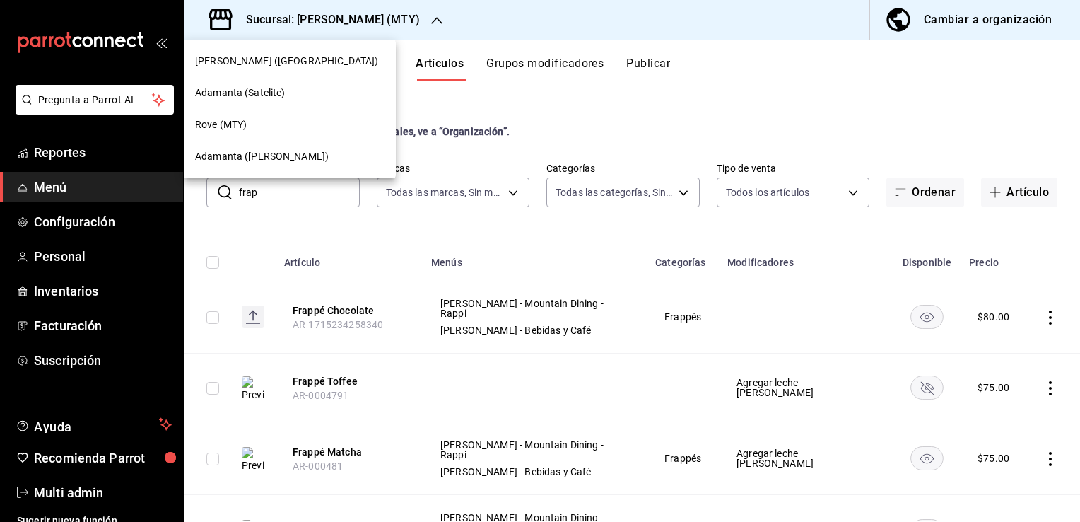
click at [522, 30] on div at bounding box center [540, 261] width 1080 height 522
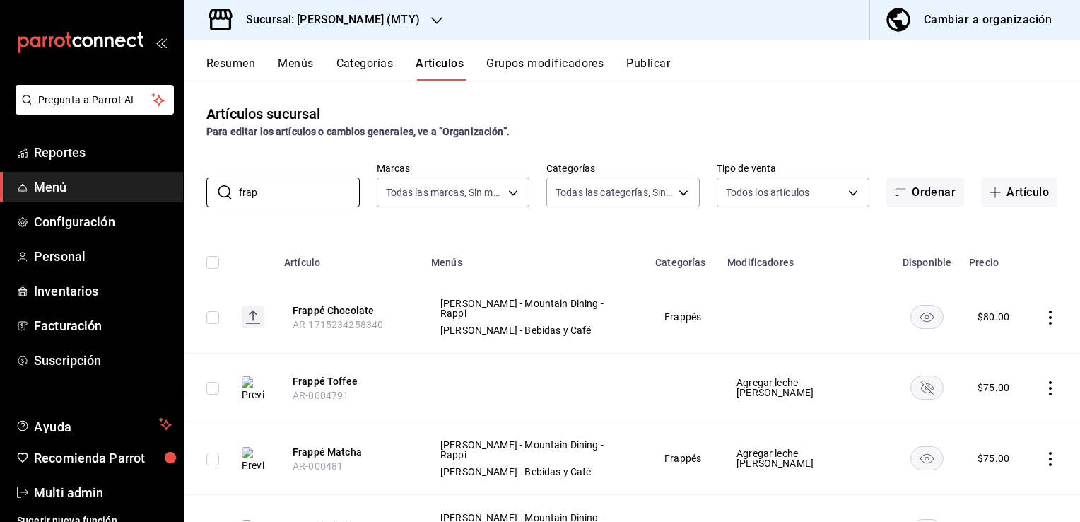
drag, startPoint x: 319, startPoint y: 187, endPoint x: 185, endPoint y: 203, distance: 135.2
click at [185, 203] on div "​ frap ​ Marcas Todas las marcas, Sin marca c4a39d5f-e981-4c73-a307-62ddd4411a0…" at bounding box center [632, 184] width 897 height 45
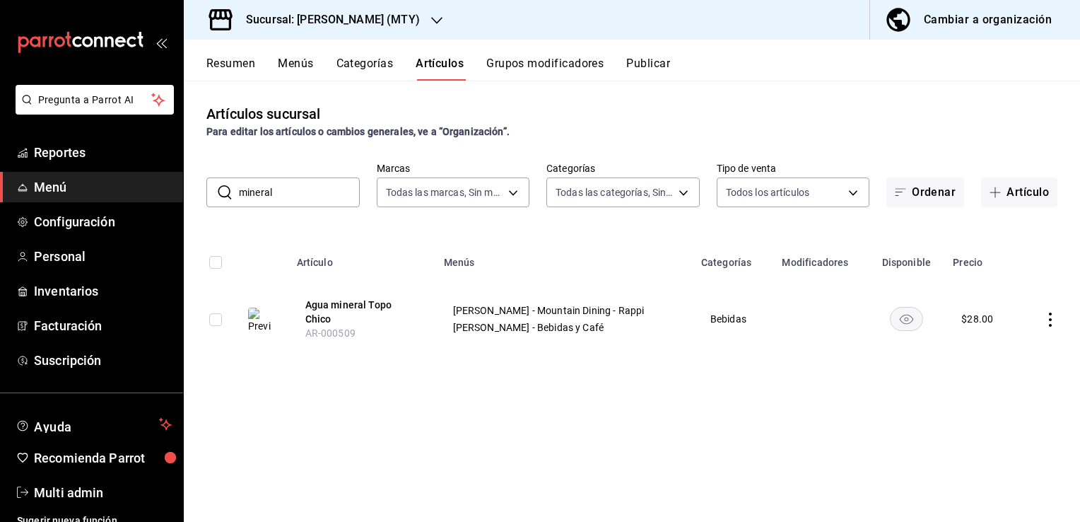
click at [1049, 313] on icon "actions" at bounding box center [1051, 320] width 14 height 14
click at [1000, 344] on span "Editar" at bounding box center [1008, 348] width 37 height 15
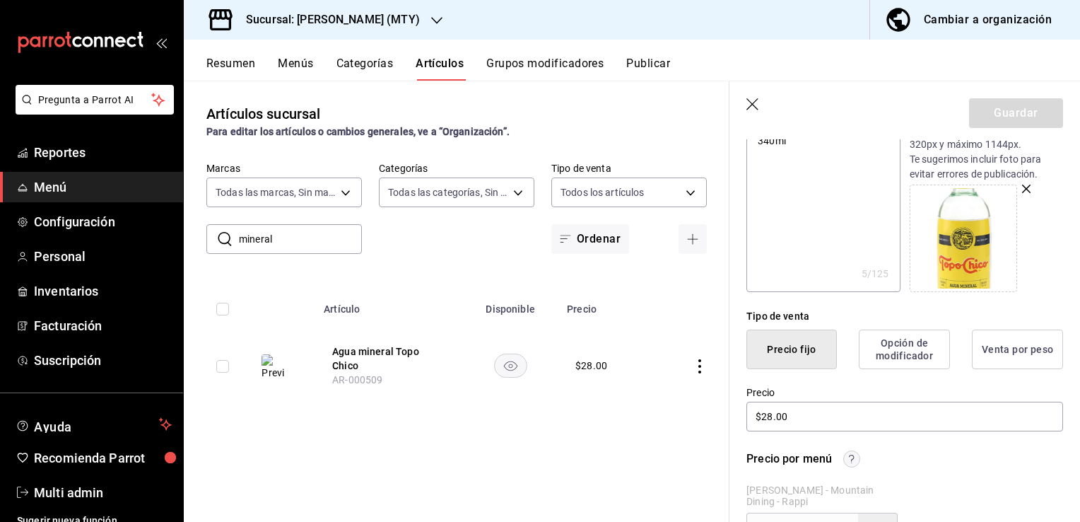
scroll to position [283, 0]
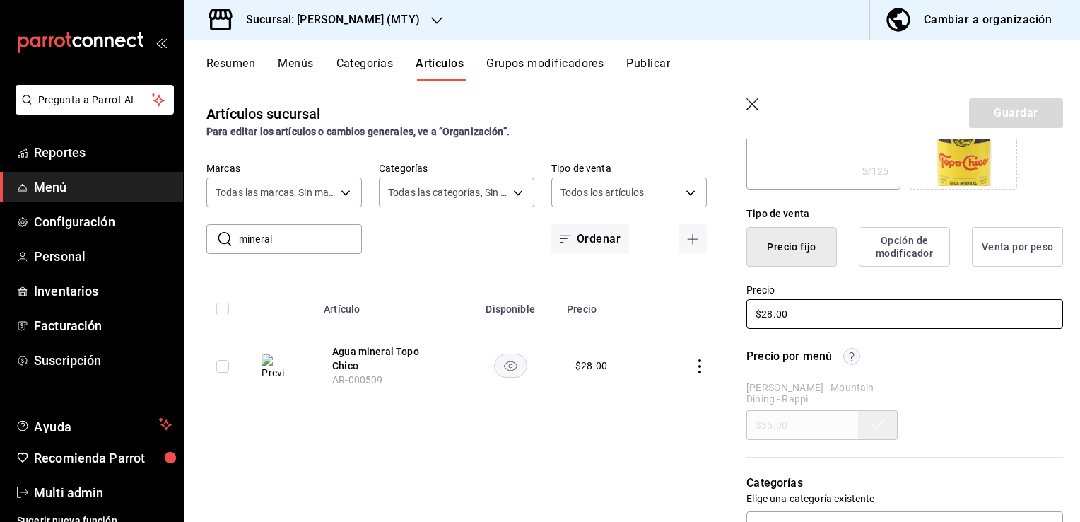
drag, startPoint x: 815, startPoint y: 313, endPoint x: 675, endPoint y: 301, distance: 140.5
click at [675, 301] on main "Artículos sucursal Para editar los artículos o cambios generales, ve a “Organiz…" at bounding box center [632, 301] width 897 height 441
click at [1041, 107] on button "Guardar" at bounding box center [1016, 113] width 94 height 30
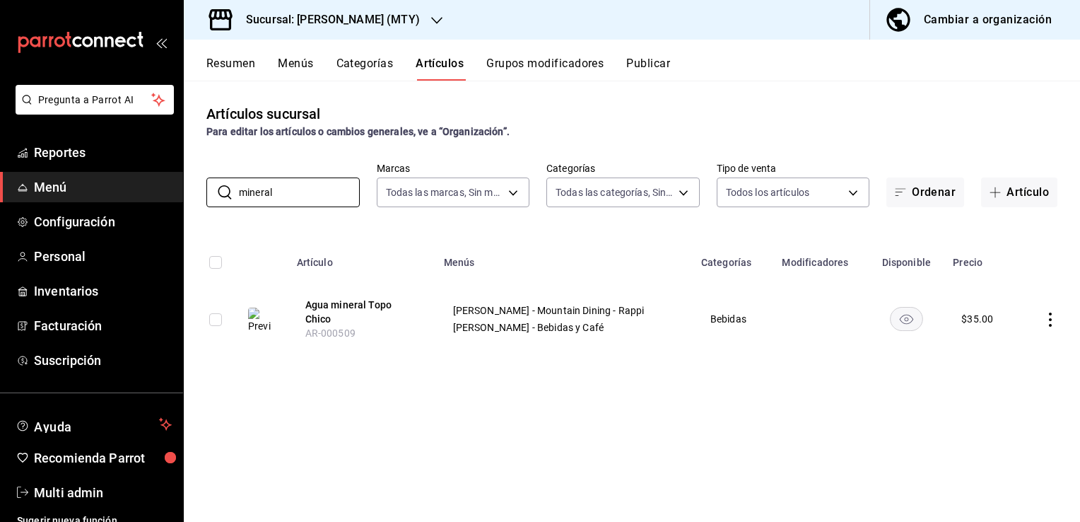
drag, startPoint x: 296, startPoint y: 201, endPoint x: 131, endPoint y: 204, distance: 165.5
click at [131, 204] on div "Pregunta a Parrot AI Reportes Menú Configuración Personal Inventarios Facturaci…" at bounding box center [540, 261] width 1080 height 522
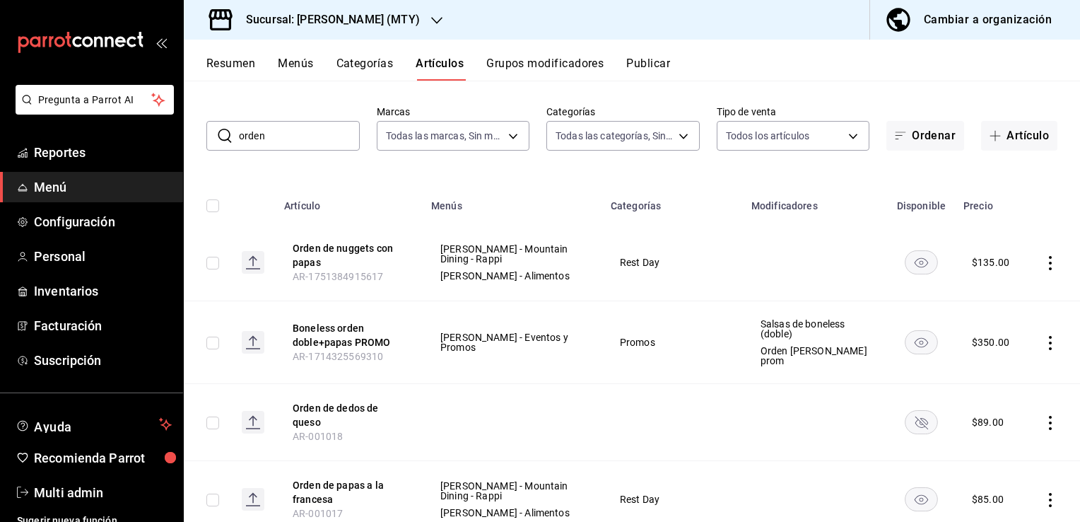
scroll to position [28, 0]
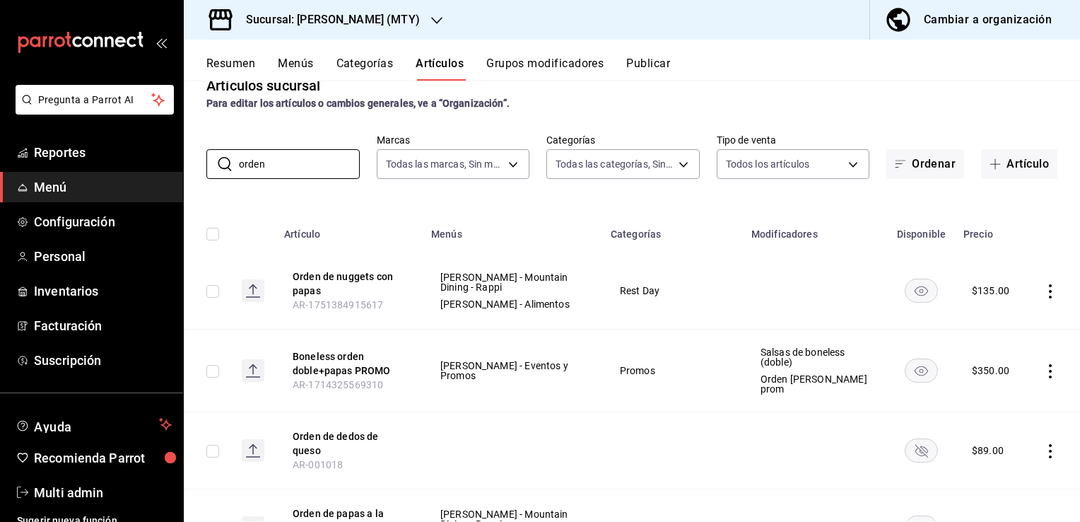
drag, startPoint x: 317, startPoint y: 168, endPoint x: 74, endPoint y: 168, distance: 243.2
click at [74, 168] on div "Pregunta a Parrot AI Reportes Menú Configuración Personal Inventarios Facturaci…" at bounding box center [540, 261] width 1080 height 522
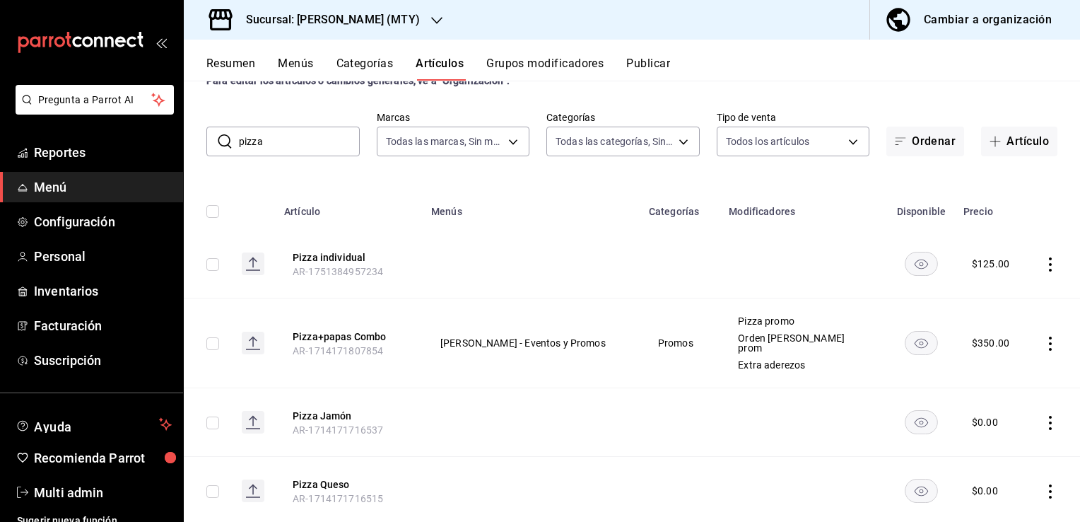
scroll to position [0, 0]
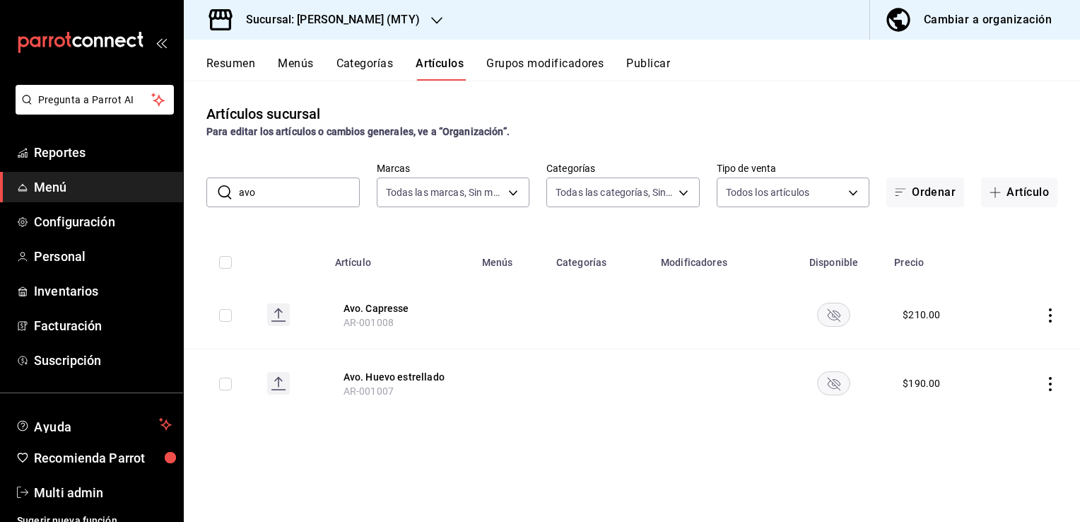
click at [227, 60] on button "Resumen" at bounding box center [230, 69] width 49 height 24
